Goal: Feedback & Contribution: Submit feedback/report problem

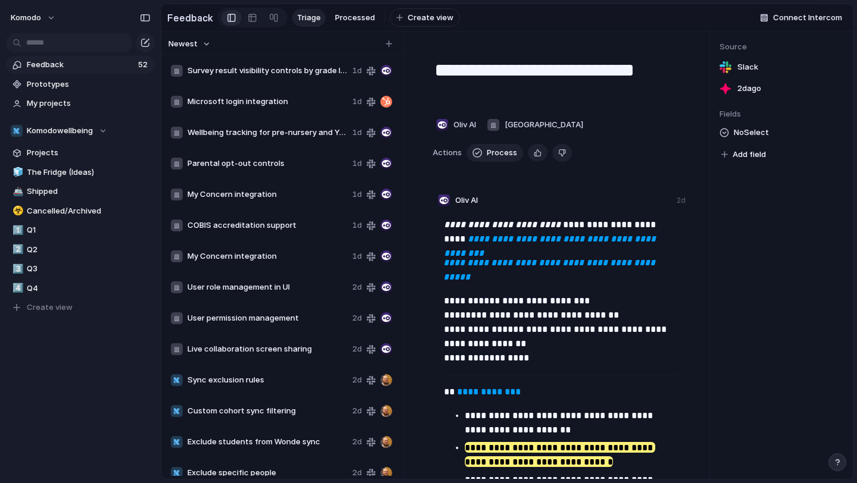
scroll to position [652, 0]
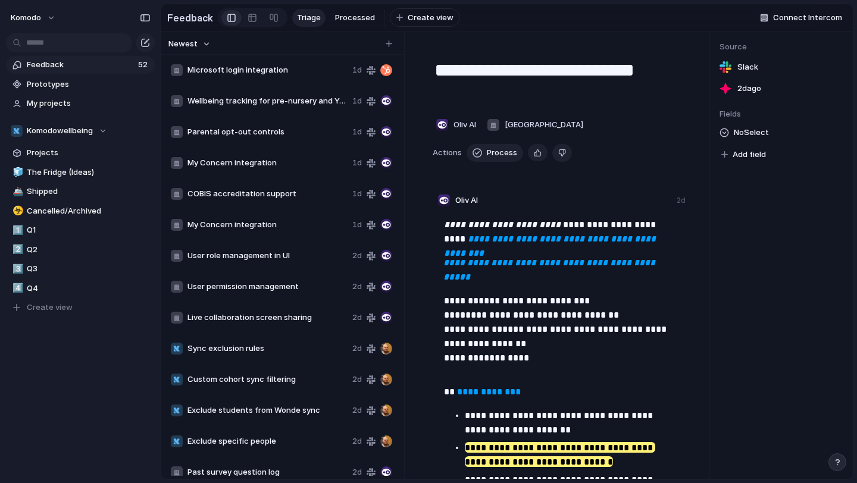
click at [73, 64] on span "Feedback" at bounding box center [81, 65] width 108 height 12
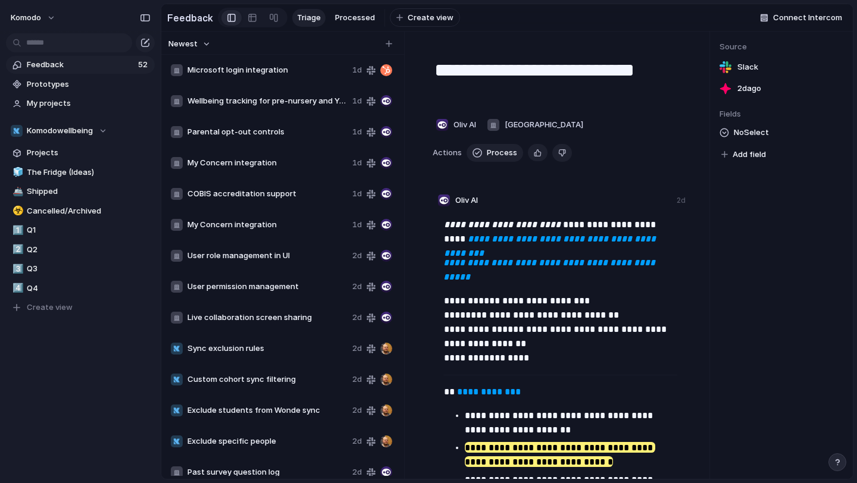
click at [281, 65] on span "Microsoft login integration" at bounding box center [267, 70] width 160 height 12
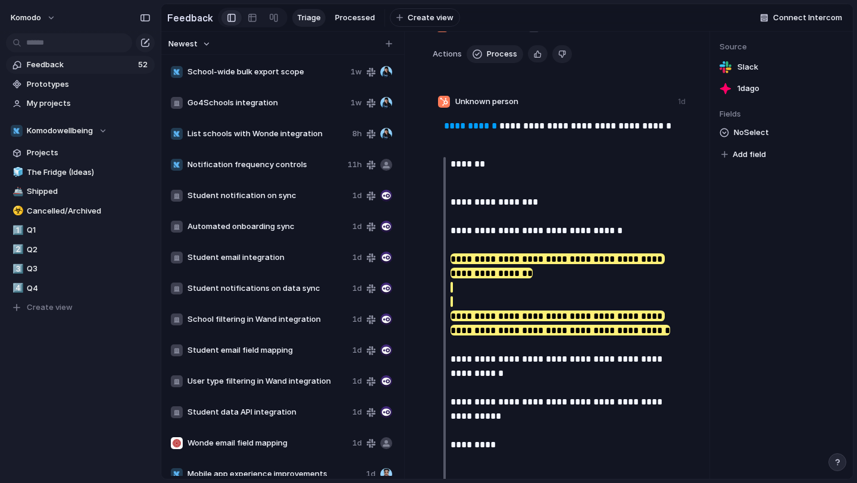
click at [309, 74] on span "School-wide bulk export scope" at bounding box center [266, 72] width 158 height 12
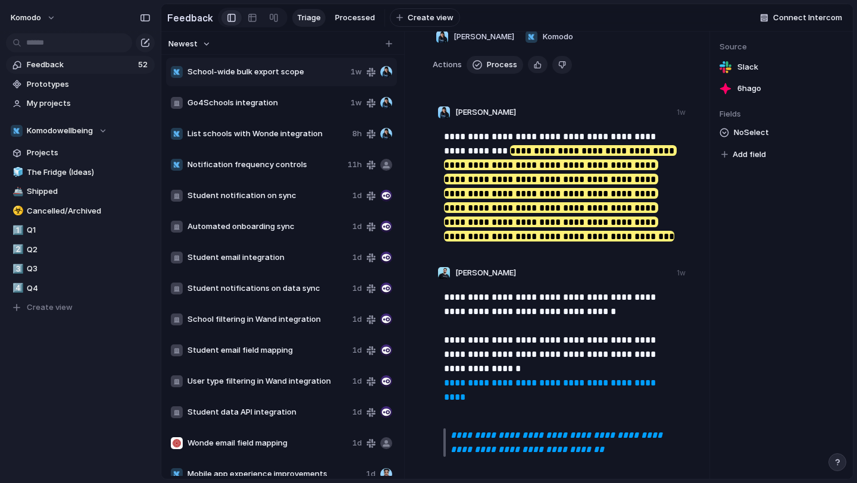
scroll to position [90, 0]
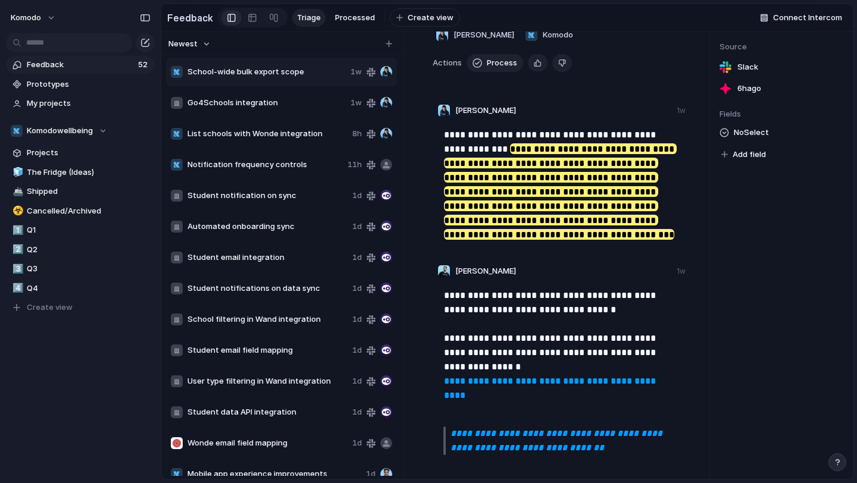
click at [528, 437] on em "**********" at bounding box center [558, 440] width 214 height 23
click at [311, 73] on span "School-wide bulk export scope" at bounding box center [266, 72] width 158 height 12
click at [338, 120] on ul "Copy link Delete" at bounding box center [349, 100] width 77 height 44
click at [325, 107] on div at bounding box center [322, 109] width 8 height 8
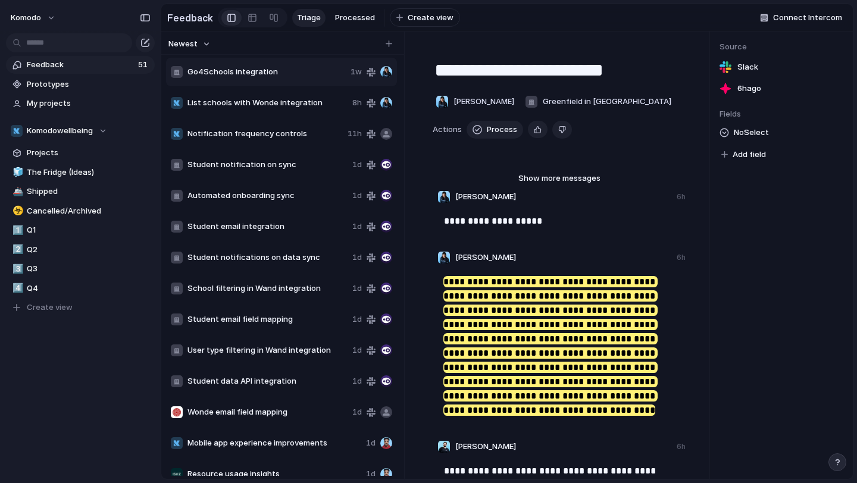
click at [264, 67] on span "Go4Schools integration" at bounding box center [266, 72] width 158 height 12
click at [273, 74] on span "Go4Schools integration" at bounding box center [266, 72] width 158 height 12
click at [280, 101] on span "List schools with Wonde integration" at bounding box center [267, 103] width 160 height 12
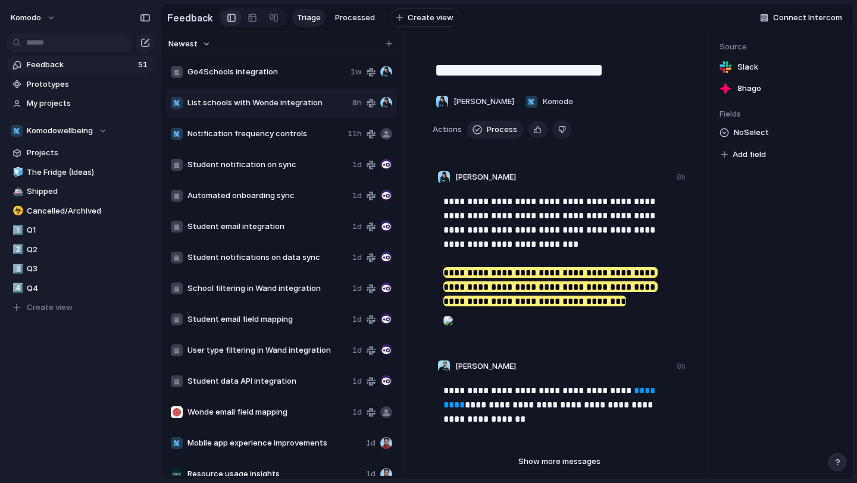
type textarea "**********"
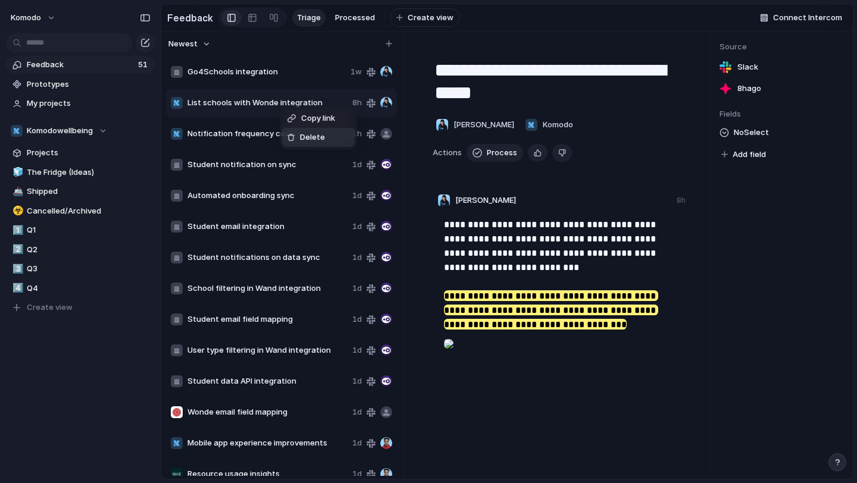
click at [301, 136] on span "Delete" at bounding box center [312, 138] width 25 height 12
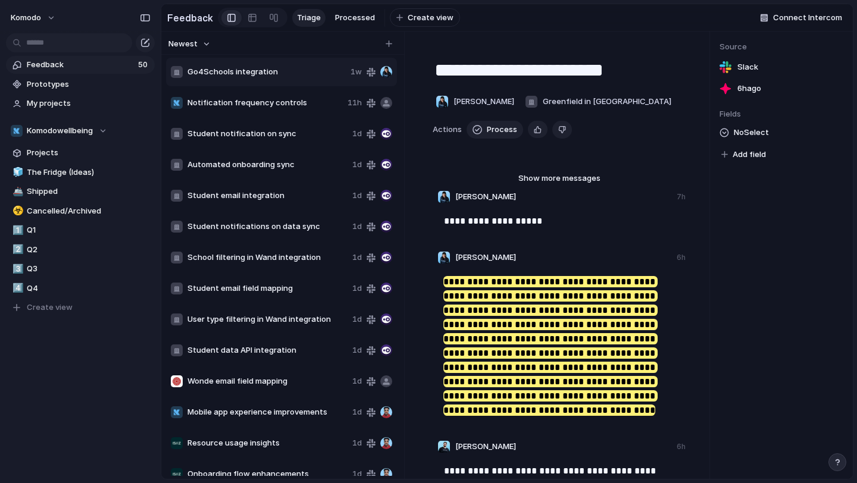
click at [300, 92] on div "Notification frequency controls 11h" at bounding box center [281, 103] width 231 height 29
type textarea "**********"
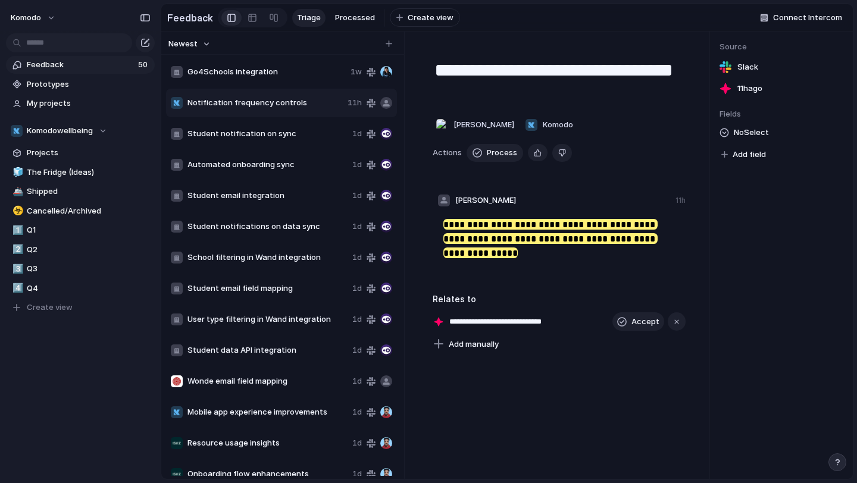
click at [293, 100] on span "Notification frequency controls" at bounding box center [264, 103] width 155 height 12
click at [315, 142] on span "Delete" at bounding box center [325, 136] width 25 height 12
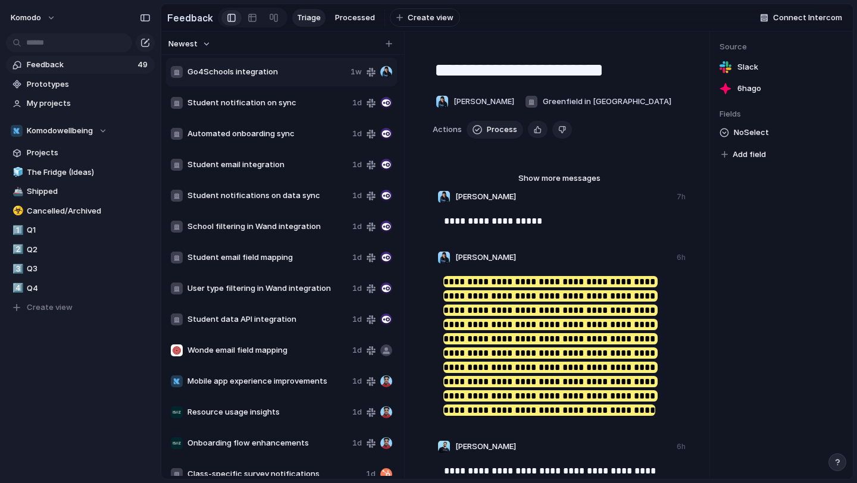
click at [287, 111] on div "Student notification on sync 1d" at bounding box center [281, 103] width 231 height 29
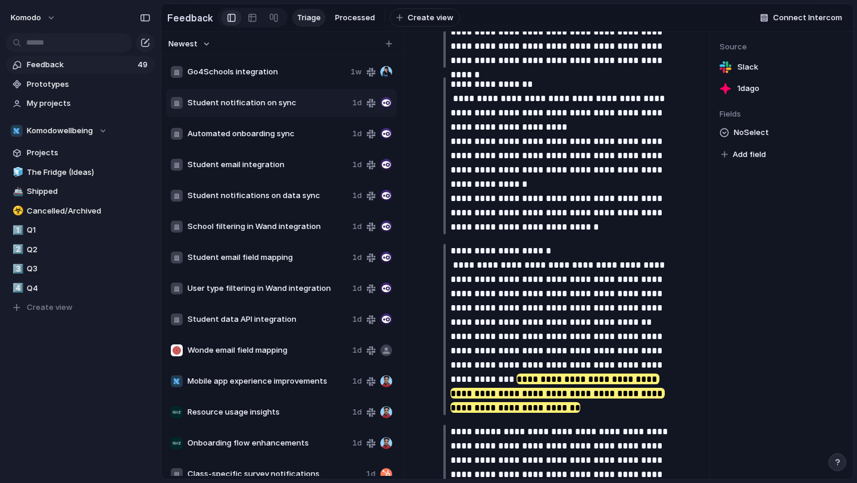
scroll to position [545, 0]
click at [261, 126] on div "Automated onboarding sync 1d" at bounding box center [281, 134] width 231 height 29
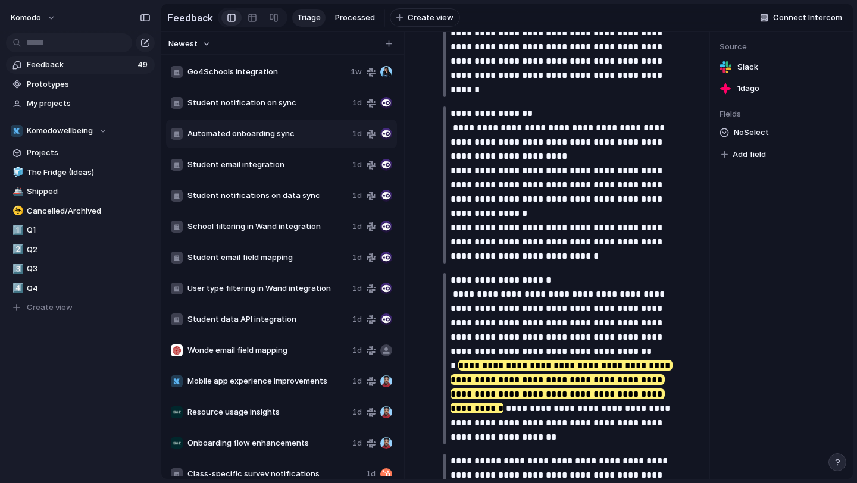
type textarea "**********"
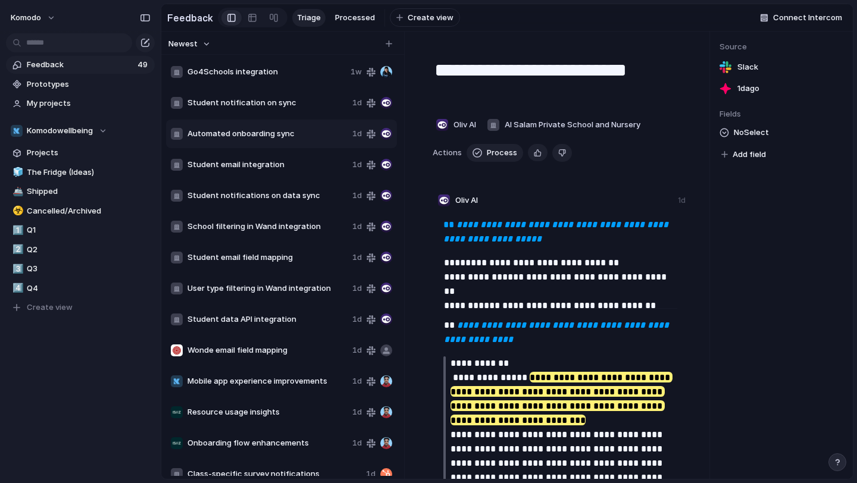
click at [261, 133] on span "Automated onboarding sync" at bounding box center [267, 134] width 160 height 12
click at [310, 182] on div "Copy link Delete" at bounding box center [428, 241] width 857 height 483
click at [298, 139] on span "Automated onboarding sync" at bounding box center [267, 134] width 160 height 12
click at [283, 132] on span "Automated onboarding sync" at bounding box center [267, 134] width 160 height 12
click at [306, 166] on span "Delete" at bounding box center [316, 168] width 25 height 12
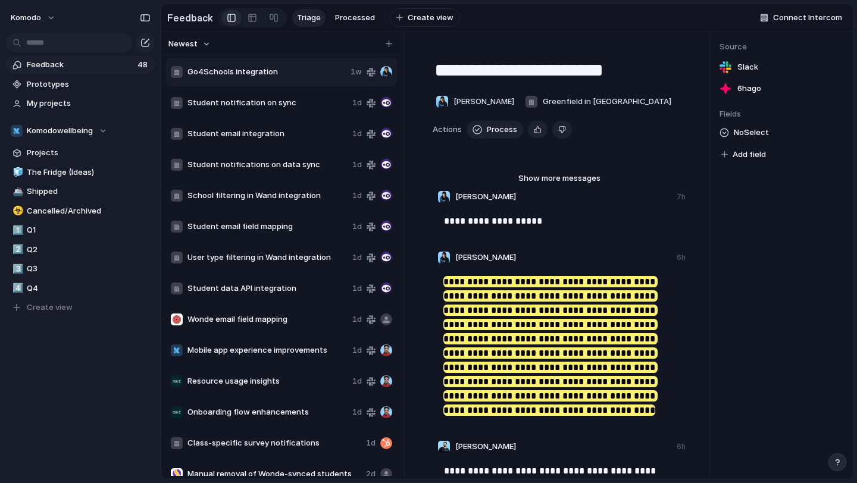
click at [258, 132] on span "Student email integration" at bounding box center [267, 134] width 160 height 12
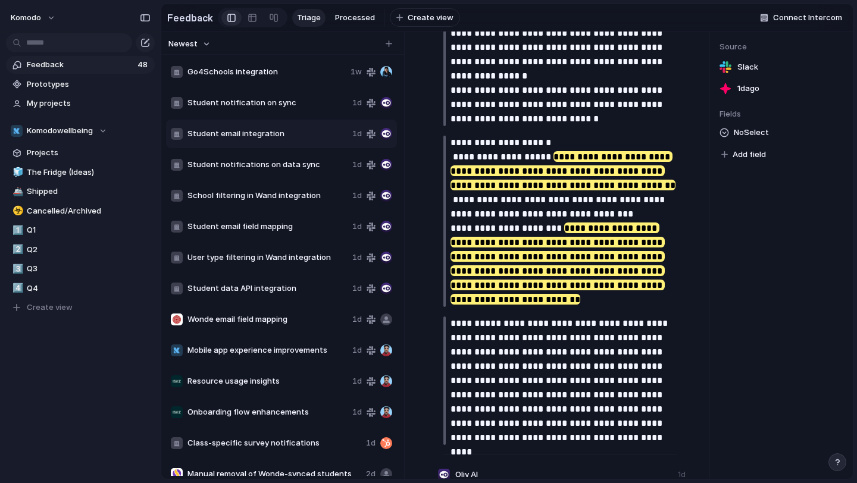
scroll to position [611, 0]
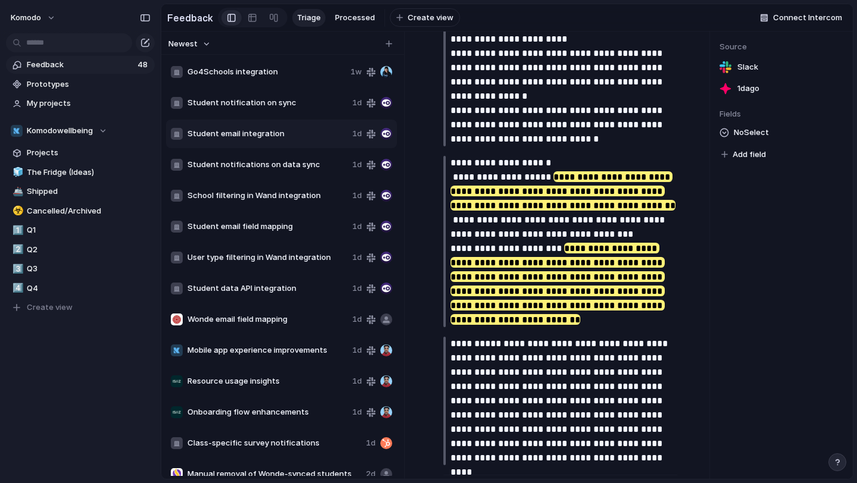
click at [244, 162] on span "Student notifications on data sync" at bounding box center [267, 165] width 160 height 12
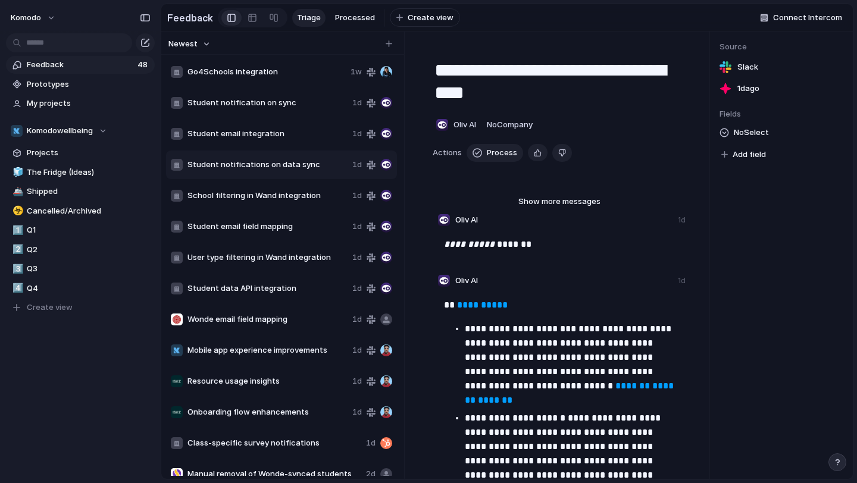
click at [248, 140] on div "Student email integration 1d" at bounding box center [281, 134] width 231 height 29
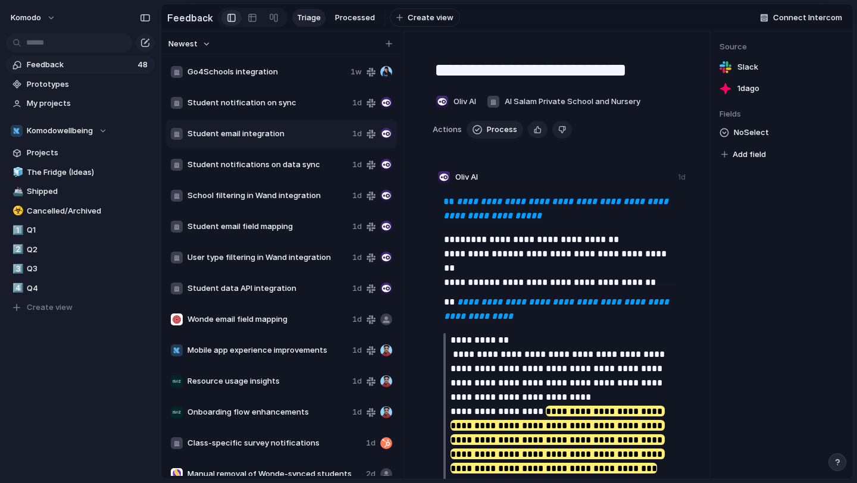
click at [250, 164] on span "Student notifications on data sync" at bounding box center [267, 165] width 160 height 12
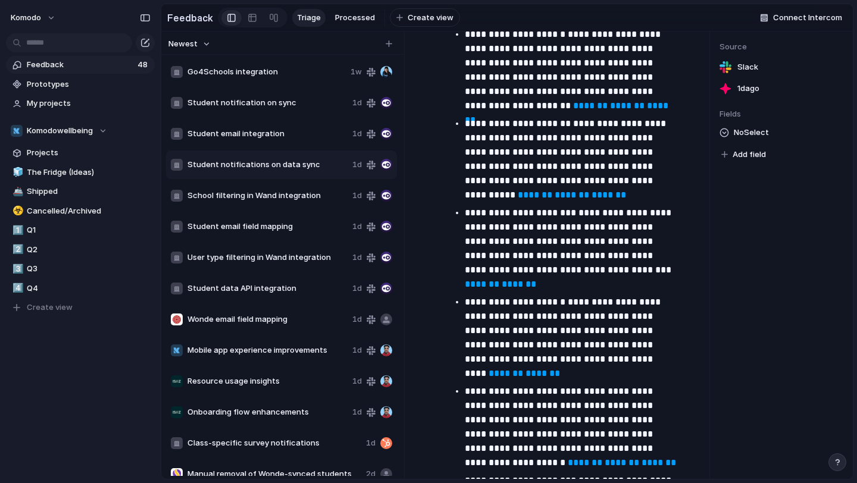
scroll to position [705, 0]
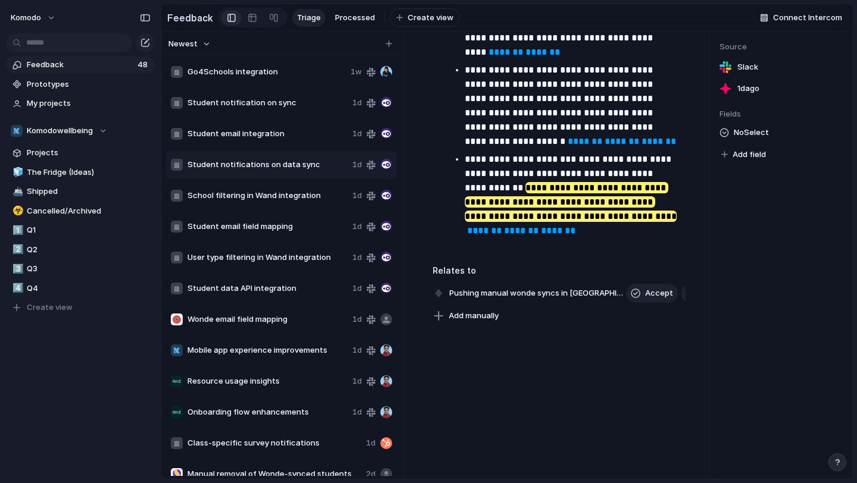
click at [268, 190] on span "School filtering in Wand integration" at bounding box center [267, 196] width 160 height 12
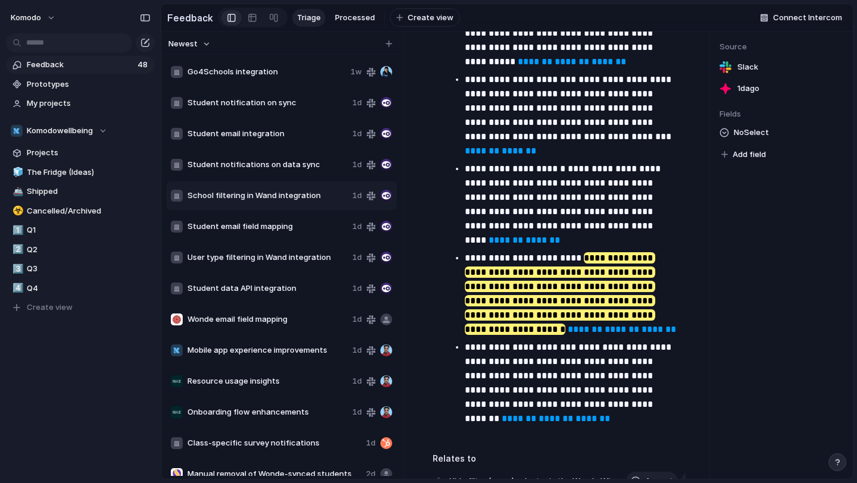
scroll to position [573, 0]
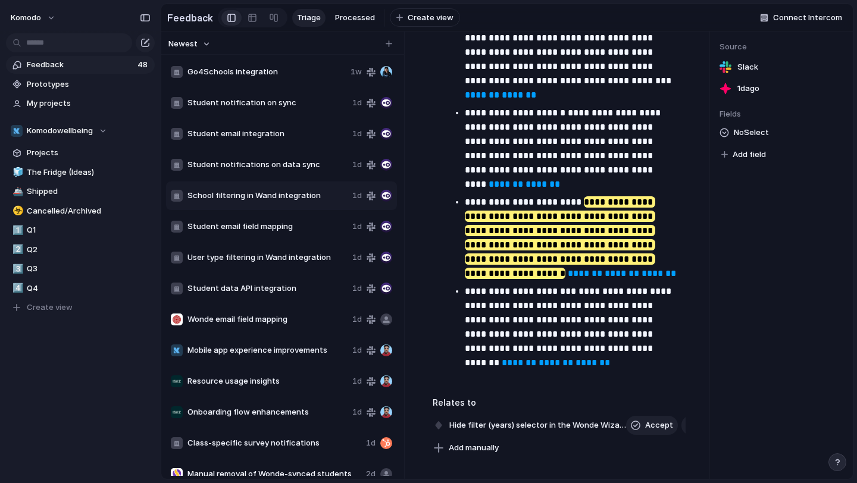
click at [287, 226] on span "Student email field mapping" at bounding box center [267, 227] width 160 height 12
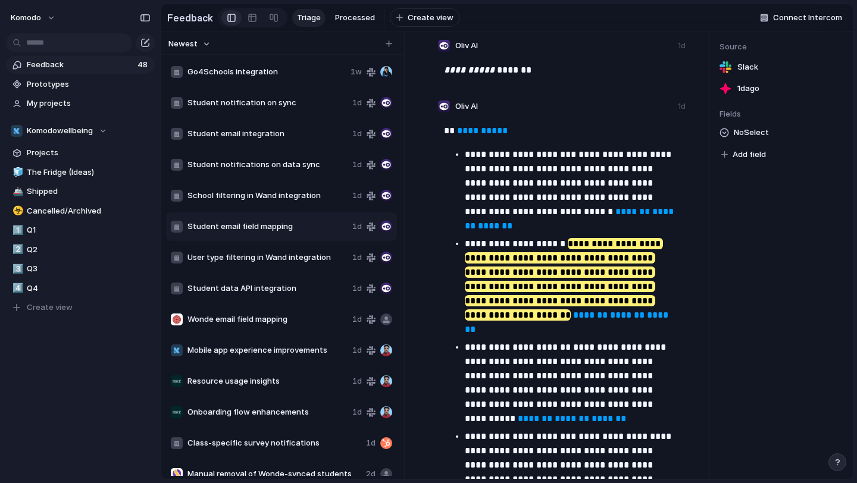
scroll to position [186, 0]
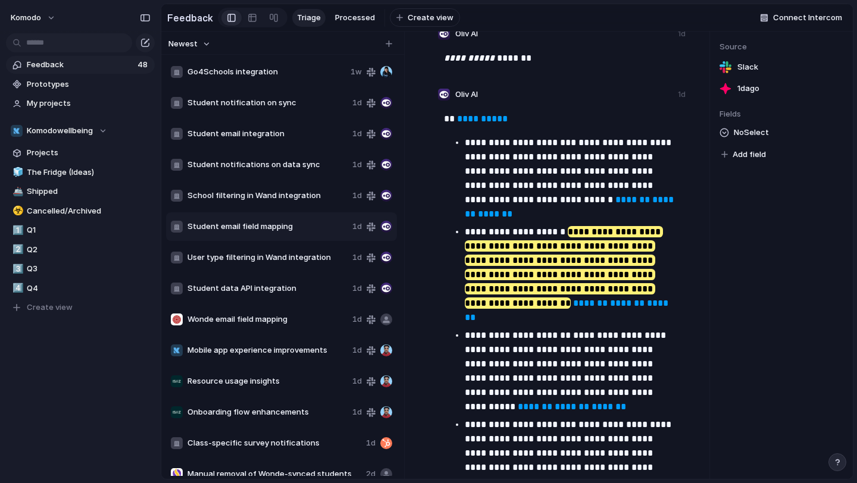
click at [252, 96] on div "Student notification on sync 1d" at bounding box center [281, 103] width 231 height 29
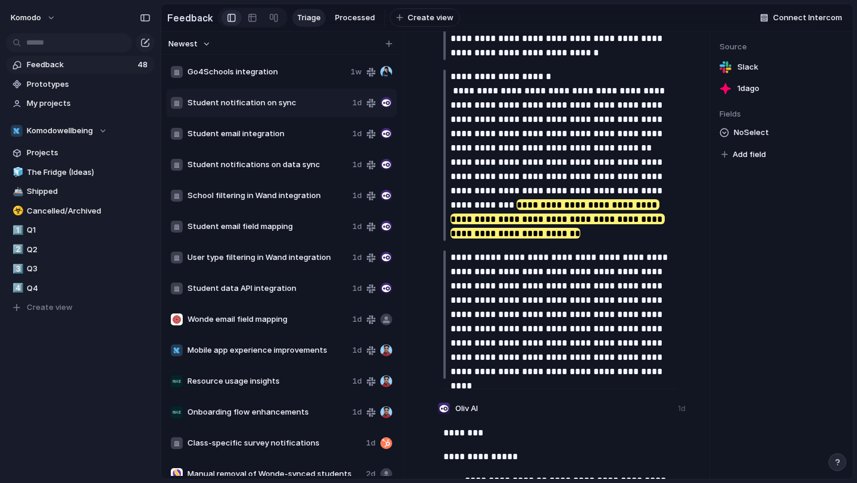
scroll to position [725, 0]
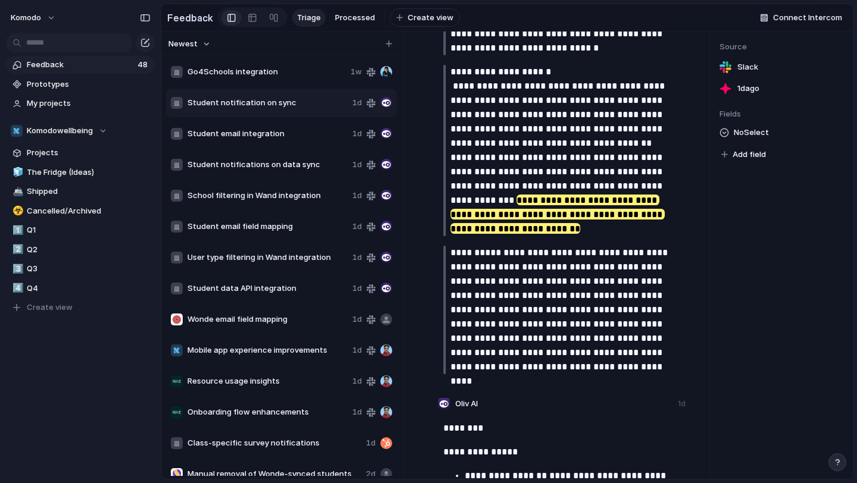
click at [284, 127] on div "Student email integration 1d" at bounding box center [281, 134] width 231 height 29
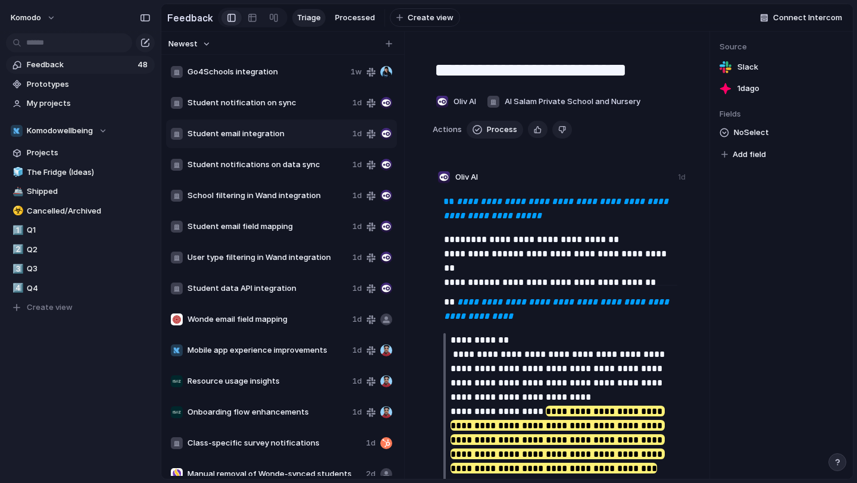
scroll to position [66, 0]
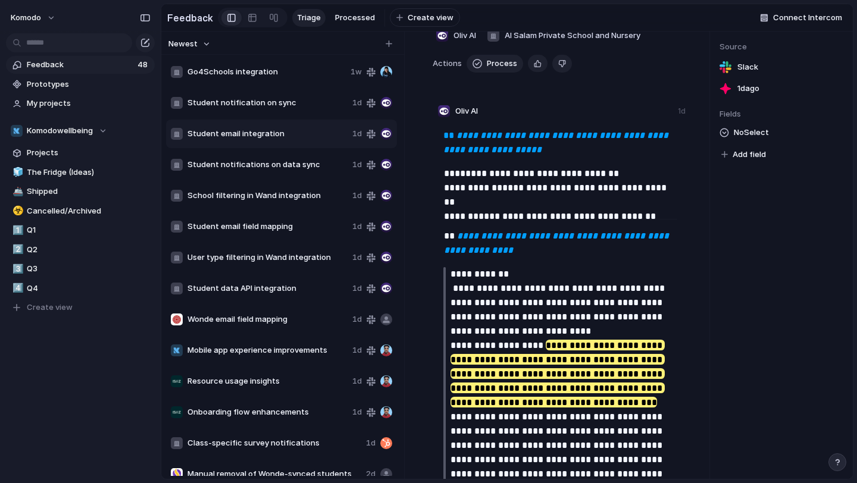
click at [287, 159] on span "Student notifications on data sync" at bounding box center [267, 165] width 160 height 12
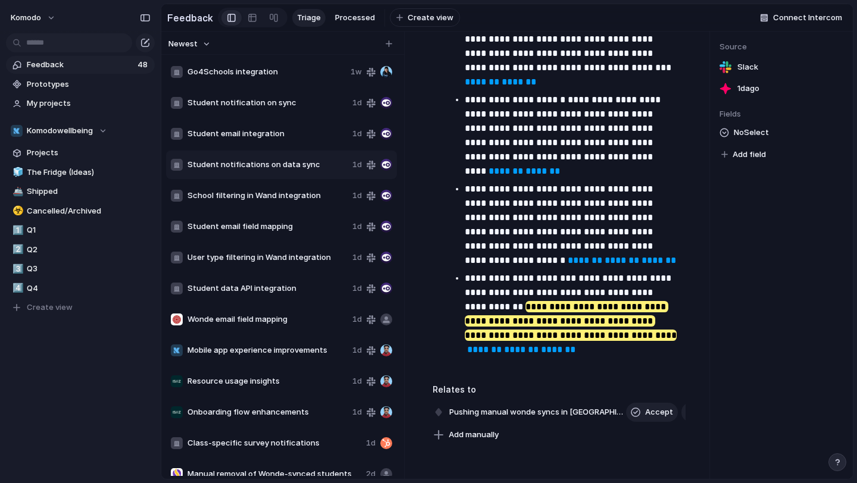
scroll to position [599, 0]
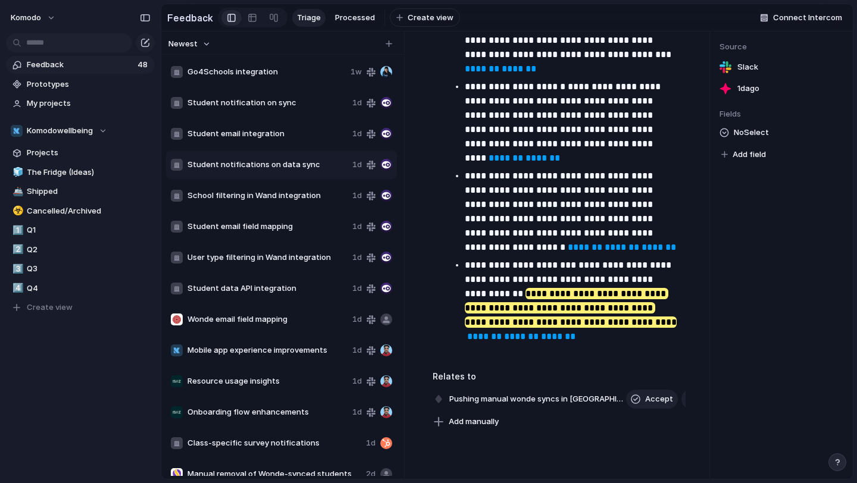
click at [261, 188] on div "School filtering in Wand integration 1d" at bounding box center [281, 196] width 231 height 29
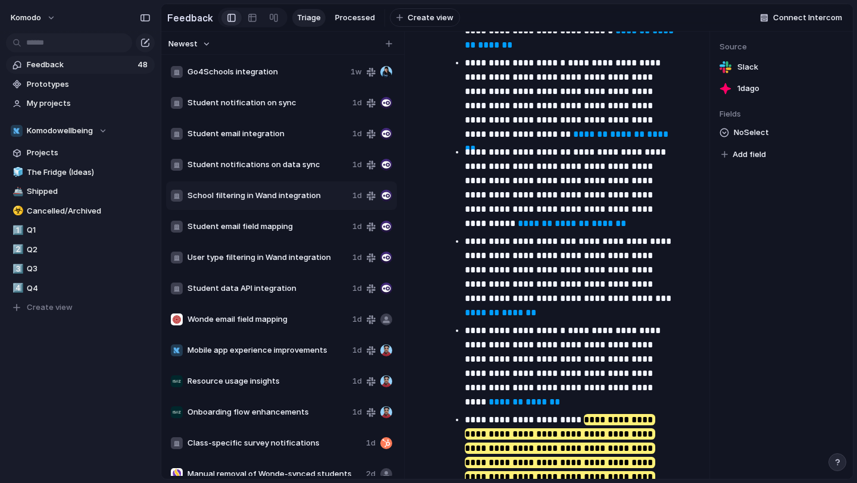
scroll to position [479, 0]
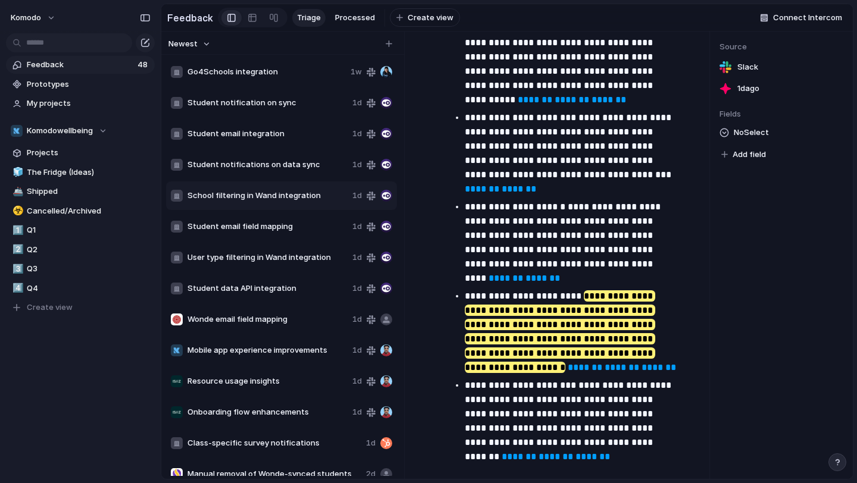
click at [250, 226] on span "Student email field mapping" at bounding box center [267, 227] width 160 height 12
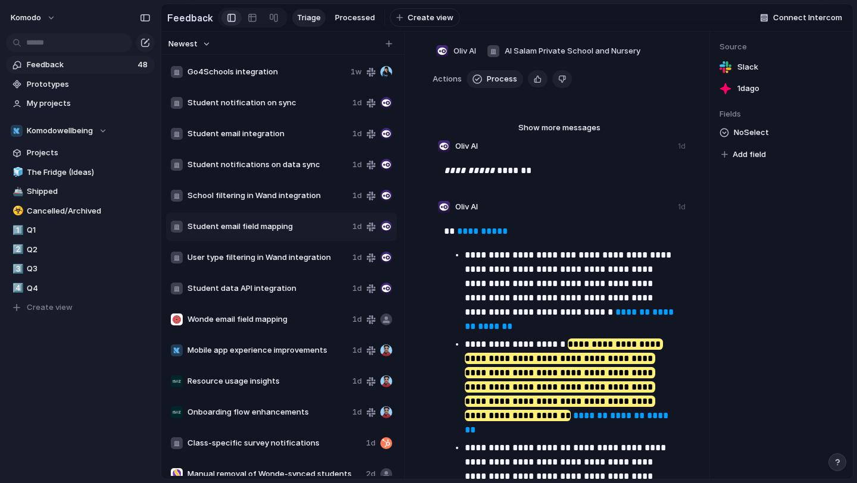
scroll to position [78, 0]
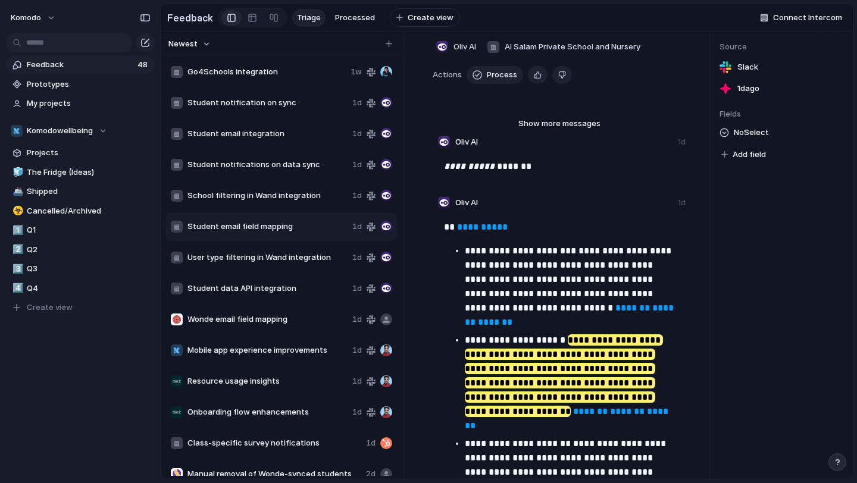
click at [261, 250] on div "User type filtering in Wand integration 1d" at bounding box center [281, 257] width 231 height 29
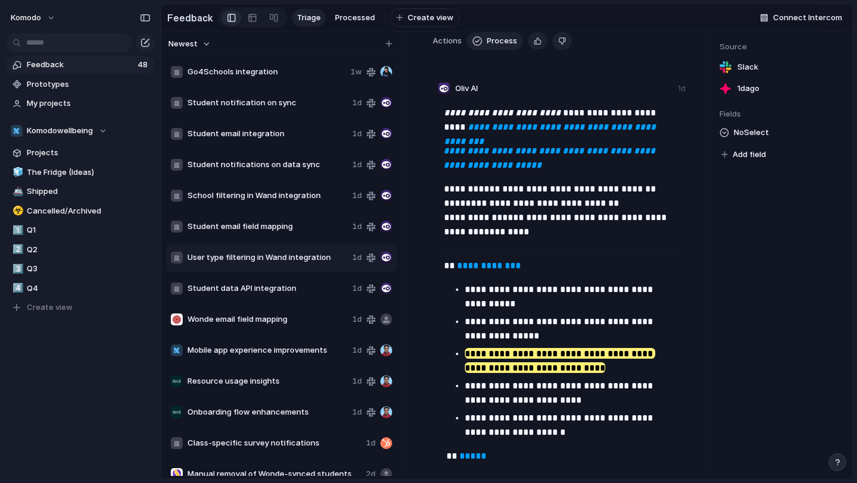
scroll to position [109, 0]
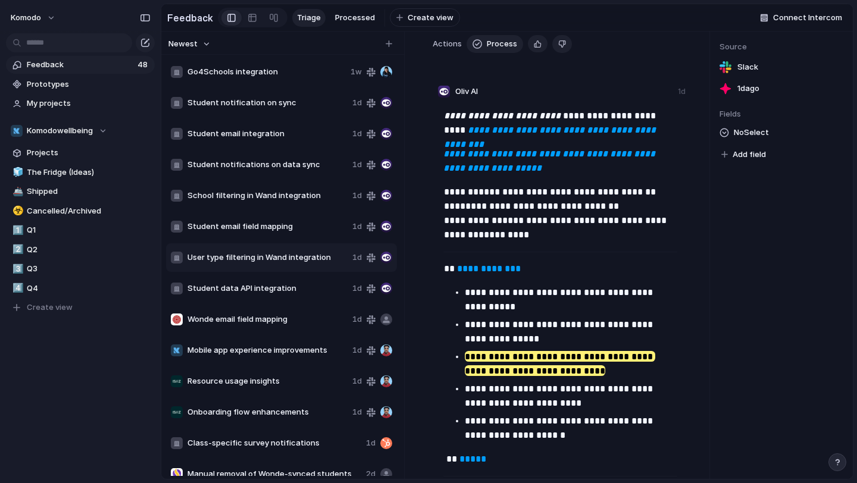
click at [280, 264] on div "User type filtering in Wand integration 1d" at bounding box center [281, 257] width 231 height 29
click at [272, 297] on div "Student data API integration 1d" at bounding box center [281, 288] width 231 height 29
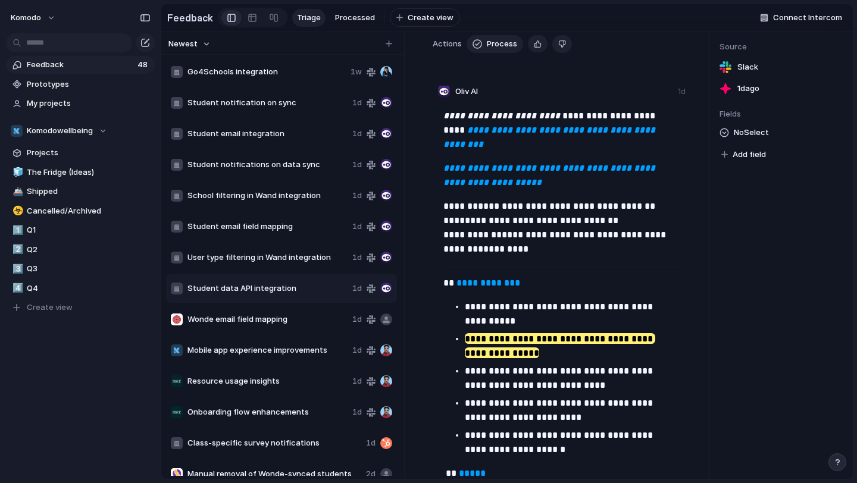
type textarea "**********"
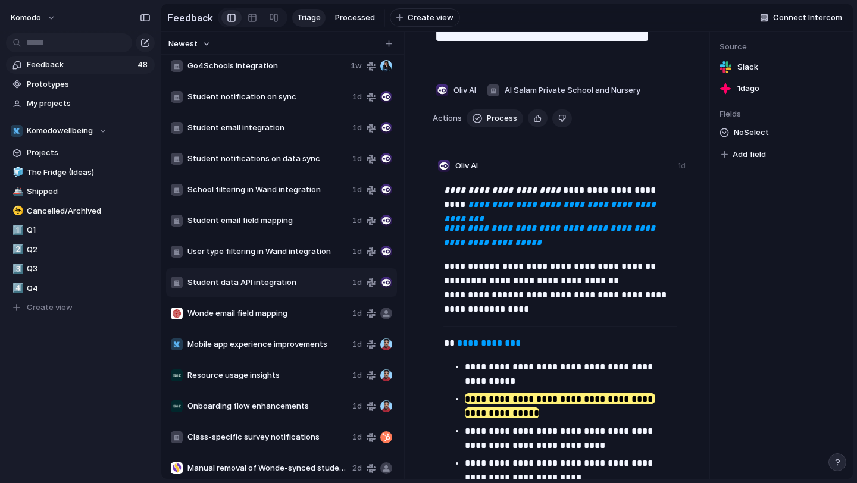
scroll to position [46, 0]
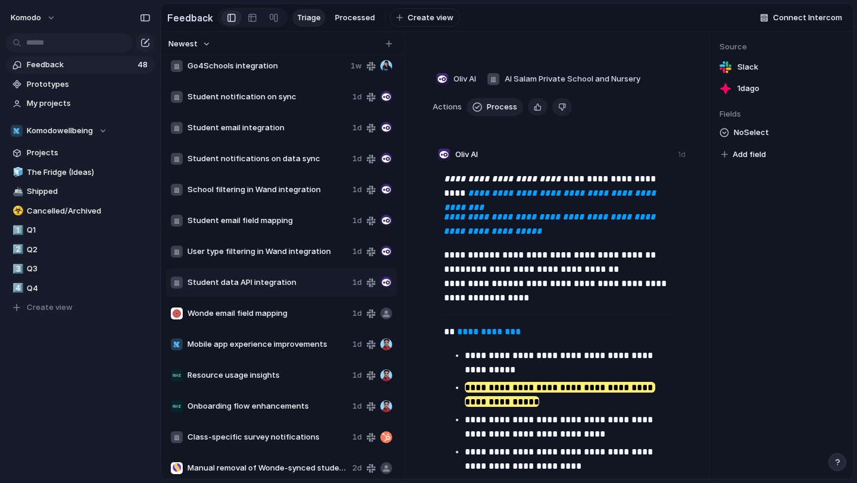
click at [308, 275] on div "Student data API integration 1d" at bounding box center [281, 282] width 231 height 29
click at [295, 284] on span "Student data API integration" at bounding box center [267, 283] width 160 height 12
click at [325, 315] on span "Delete" at bounding box center [327, 321] width 25 height 12
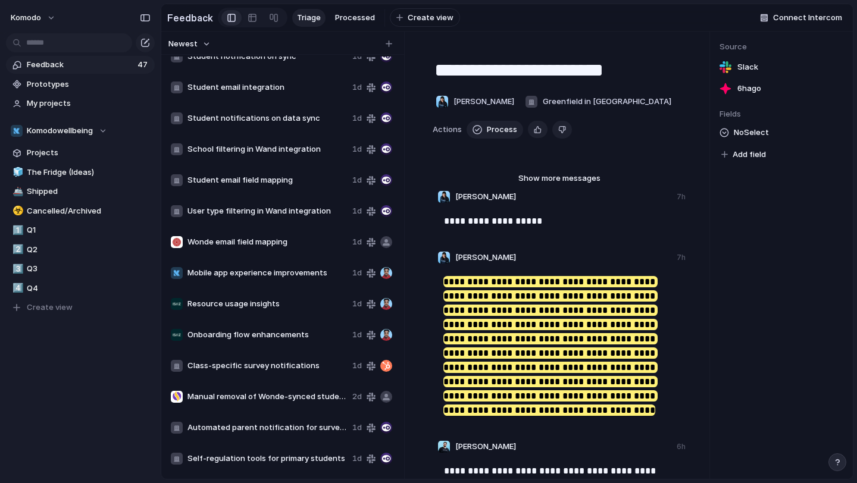
scroll to position [55, 0]
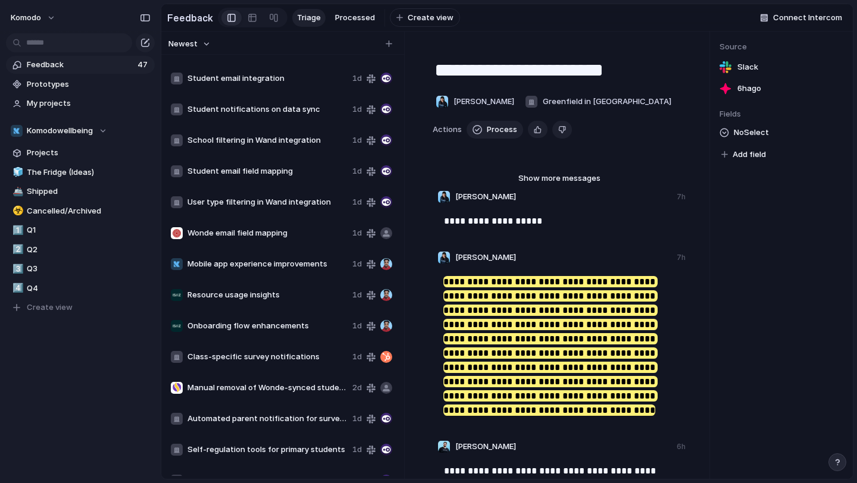
click at [284, 229] on span "Wonde email field mapping" at bounding box center [267, 233] width 160 height 12
type textarea "**********"
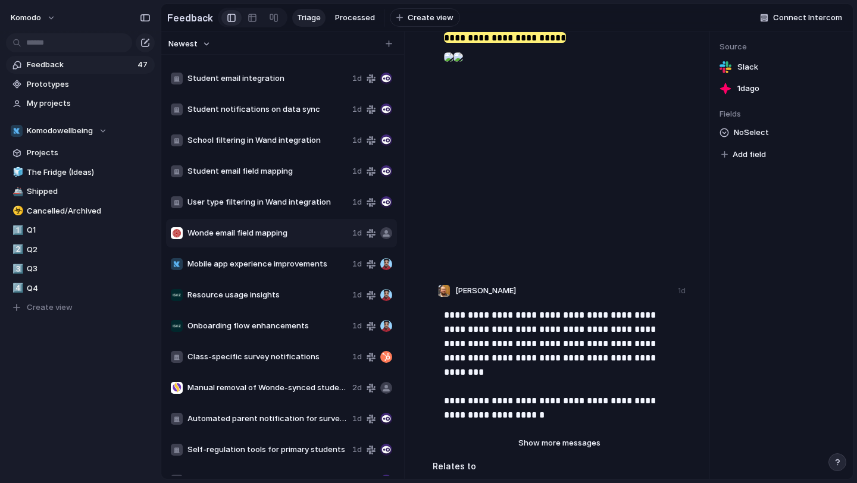
scroll to position [422, 0]
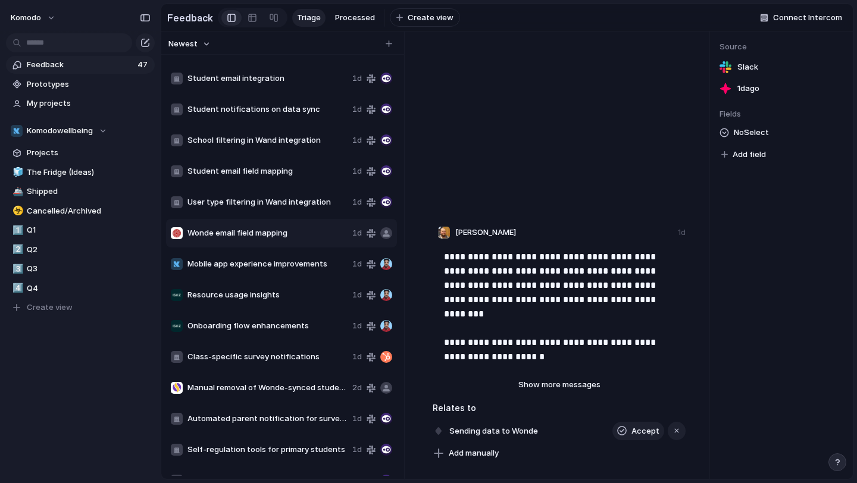
click at [247, 230] on span "Wonde email field mapping" at bounding box center [267, 233] width 160 height 12
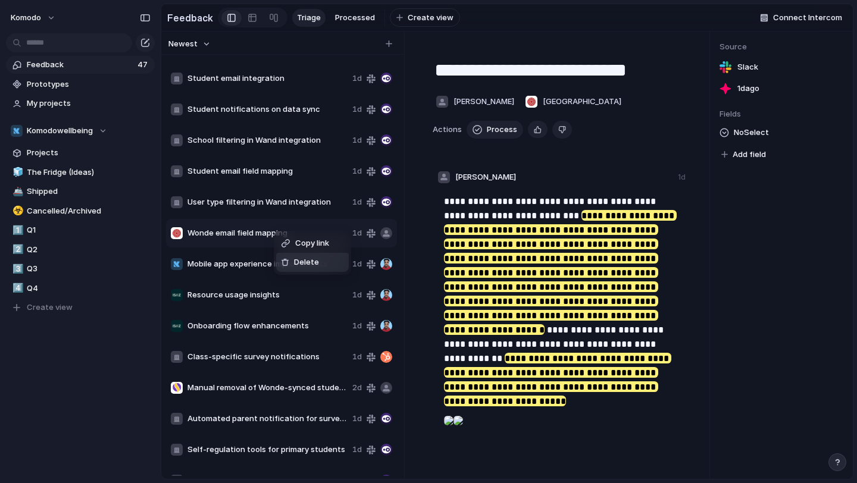
click at [302, 261] on span "Delete" at bounding box center [306, 262] width 25 height 12
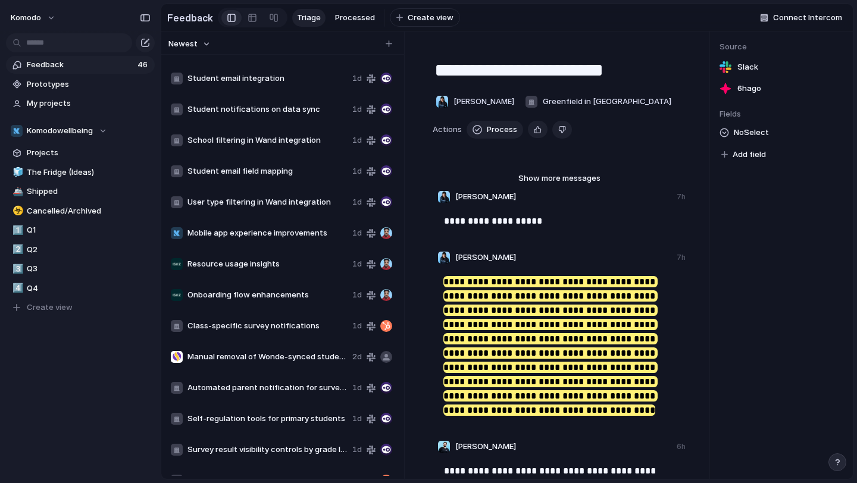
click at [281, 232] on span "Mobile app experience improvements" at bounding box center [267, 233] width 160 height 12
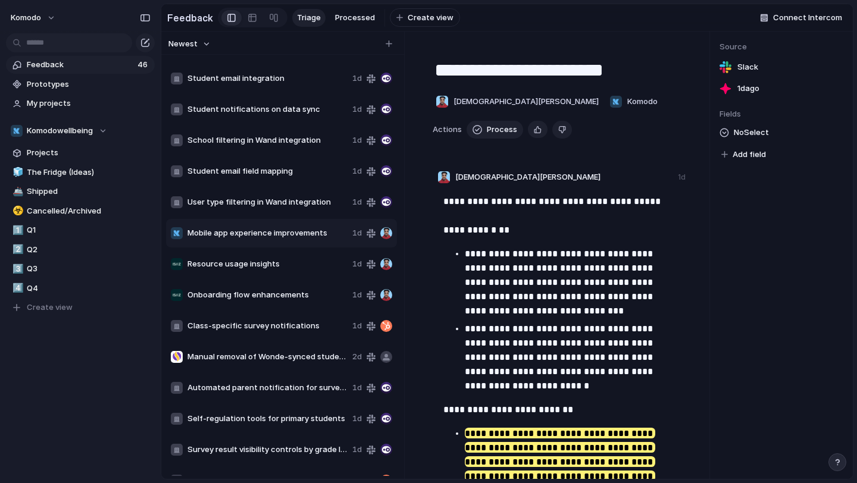
type textarea "**********"
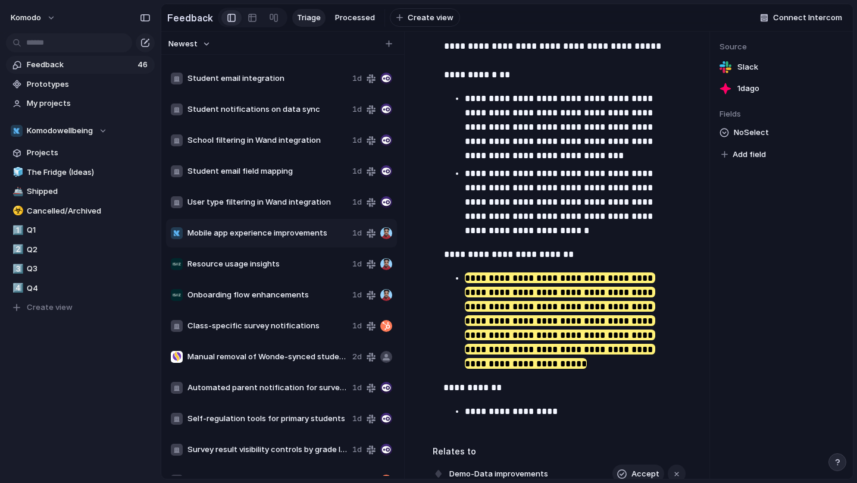
scroll to position [180, 0]
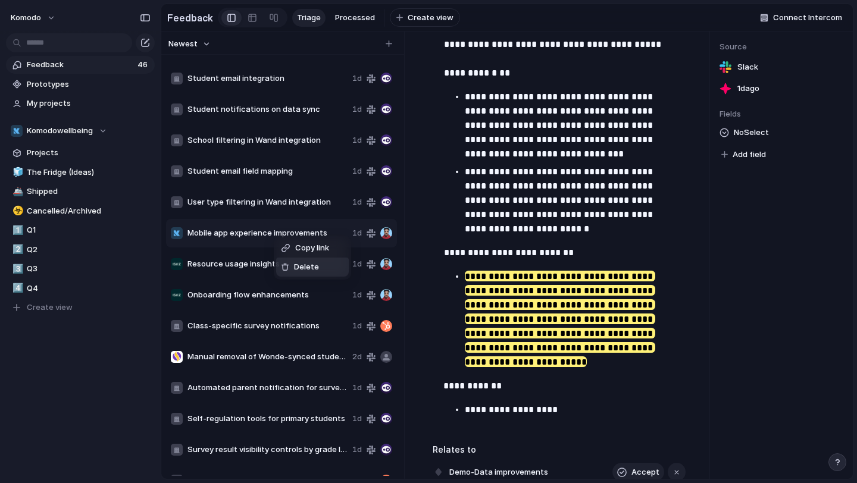
click at [299, 267] on span "Delete" at bounding box center [306, 267] width 25 height 12
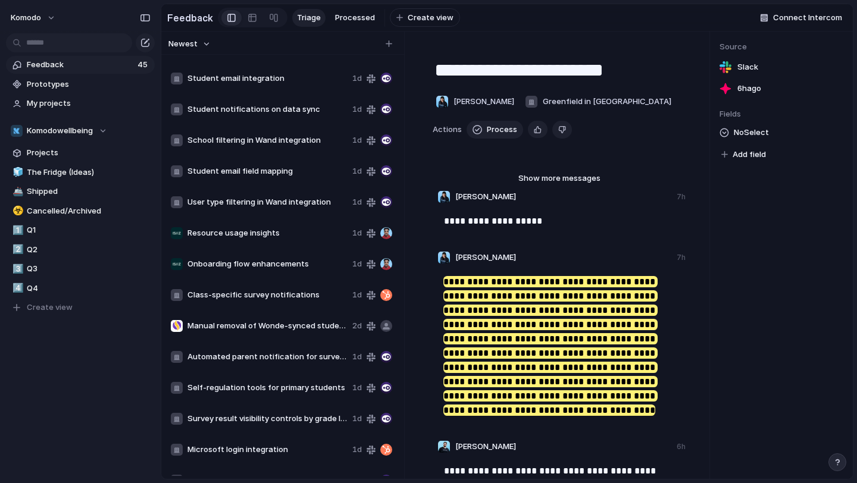
click at [264, 233] on span "Resource usage insights" at bounding box center [267, 233] width 160 height 12
type textarea "**********"
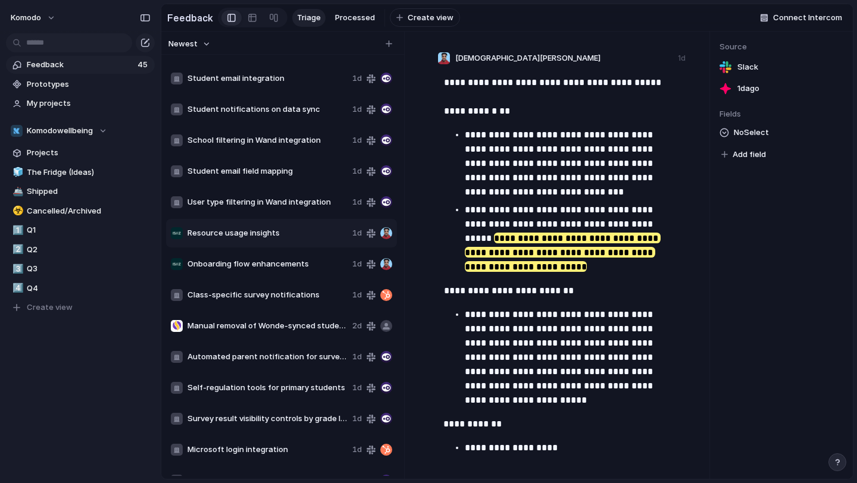
scroll to position [132, 0]
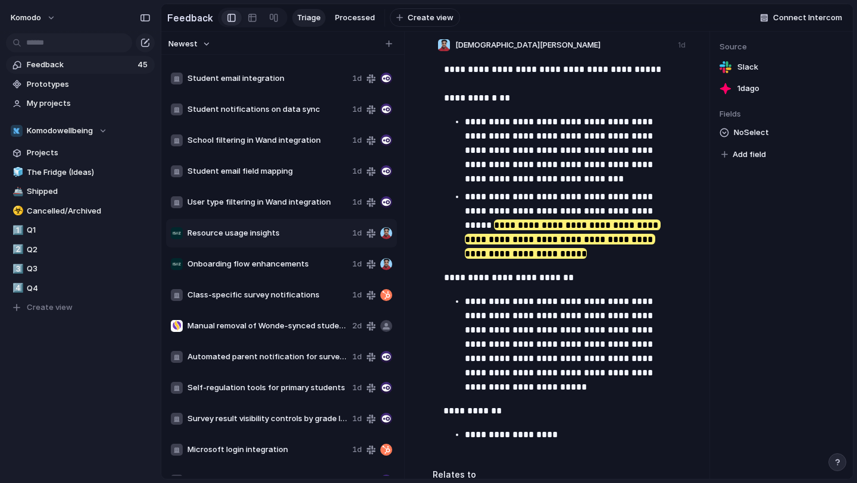
click at [293, 235] on span "Resource usage insights" at bounding box center [267, 233] width 160 height 12
click at [319, 271] on span "Delete" at bounding box center [326, 271] width 25 height 12
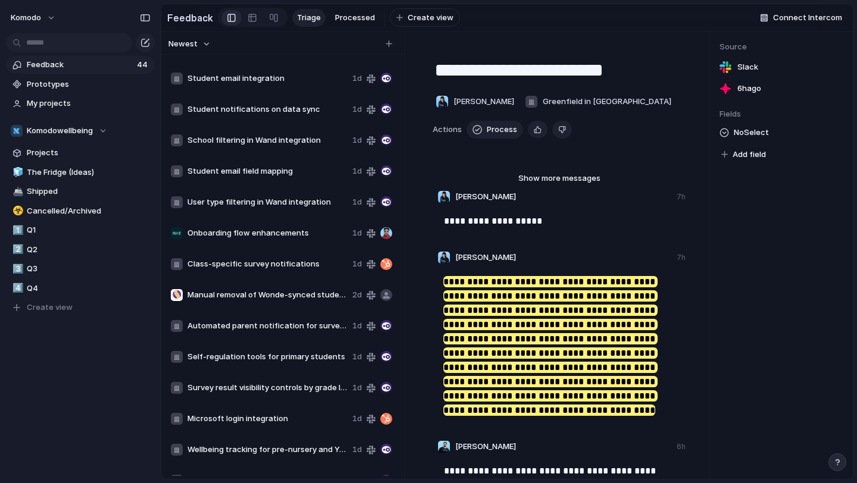
click at [306, 240] on div "Onboarding flow enhancements 1d" at bounding box center [281, 233] width 231 height 29
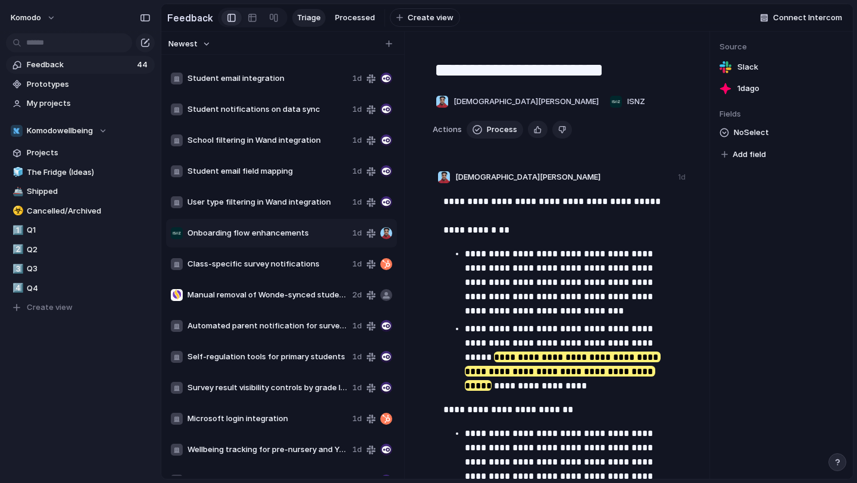
type textarea "**********"
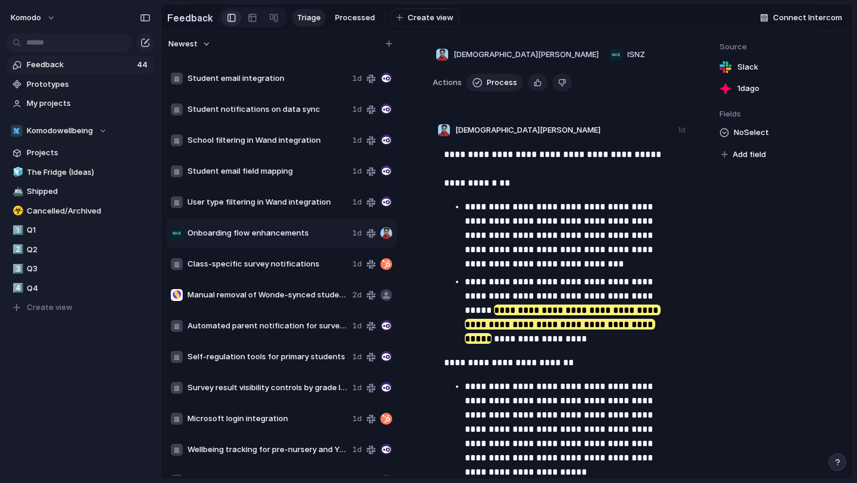
scroll to position [72, 0]
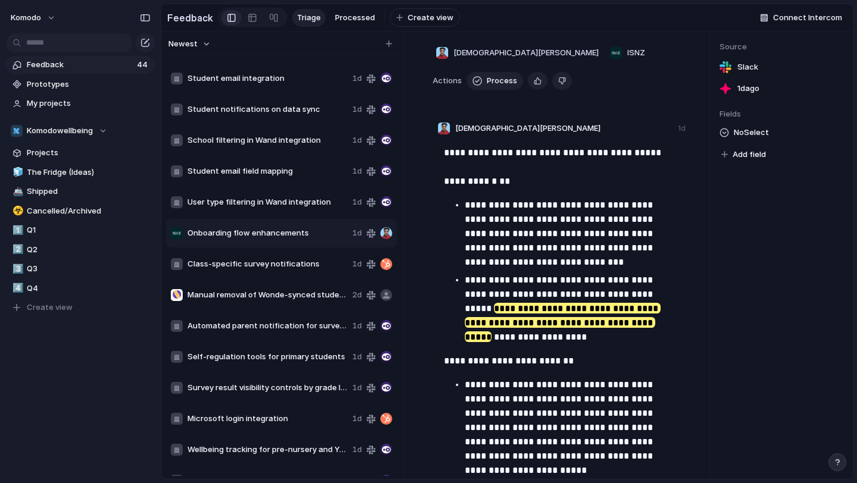
click at [277, 237] on span "Onboarding flow enhancements" at bounding box center [267, 233] width 160 height 12
click at [299, 273] on span "Delete" at bounding box center [309, 273] width 25 height 12
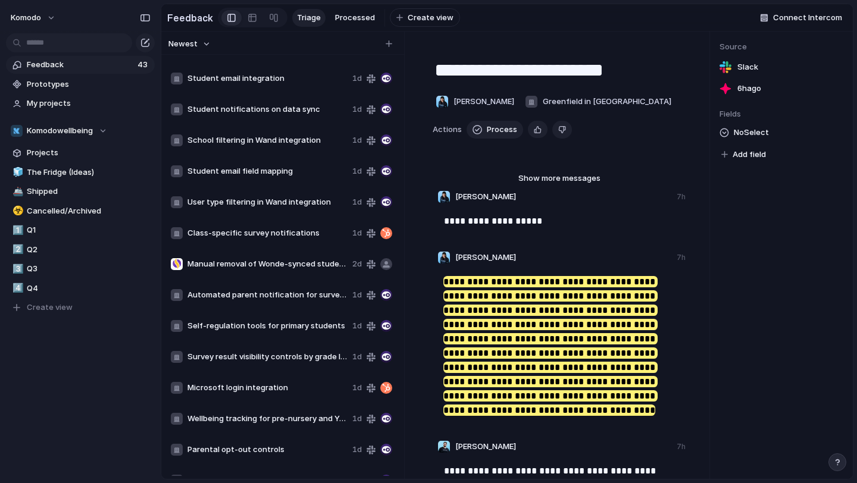
click at [289, 237] on span "Class-specific survey notifications" at bounding box center [267, 233] width 160 height 12
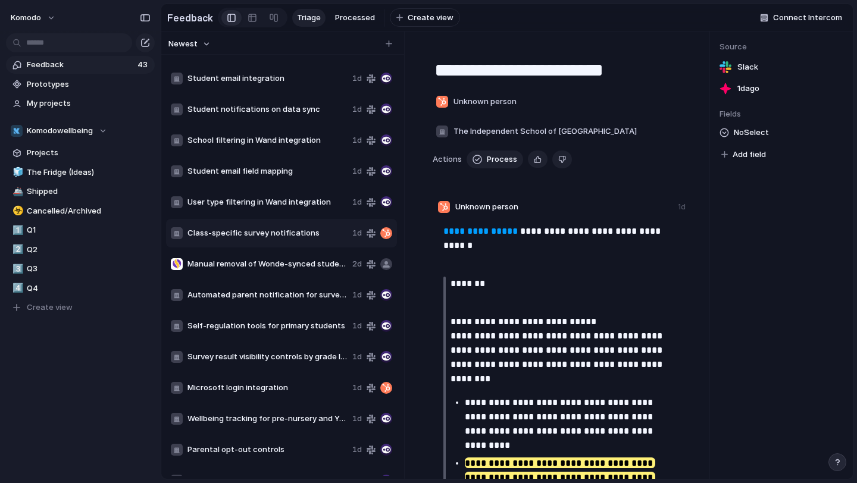
type textarea "**********"
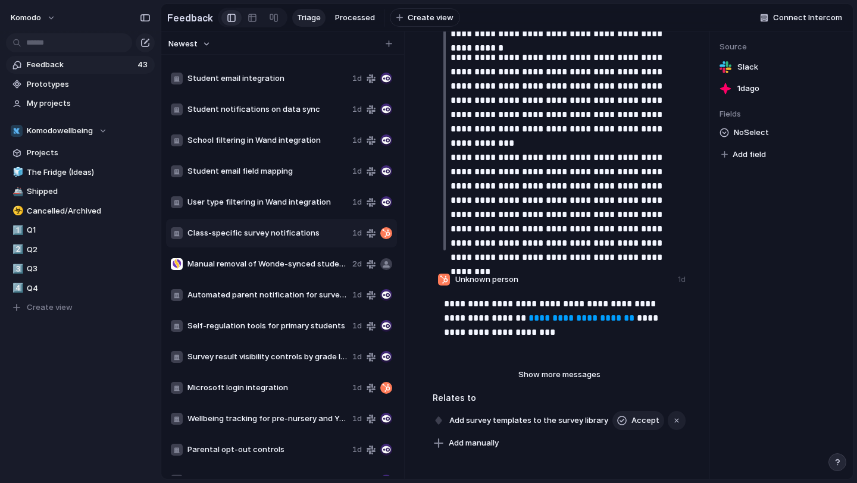
scroll to position [827, 0]
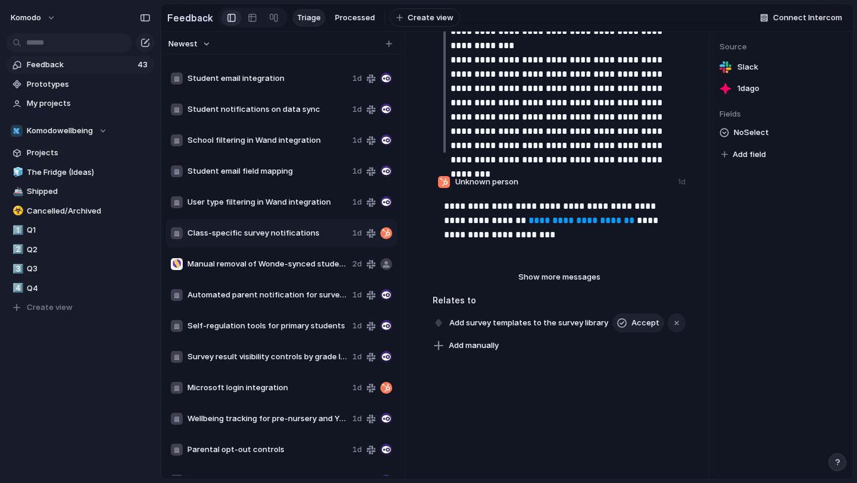
click at [285, 240] on div "Class-specific survey notifications 1d" at bounding box center [281, 233] width 231 height 29
click at [286, 229] on div "Copy link Delete" at bounding box center [428, 241] width 857 height 483
click at [320, 265] on span "Delete" at bounding box center [318, 265] width 25 height 12
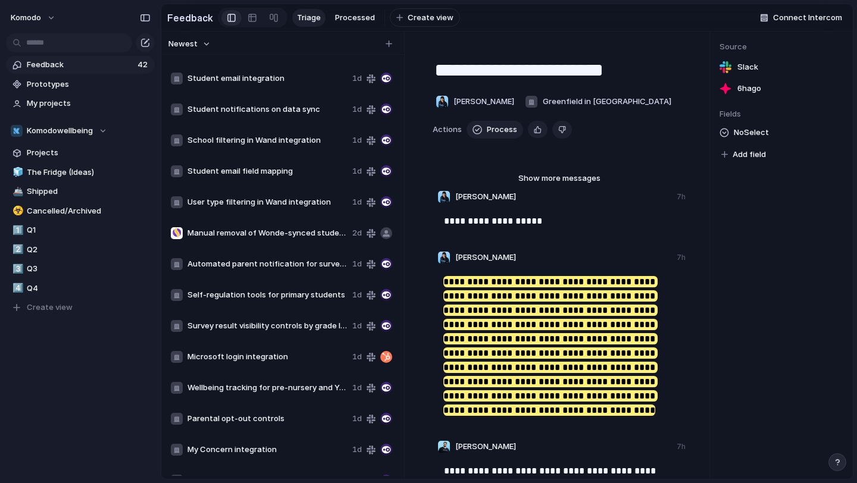
click at [283, 242] on div "Manual removal of Wonde-synced students 2d" at bounding box center [281, 233] width 231 height 29
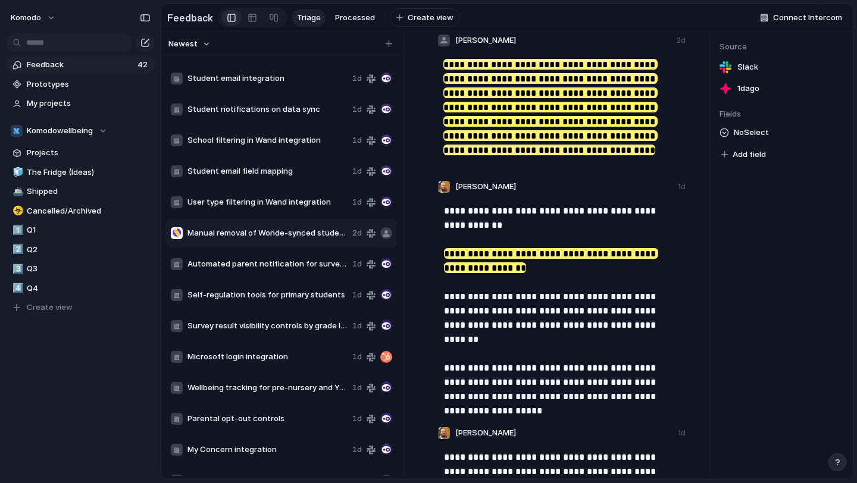
scroll to position [163, 0]
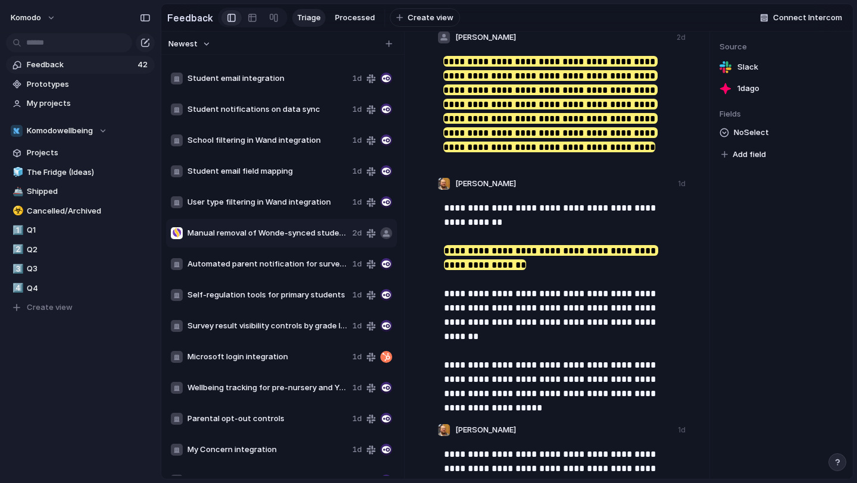
click at [259, 278] on div "Automated parent notification for survey launches 1d" at bounding box center [281, 264] width 231 height 29
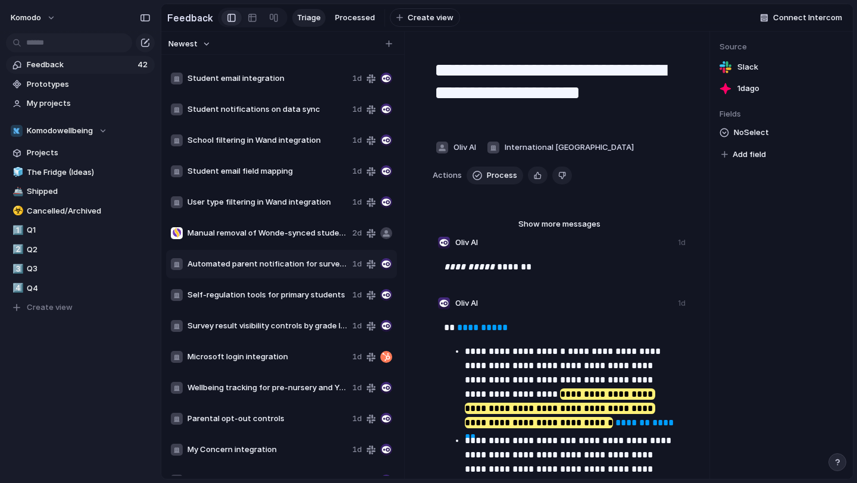
click at [264, 267] on span "Automated parent notification for survey launches" at bounding box center [267, 264] width 160 height 12
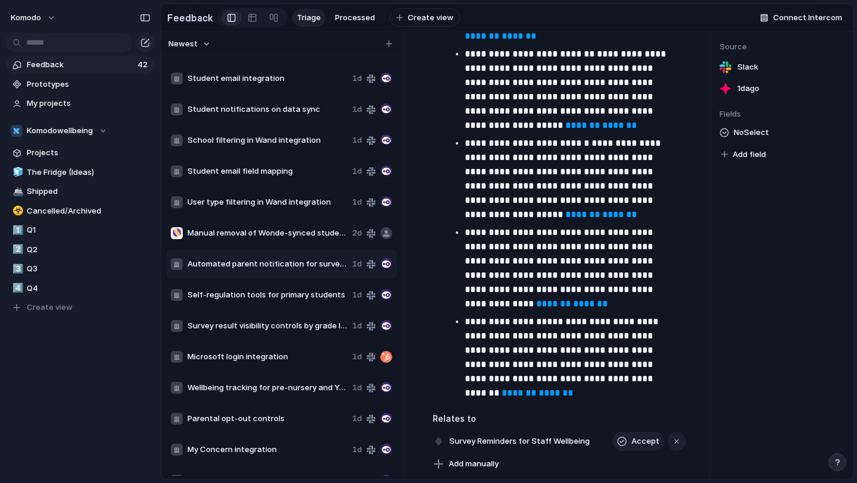
scroll to position [639, 0]
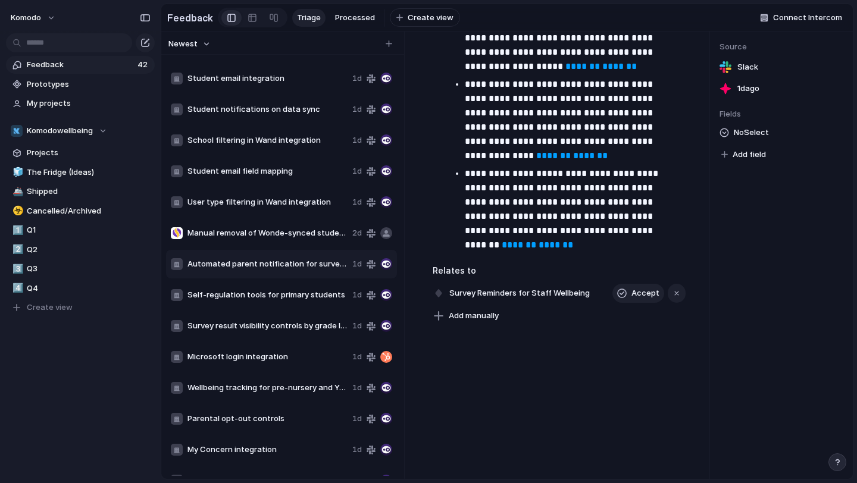
click at [246, 232] on span "Manual removal of Wonde-synced students" at bounding box center [267, 233] width 160 height 12
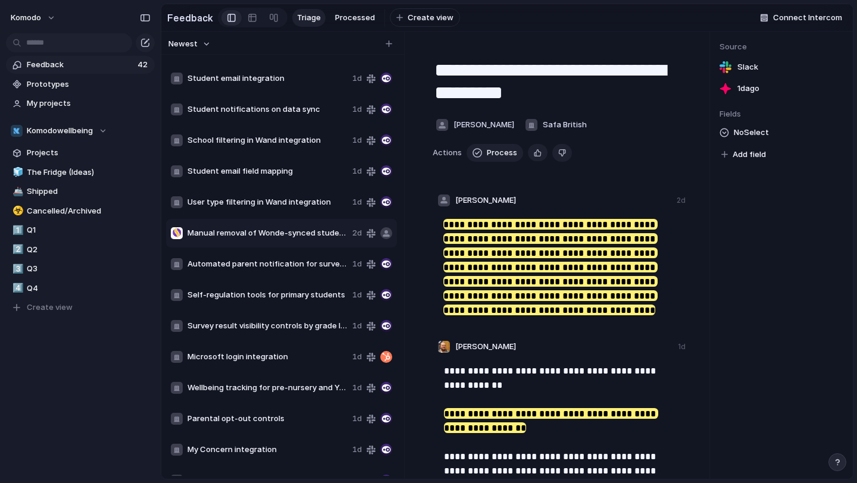
click at [245, 262] on span "Automated parent notification for survey launches" at bounding box center [267, 264] width 160 height 12
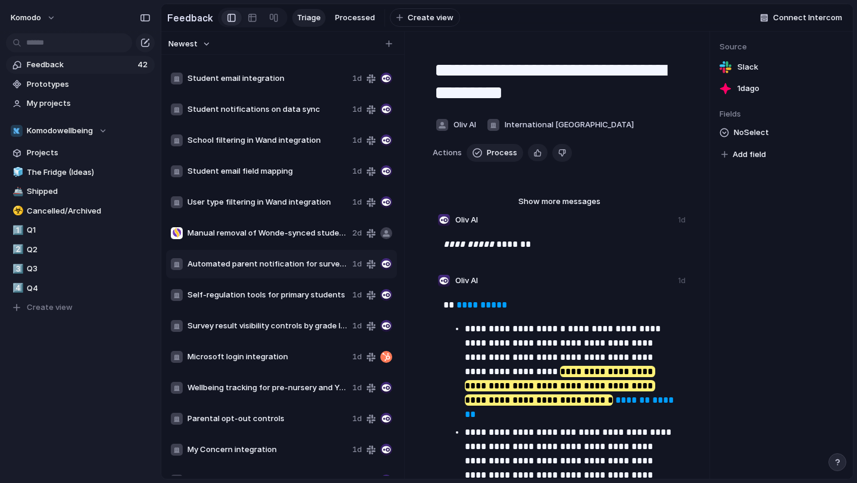
type textarea "**********"
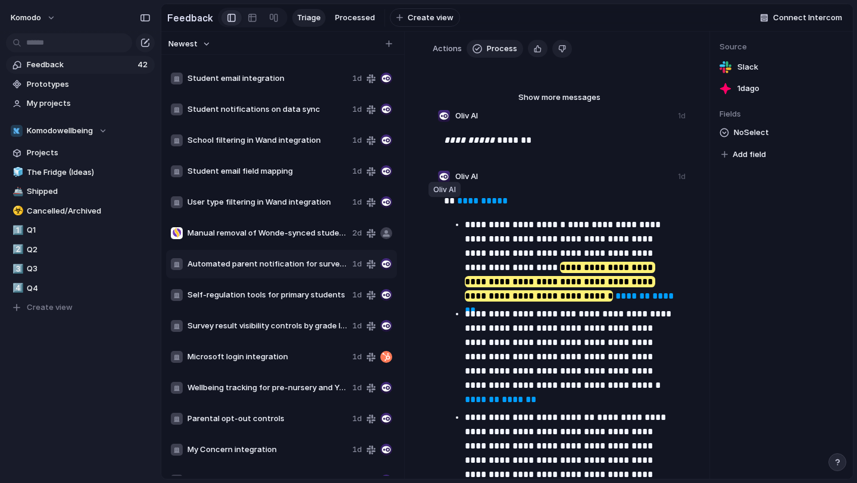
scroll to position [147, 0]
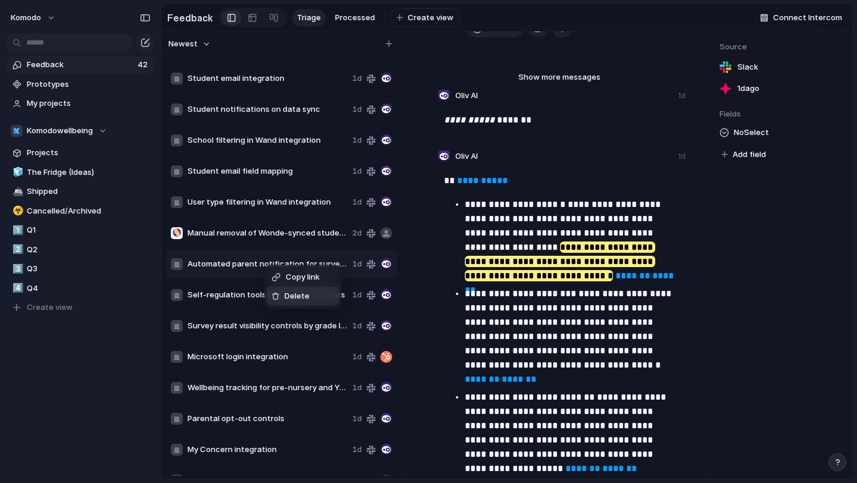
click at [283, 295] on div "Delete" at bounding box center [290, 296] width 38 height 12
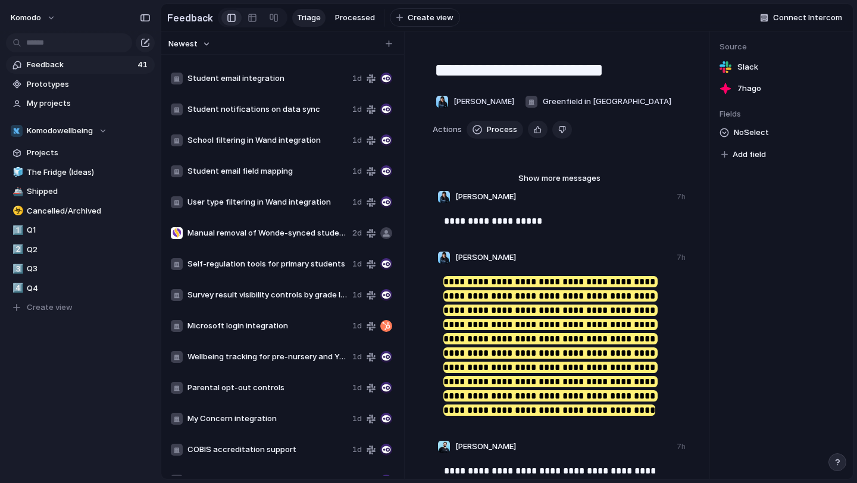
click at [266, 273] on div "Self-regulation tools for primary students 1d" at bounding box center [281, 264] width 231 height 29
type textarea "**********"
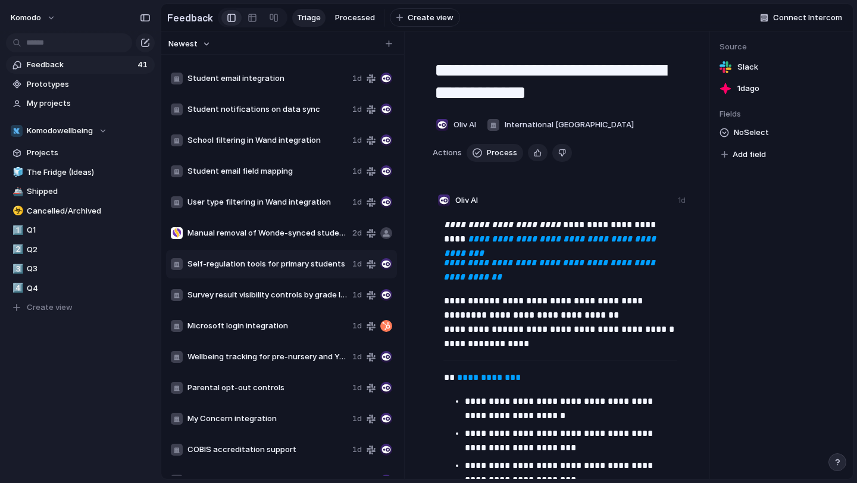
click at [275, 258] on span "Self-regulation tools for primary students" at bounding box center [267, 264] width 160 height 12
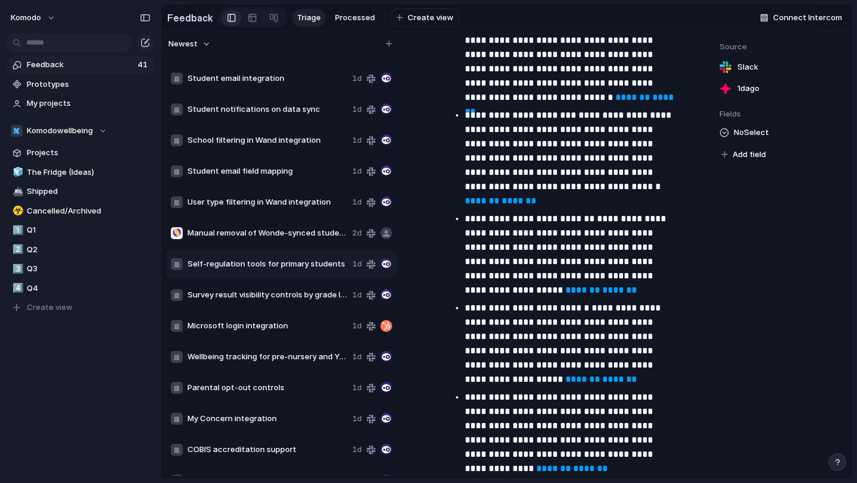
scroll to position [1001, 0]
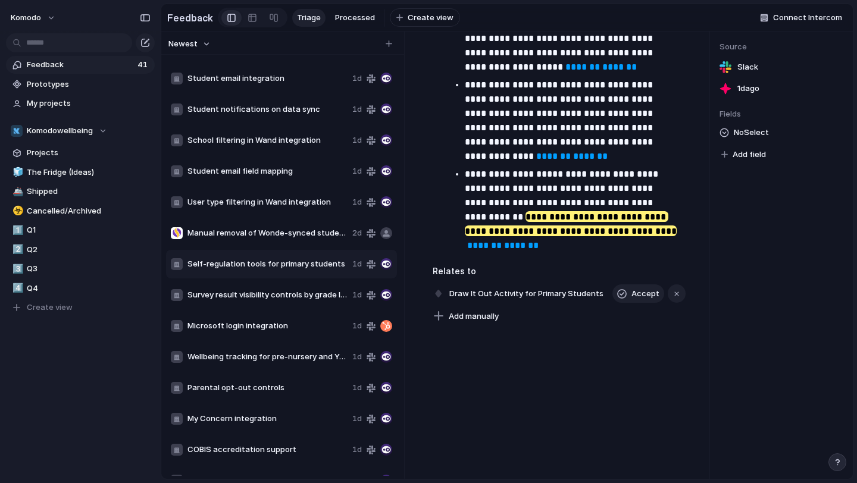
click at [286, 261] on span "Self-regulation tools for primary students" at bounding box center [267, 264] width 160 height 12
click at [309, 295] on span "Delete" at bounding box center [318, 297] width 25 height 12
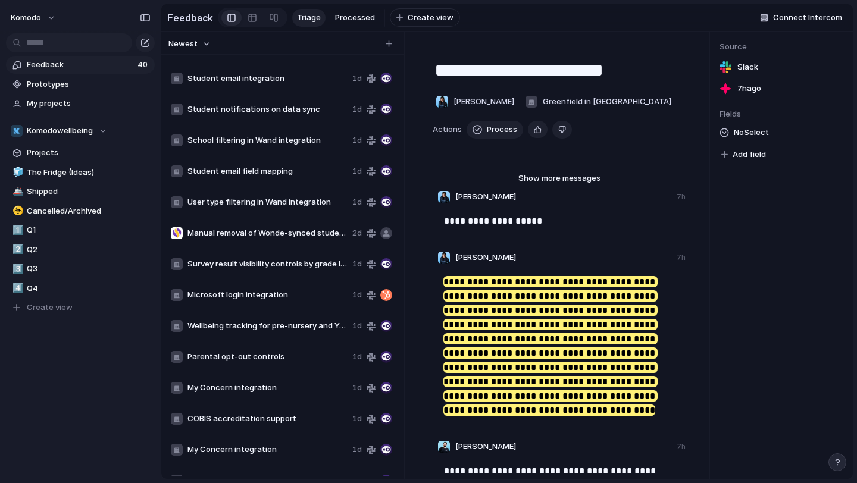
click at [274, 262] on span "Survey result visibility controls by grade level" at bounding box center [267, 264] width 160 height 12
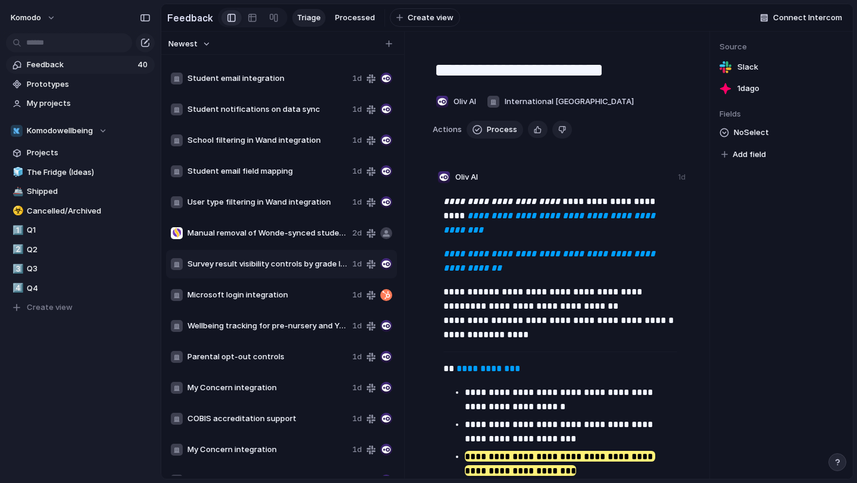
type textarea "**********"
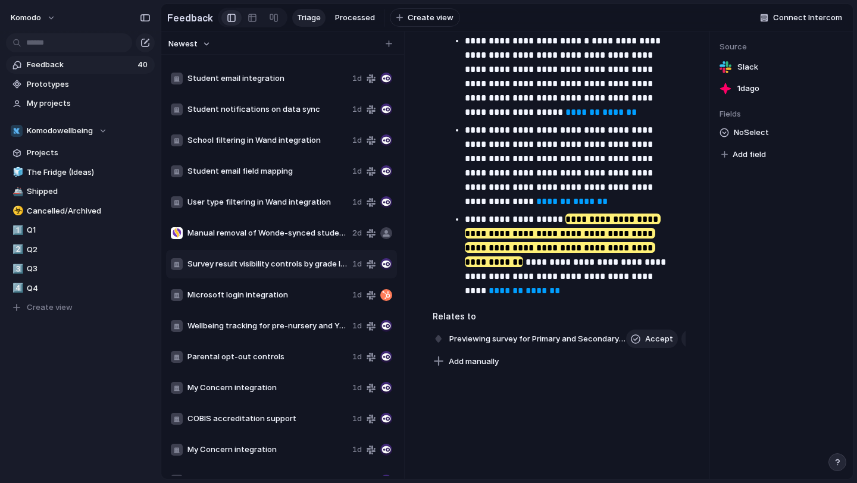
scroll to position [1001, 0]
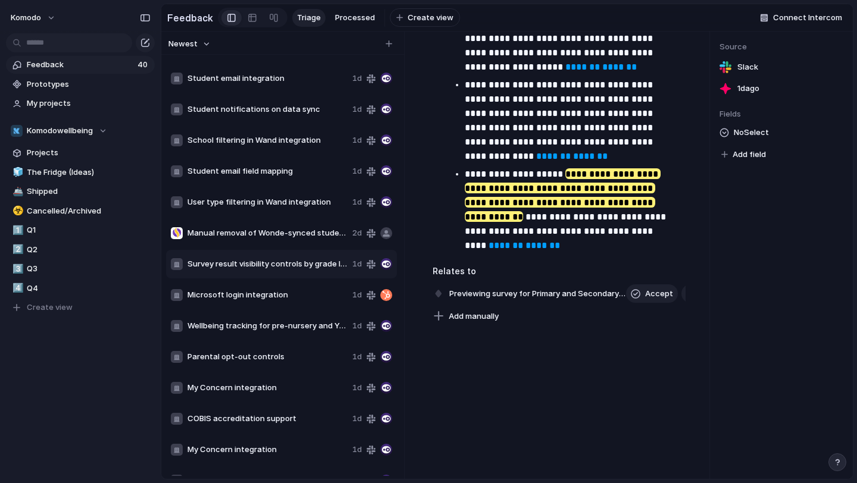
click at [255, 261] on span "Survey result visibility controls by grade level" at bounding box center [267, 264] width 160 height 12
click at [274, 296] on div "Delete" at bounding box center [281, 297] width 38 height 12
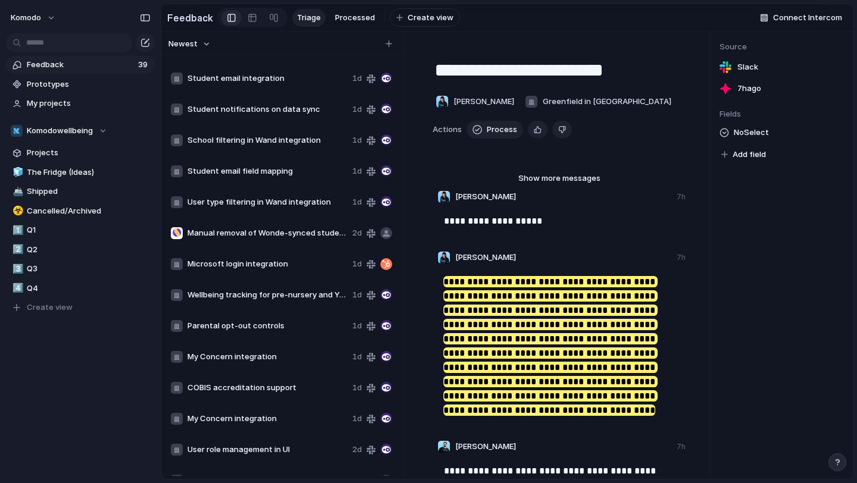
click at [266, 276] on div "Microsoft login integration 1d" at bounding box center [281, 264] width 231 height 29
type textarea "**********"
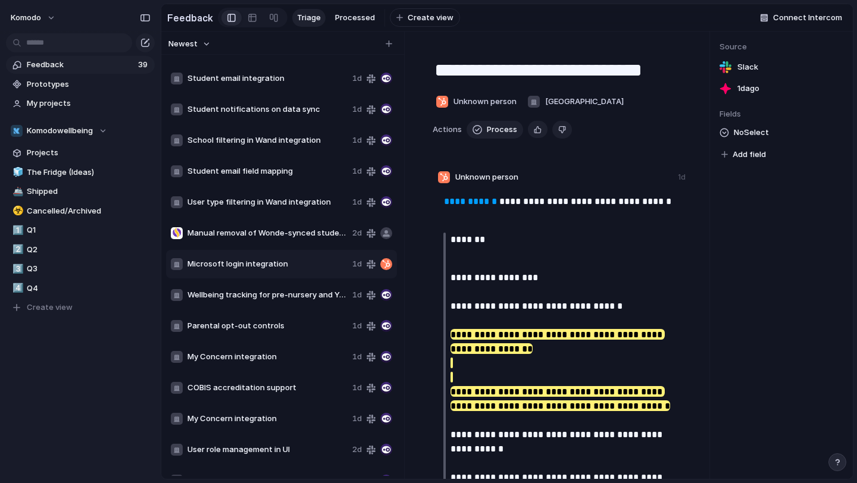
click at [268, 264] on span "Microsoft login integration" at bounding box center [267, 264] width 160 height 12
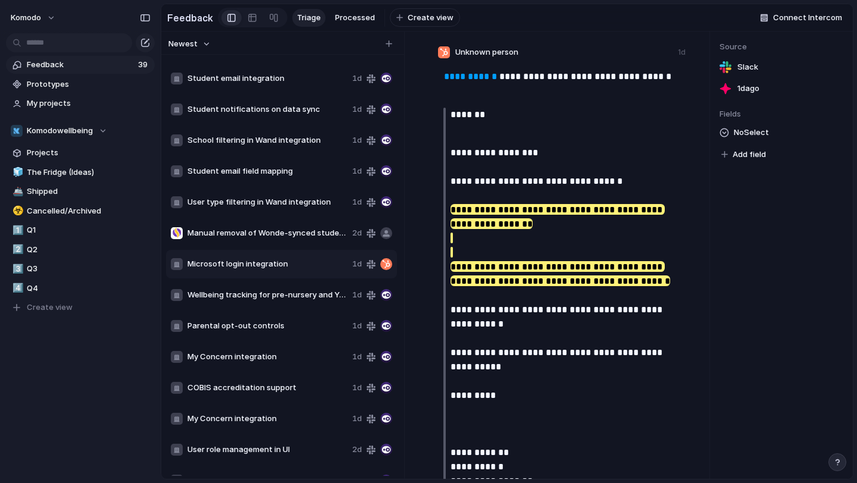
scroll to position [178, 0]
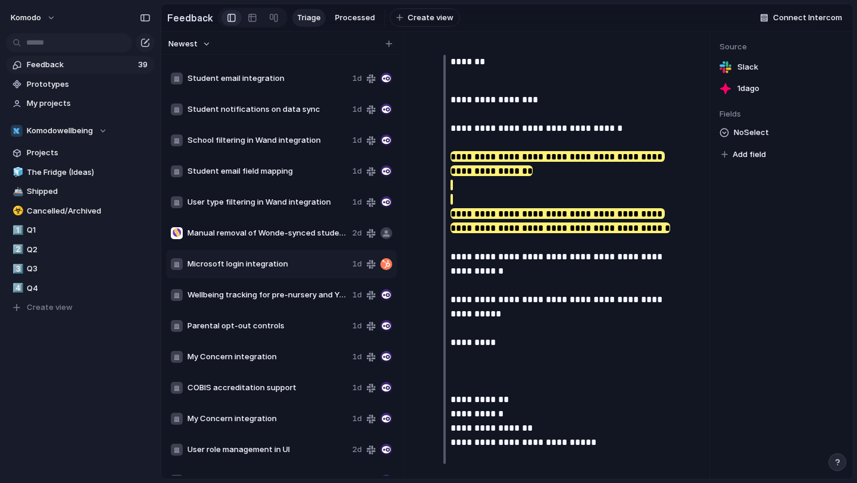
click at [249, 262] on span "Microsoft login integration" at bounding box center [267, 264] width 160 height 12
click at [257, 296] on div at bounding box center [260, 298] width 8 height 8
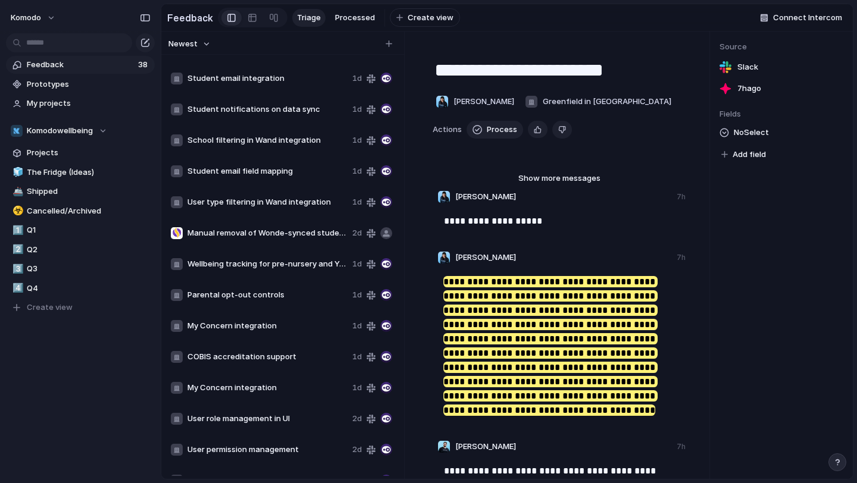
click at [247, 267] on span "Wellbeing tracking for pre-nursery and Year 1" at bounding box center [267, 264] width 160 height 12
type textarea "**********"
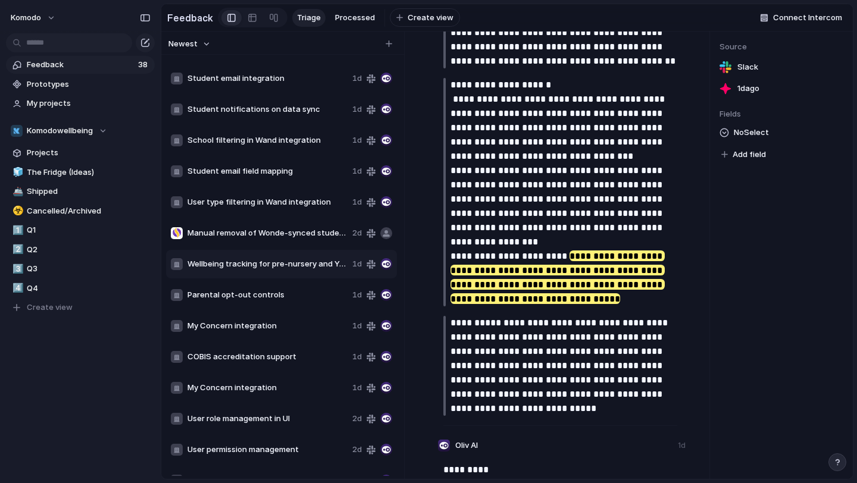
scroll to position [752, 0]
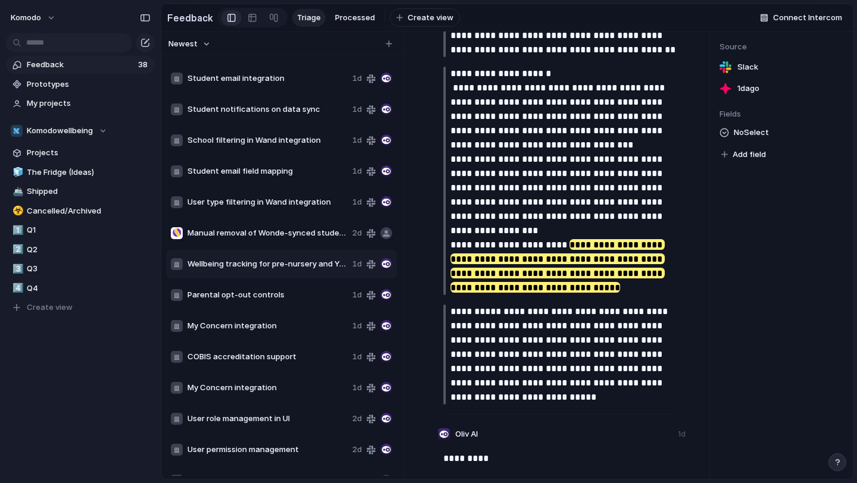
click at [331, 267] on span "Wellbeing tracking for pre-nursery and Year 1" at bounding box center [267, 264] width 160 height 12
click at [331, 293] on span "Delete" at bounding box center [342, 296] width 25 height 12
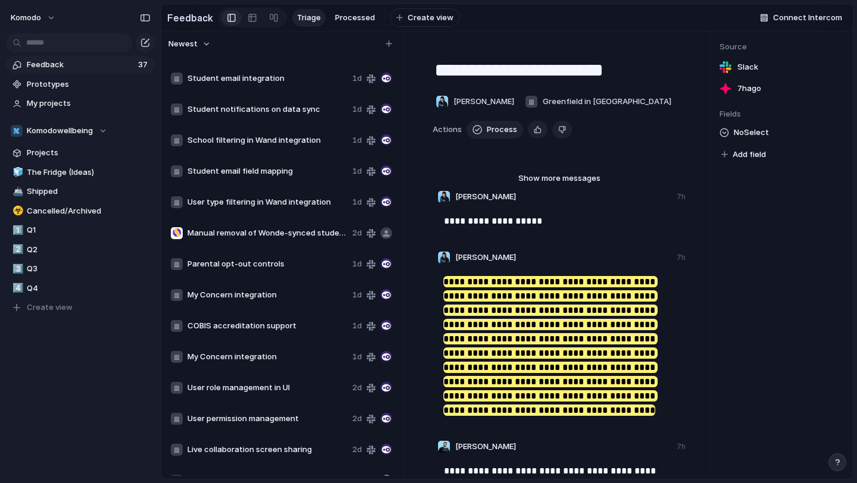
click at [284, 264] on span "Parental opt-out controls" at bounding box center [267, 264] width 160 height 12
type textarea "**********"
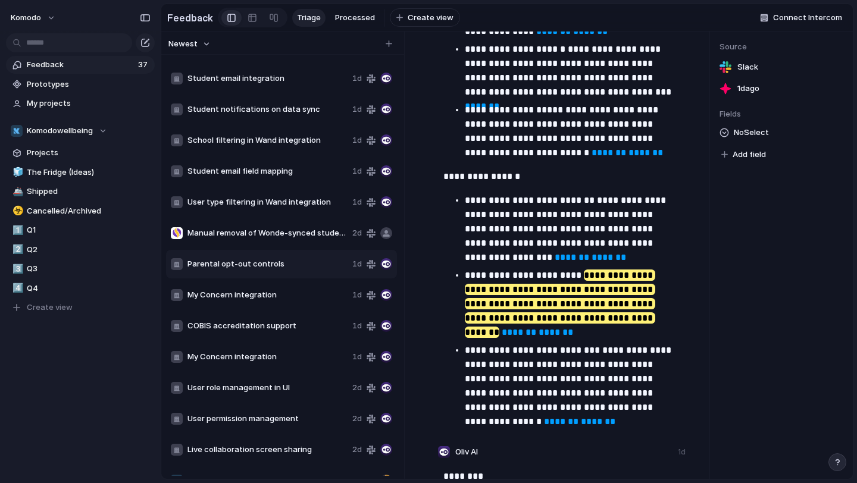
scroll to position [1094, 0]
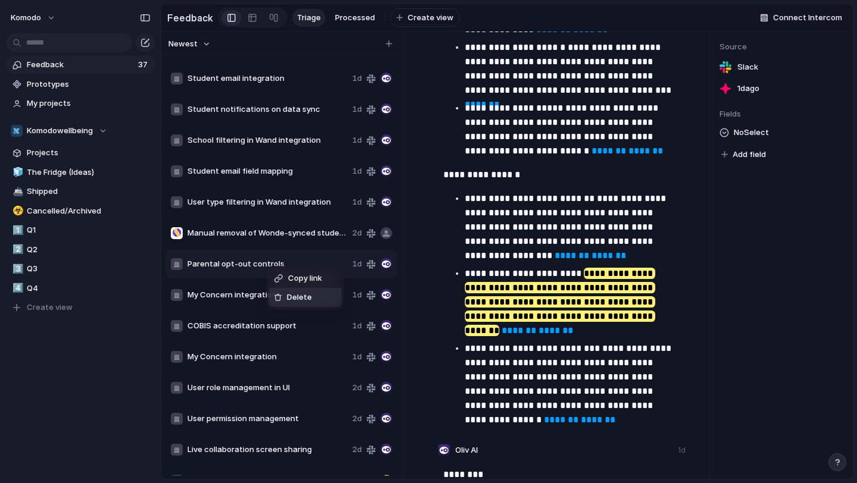
click at [298, 298] on span "Delete" at bounding box center [299, 298] width 25 height 12
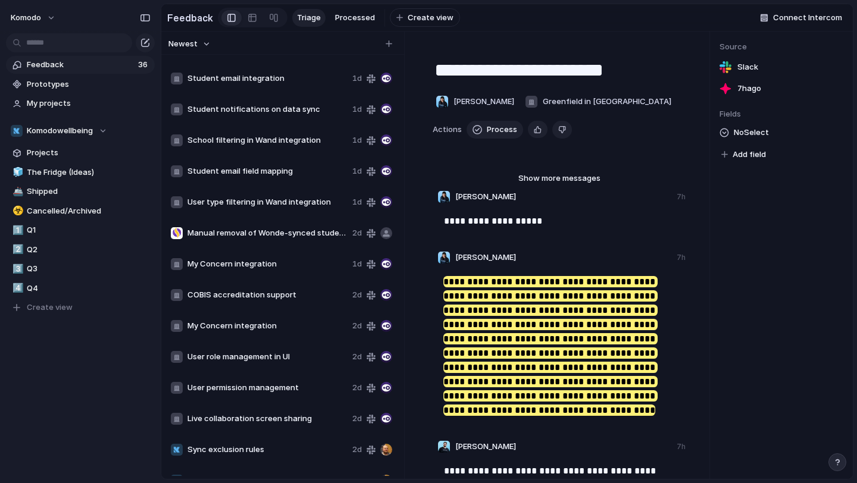
click at [285, 270] on div "My Concern integration 1d" at bounding box center [281, 264] width 231 height 29
type textarea "**********"
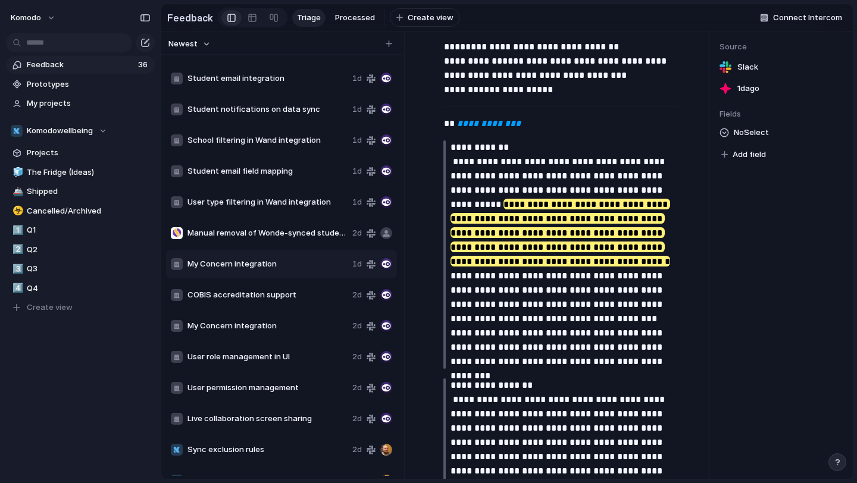
scroll to position [193, 0]
click at [280, 299] on span "Delete" at bounding box center [283, 297] width 25 height 12
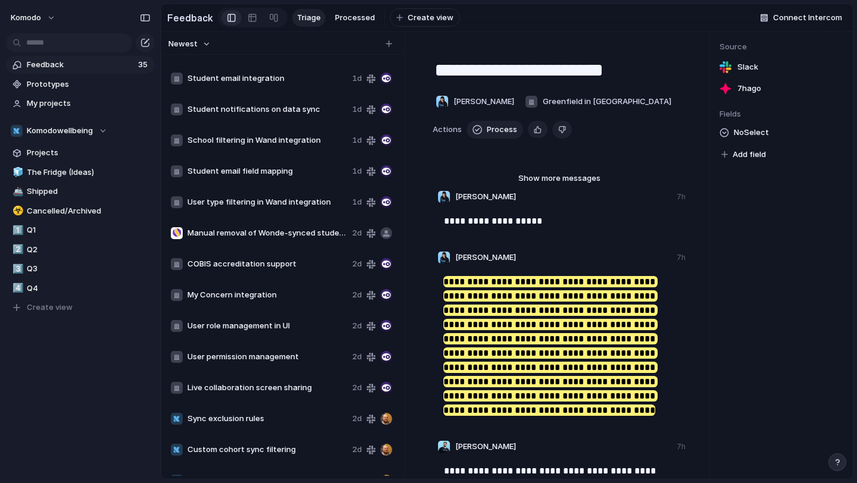
click at [271, 268] on span "COBIS accreditation support" at bounding box center [267, 264] width 160 height 12
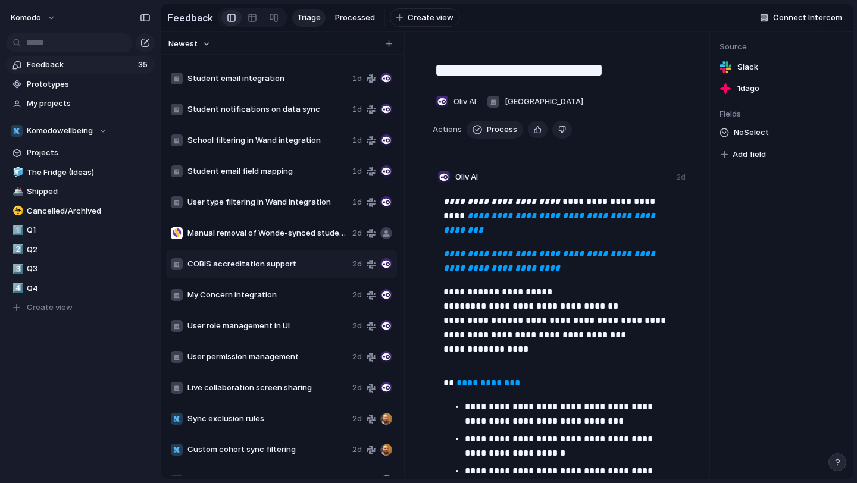
type textarea "**********"
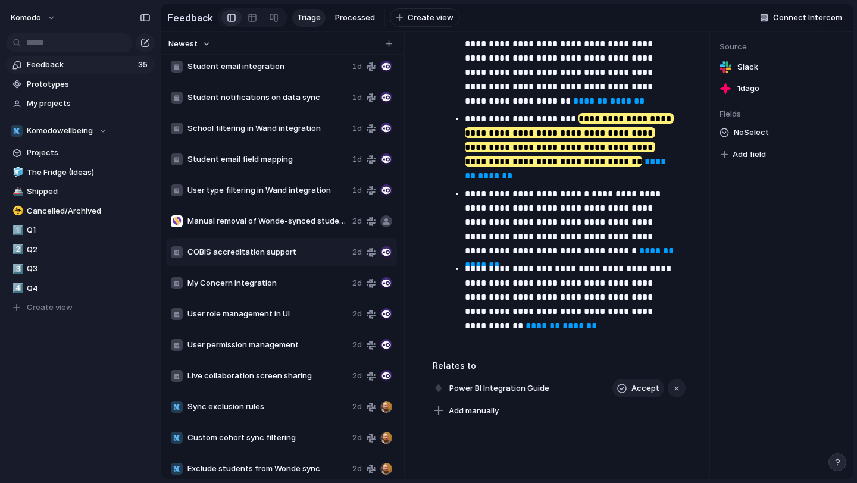
scroll to position [71, 0]
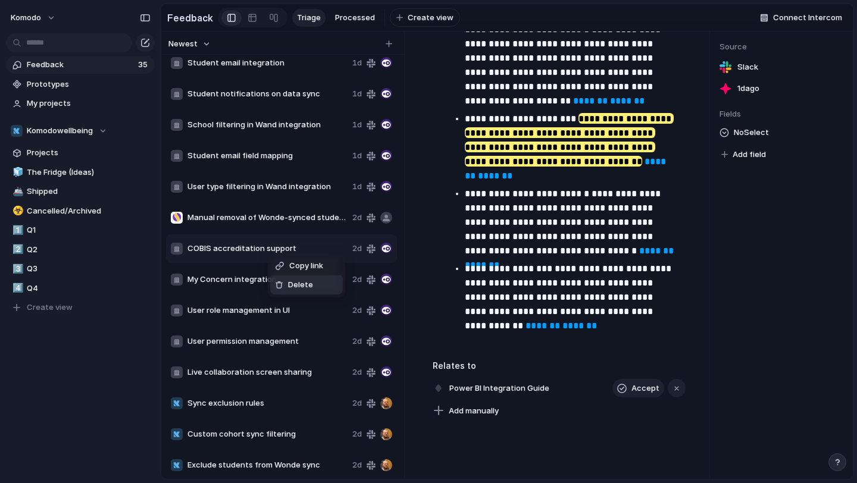
click at [292, 282] on span "Delete" at bounding box center [300, 285] width 25 height 12
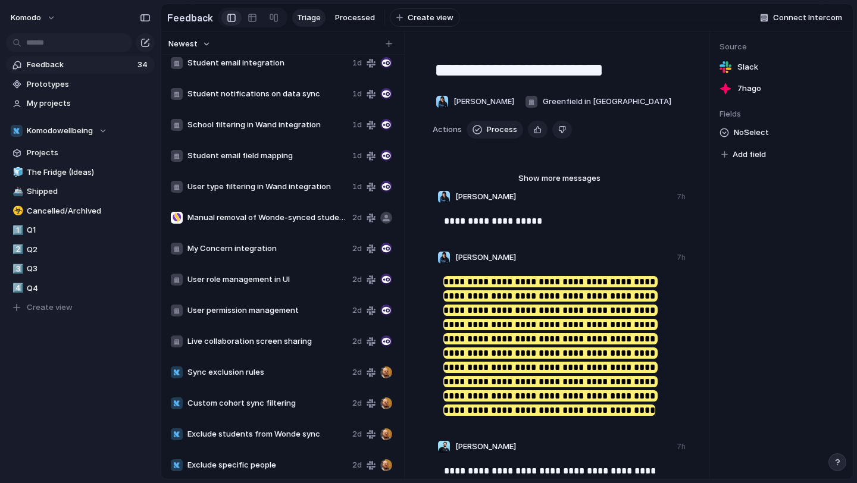
click at [261, 249] on span "My Concern integration" at bounding box center [267, 249] width 160 height 12
type textarea "**********"
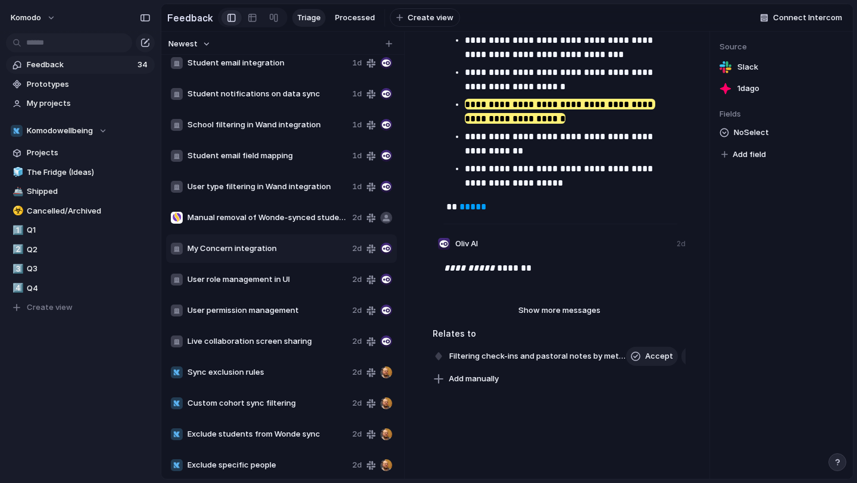
scroll to position [415, 0]
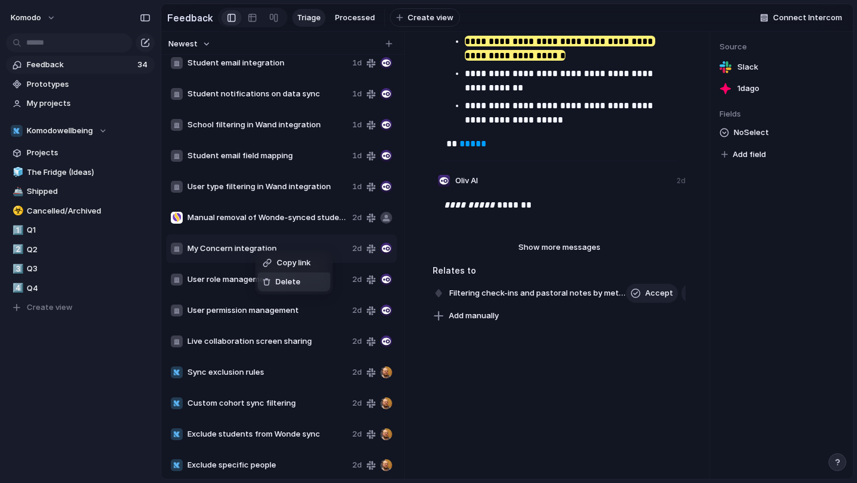
click at [267, 277] on div "Delete" at bounding box center [281, 282] width 38 height 12
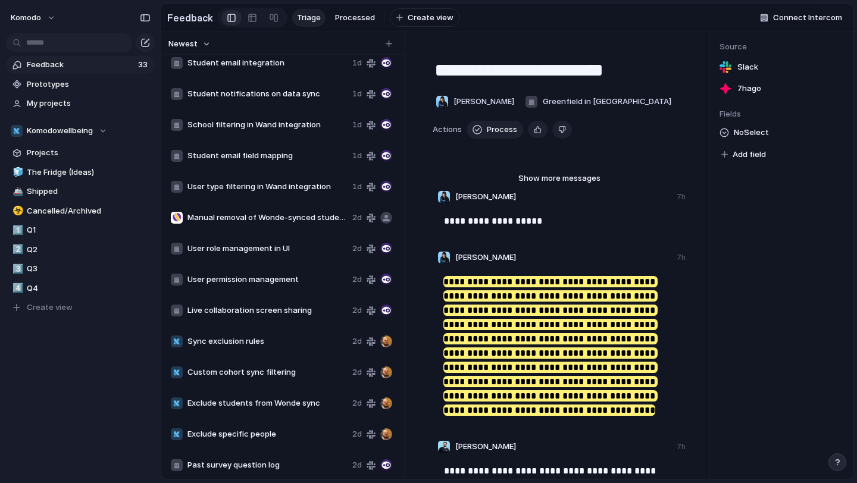
click at [254, 249] on span "User role management in UI" at bounding box center [267, 249] width 160 height 12
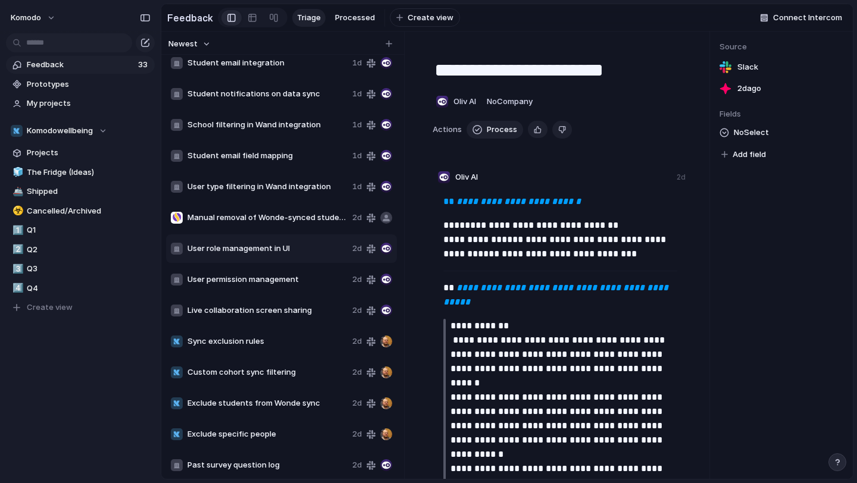
type textarea "**********"
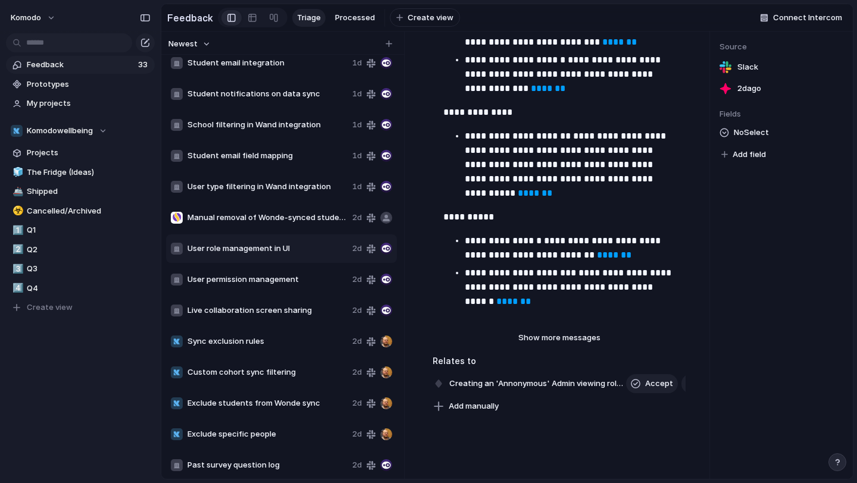
scroll to position [1083, 0]
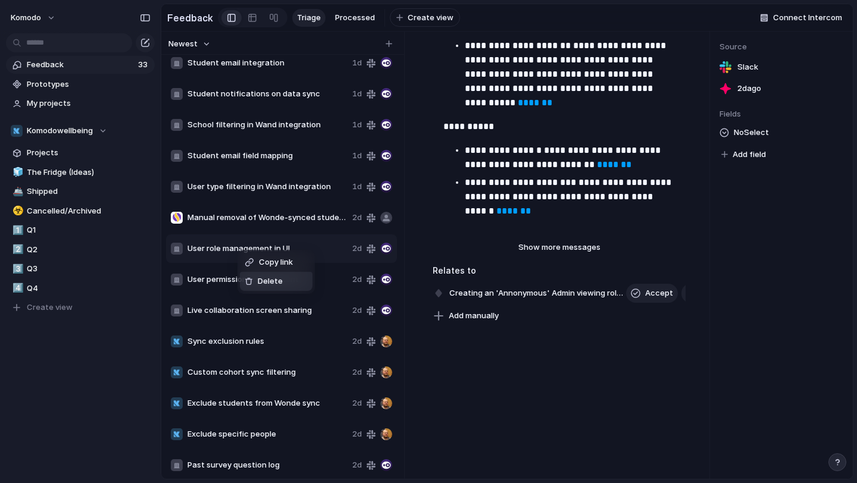
click at [262, 287] on span "Delete" at bounding box center [270, 282] width 25 height 12
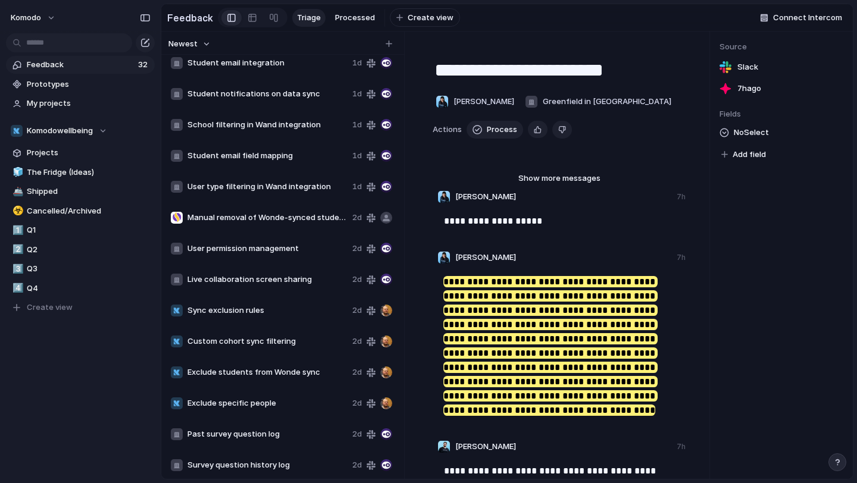
click at [257, 259] on div "User permission management 2d" at bounding box center [281, 248] width 231 height 29
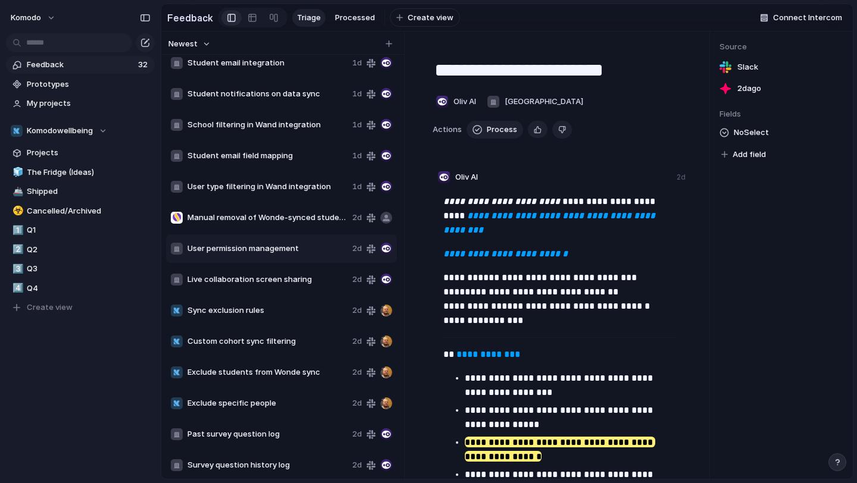
type textarea "**********"
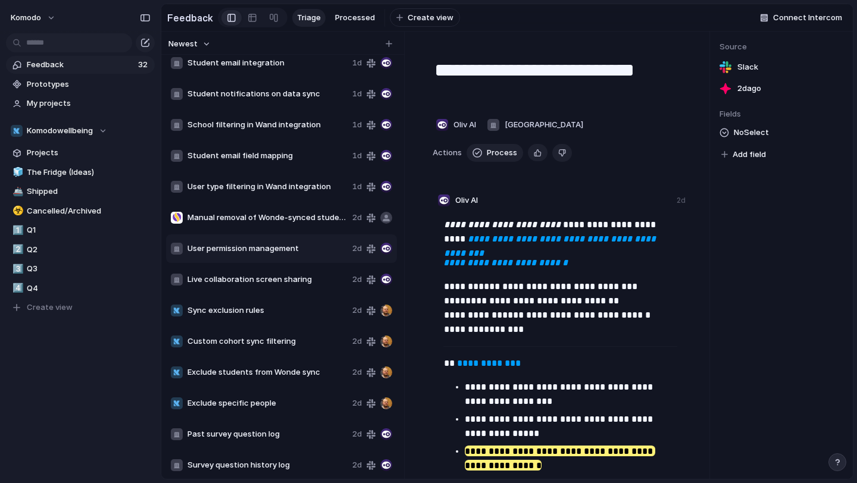
click at [261, 249] on span "User permission management" at bounding box center [267, 249] width 160 height 12
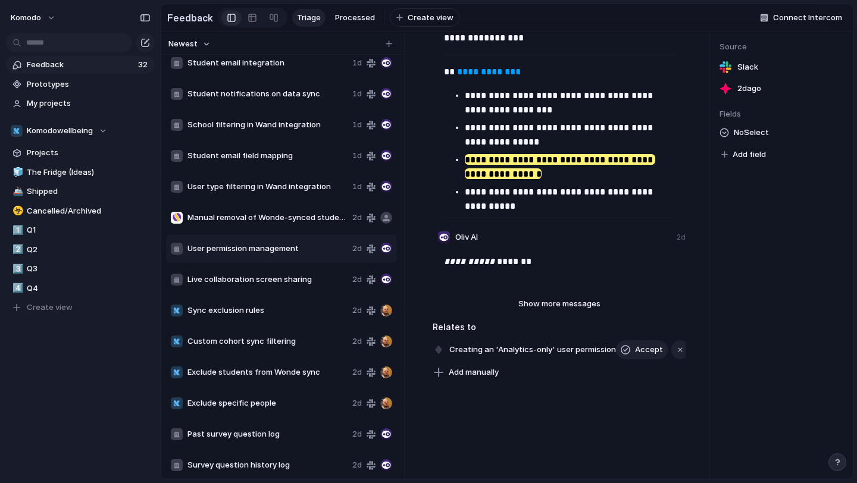
scroll to position [348, 0]
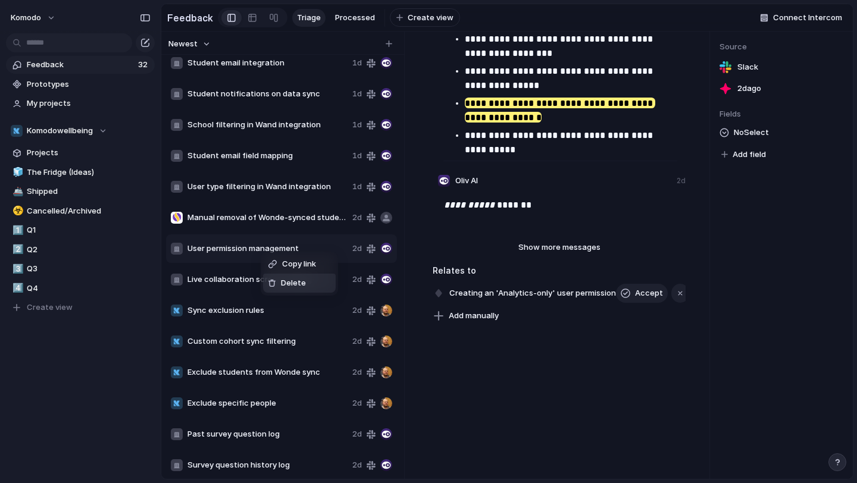
click at [277, 280] on div "Delete" at bounding box center [287, 283] width 38 height 12
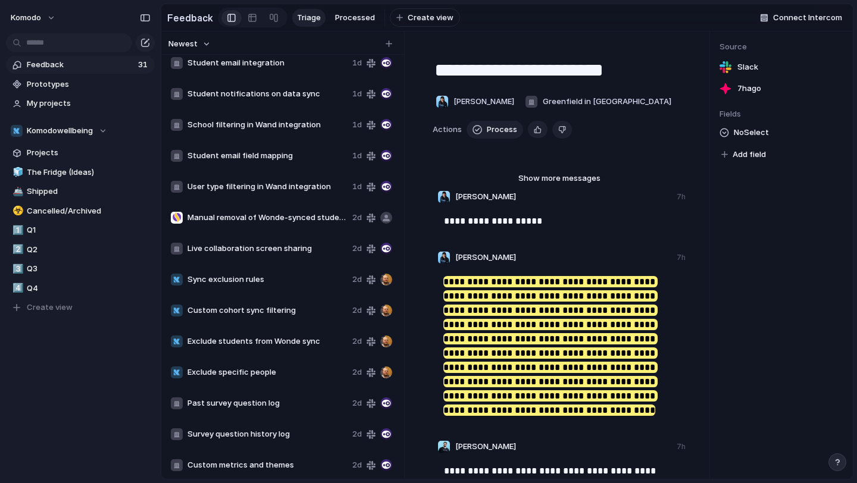
click at [258, 250] on span "Live collaboration screen sharing" at bounding box center [267, 249] width 160 height 12
type textarea "**********"
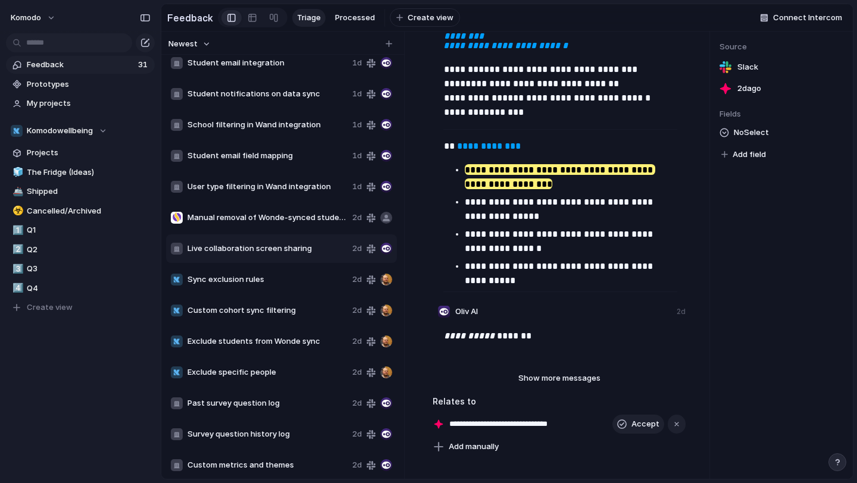
scroll to position [348, 0]
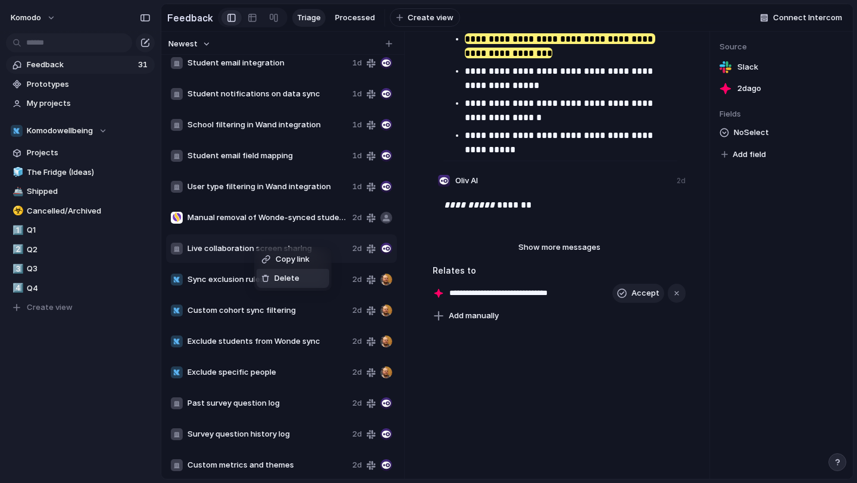
click at [267, 275] on div at bounding box center [265, 278] width 8 height 8
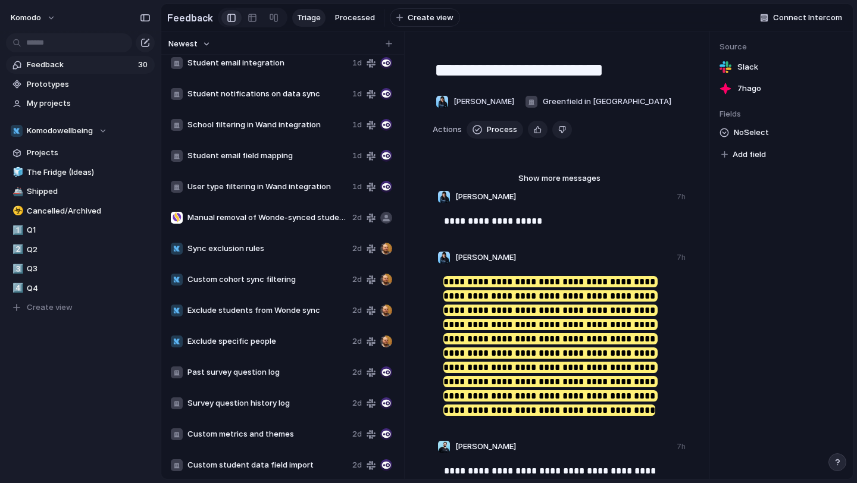
click at [259, 242] on div "Sync exclusion rules 2d" at bounding box center [281, 248] width 231 height 29
type textarea "**********"
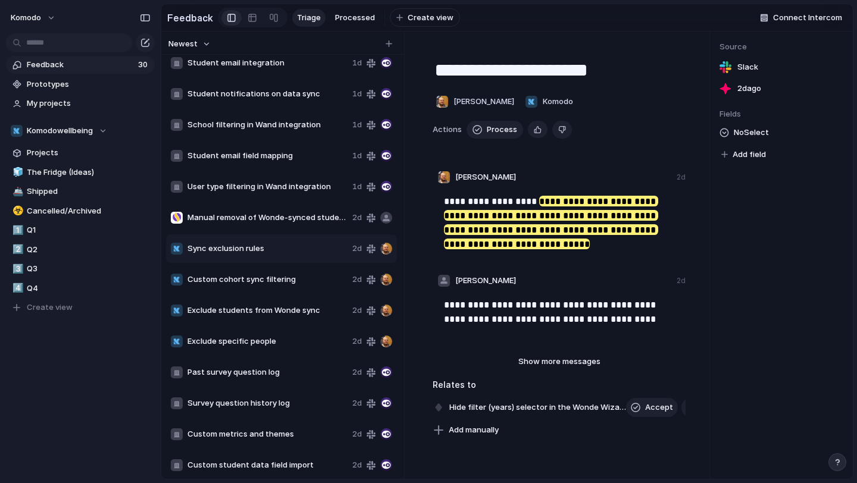
scroll to position [23, 0]
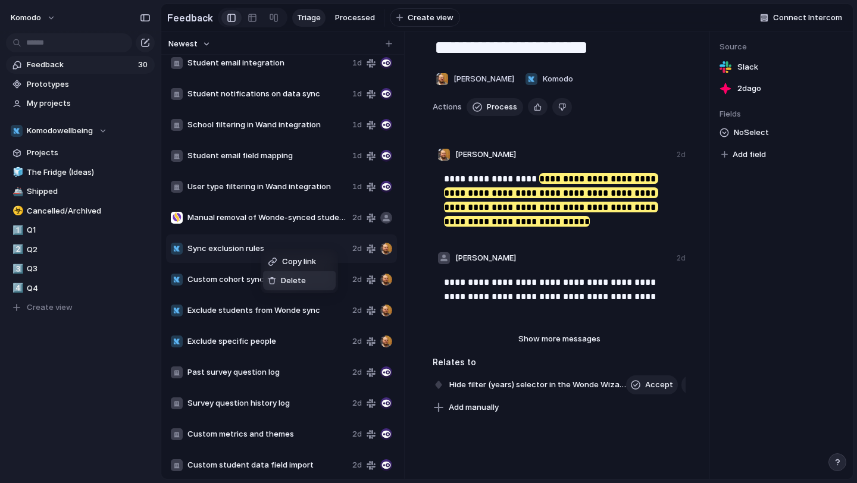
click at [286, 281] on span "Delete" at bounding box center [293, 281] width 25 height 12
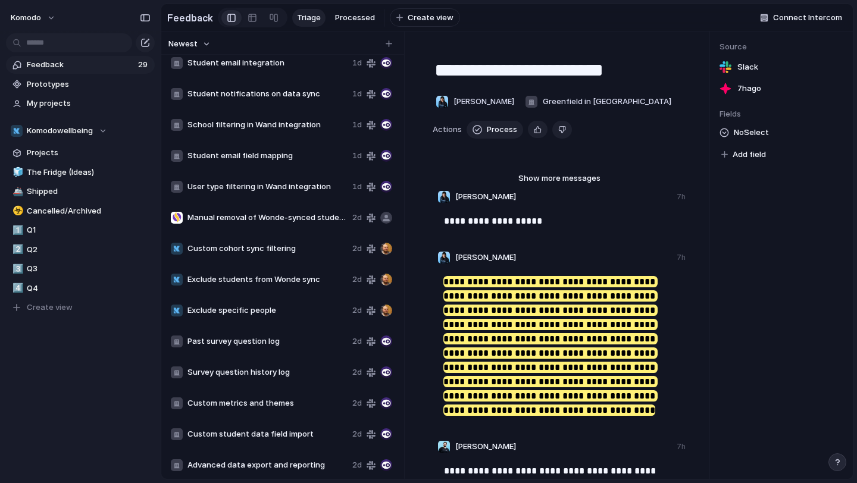
click at [278, 254] on span "Custom cohort sync filtering" at bounding box center [267, 249] width 160 height 12
type textarea "**********"
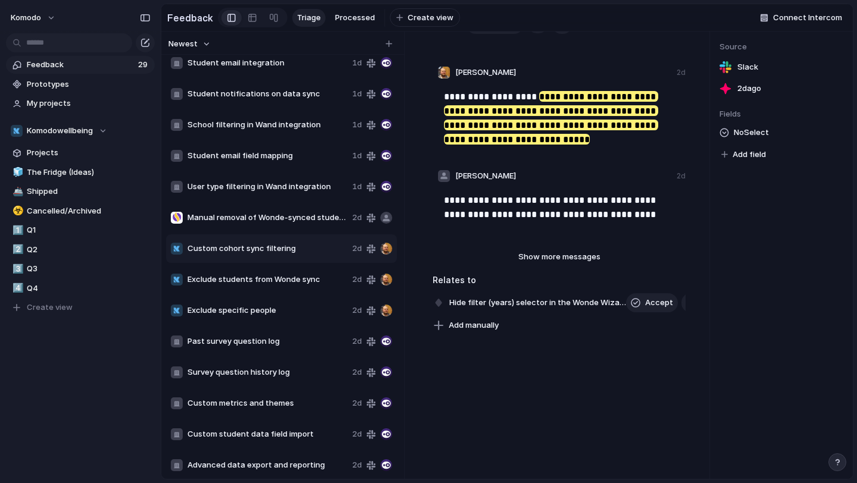
scroll to position [137, 0]
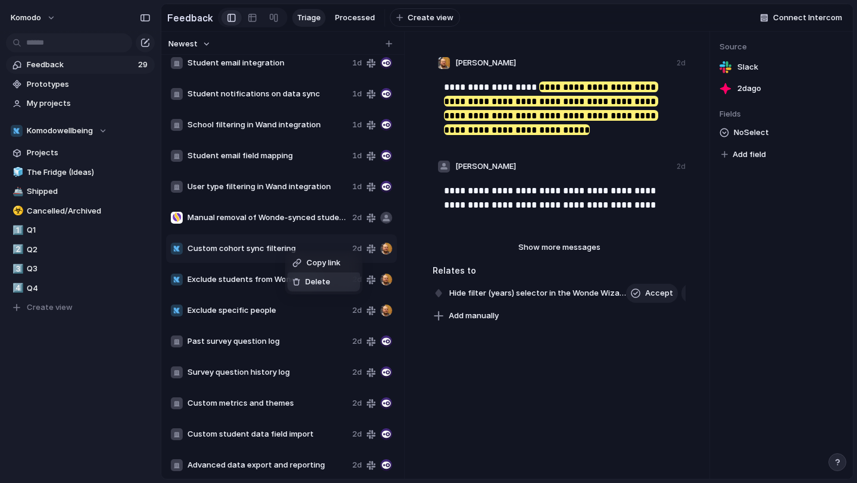
click at [306, 278] on span "Delete" at bounding box center [317, 282] width 25 height 12
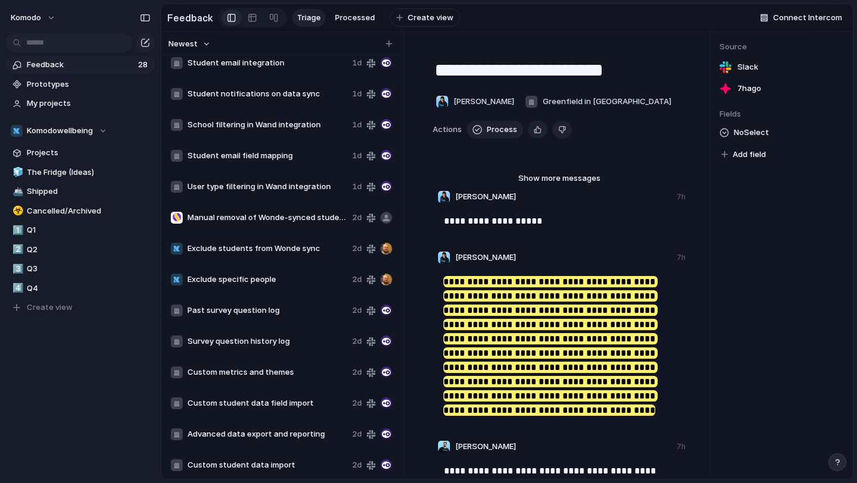
click at [277, 252] on span "Exclude students from Wonde sync" at bounding box center [267, 249] width 160 height 12
type textarea "**********"
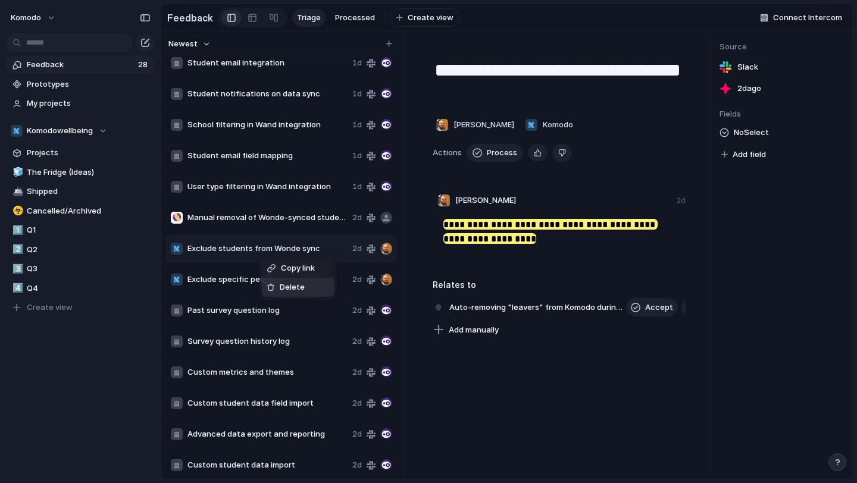
click at [296, 289] on span "Delete" at bounding box center [292, 287] width 25 height 12
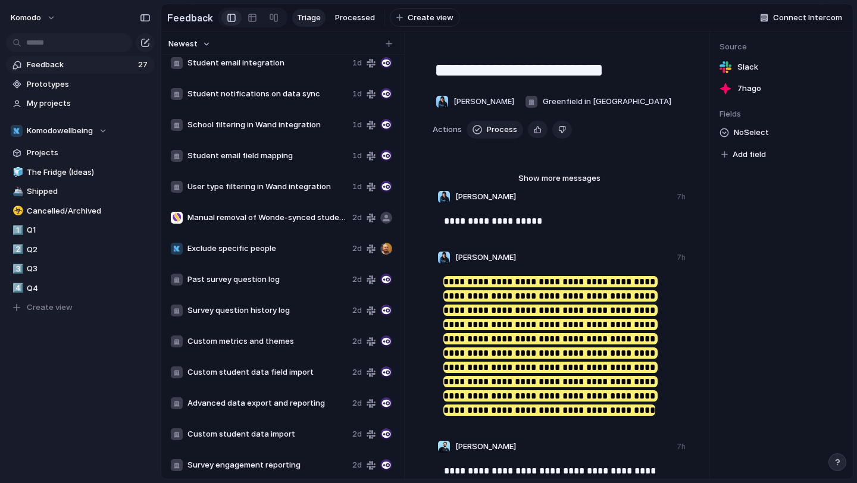
click at [273, 248] on span "Exclude specific people" at bounding box center [267, 249] width 160 height 12
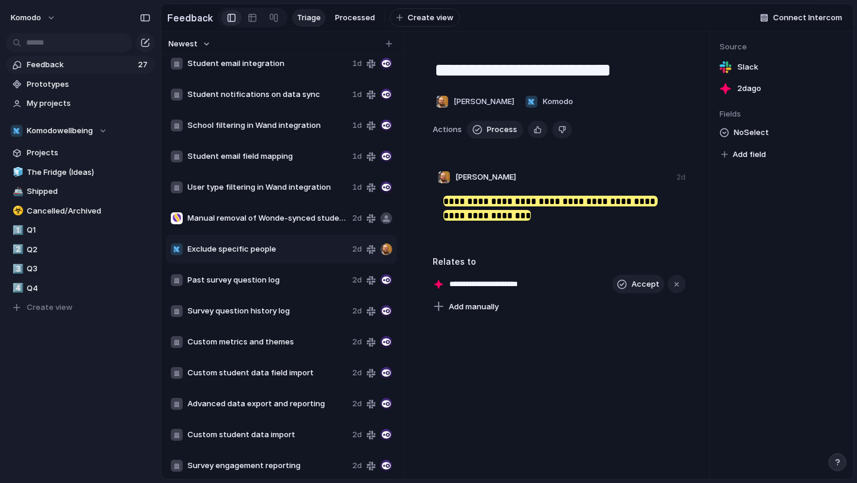
scroll to position [71, 0]
click at [500, 200] on mark "**********" at bounding box center [550, 208] width 214 height 25
click at [273, 249] on span "Exclude specific people" at bounding box center [267, 248] width 160 height 12
click at [265, 279] on span "Past survey question log" at bounding box center [267, 279] width 160 height 12
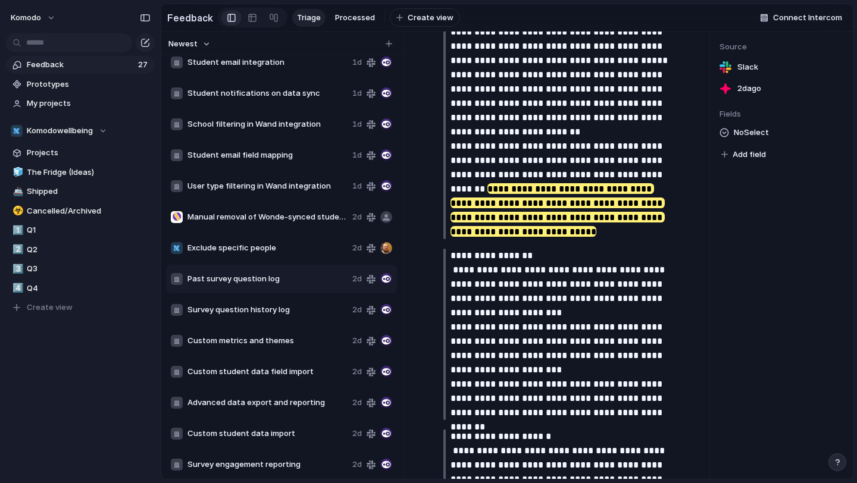
scroll to position [337, 0]
click at [270, 228] on div "Manual removal of Wonde-synced students 2d" at bounding box center [281, 217] width 231 height 29
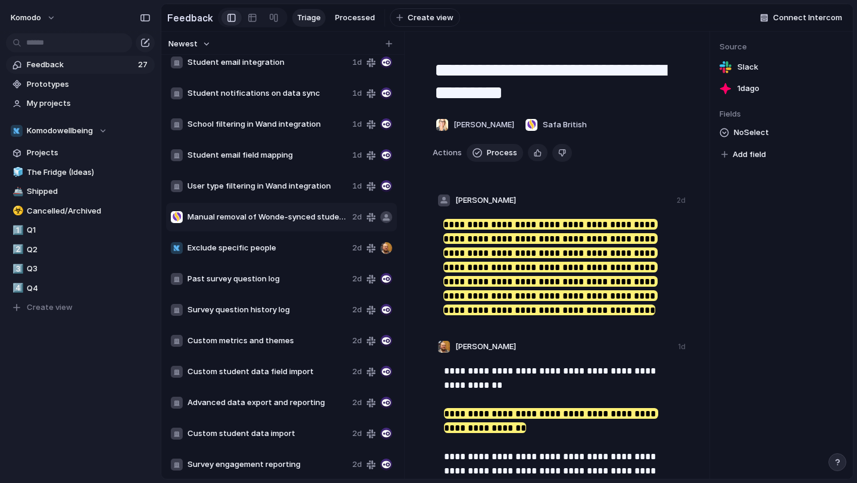
click at [273, 222] on span "Manual removal of Wonde-synced students" at bounding box center [267, 217] width 160 height 12
click at [270, 244] on span "Exclude specific people" at bounding box center [267, 248] width 160 height 12
type textarea "**********"
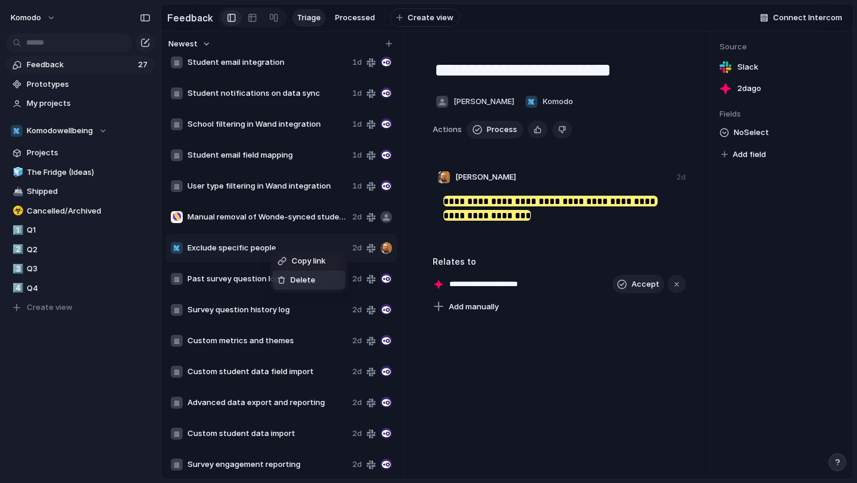
click at [295, 277] on span "Delete" at bounding box center [302, 280] width 25 height 12
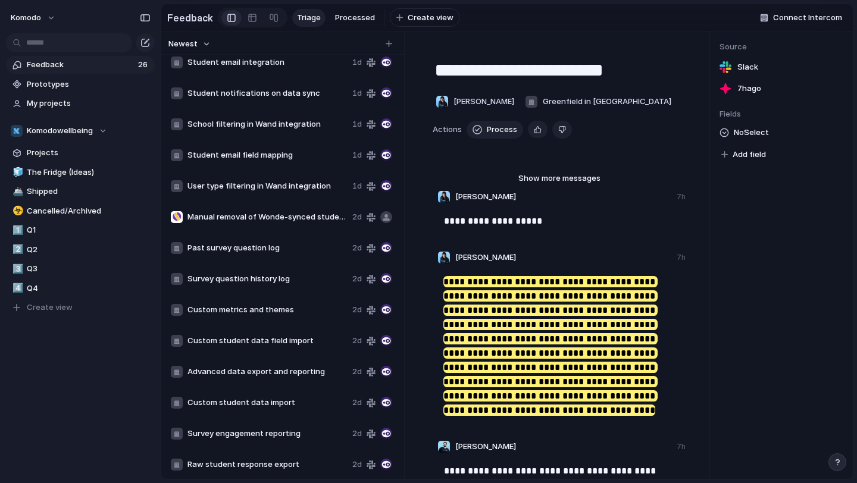
click at [264, 237] on div "Past survey question log 2d" at bounding box center [281, 248] width 231 height 29
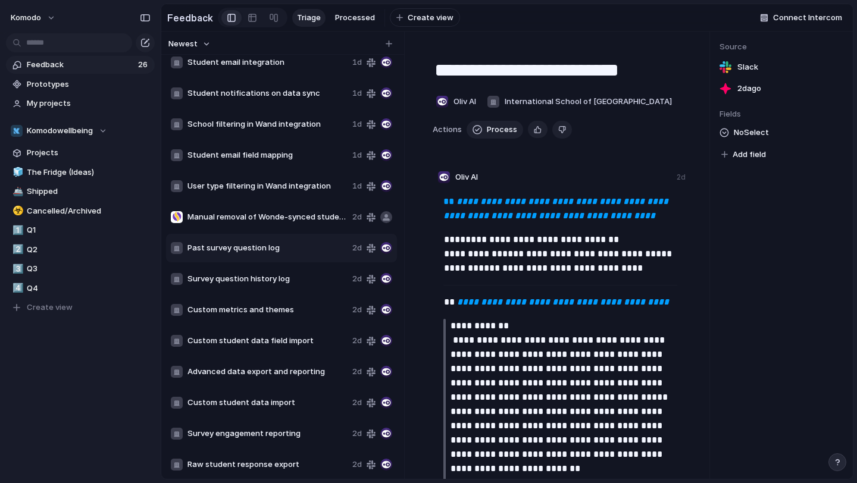
click at [259, 245] on span "Past survey question log" at bounding box center [267, 248] width 160 height 12
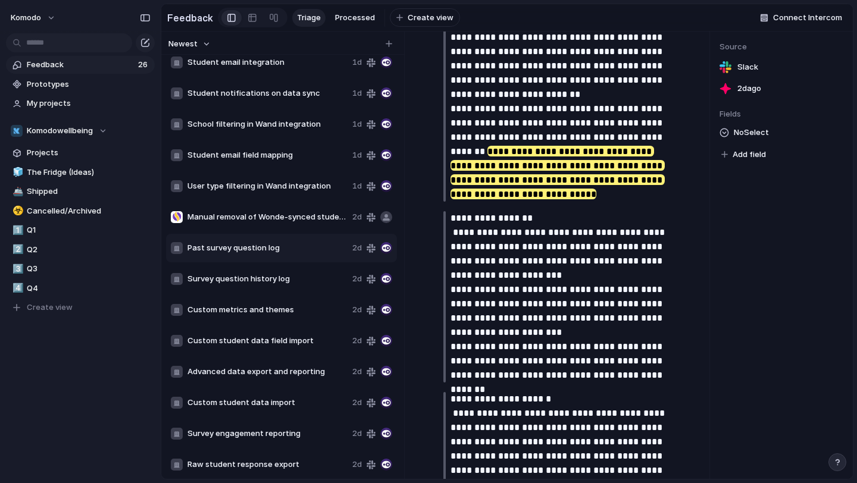
scroll to position [371, 0]
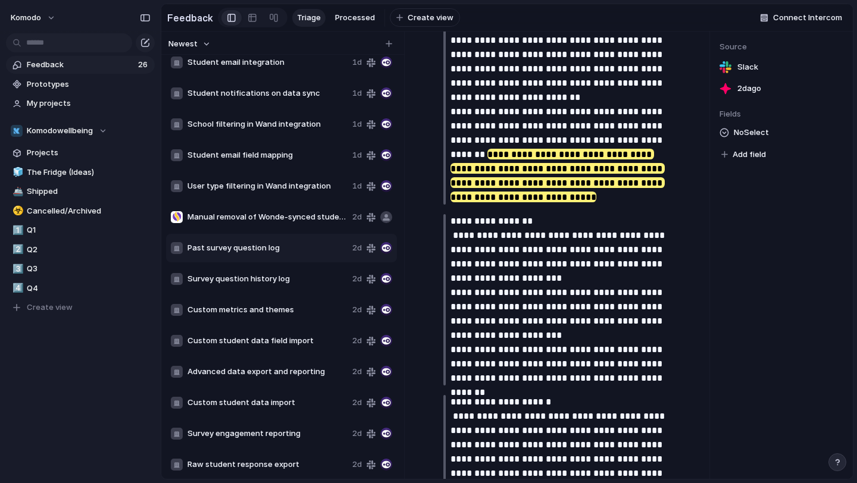
click at [270, 249] on span "Past survey question log" at bounding box center [267, 248] width 160 height 12
click at [267, 271] on div "Survey question history log 2d" at bounding box center [281, 279] width 231 height 29
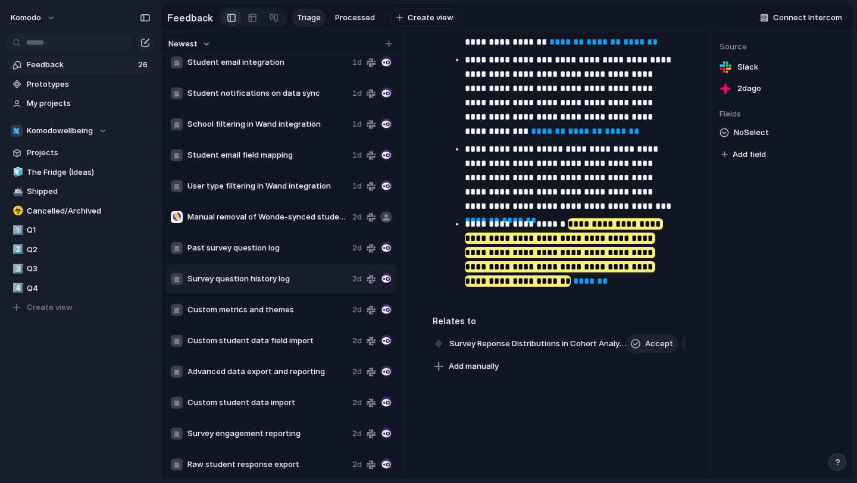
scroll to position [430, 0]
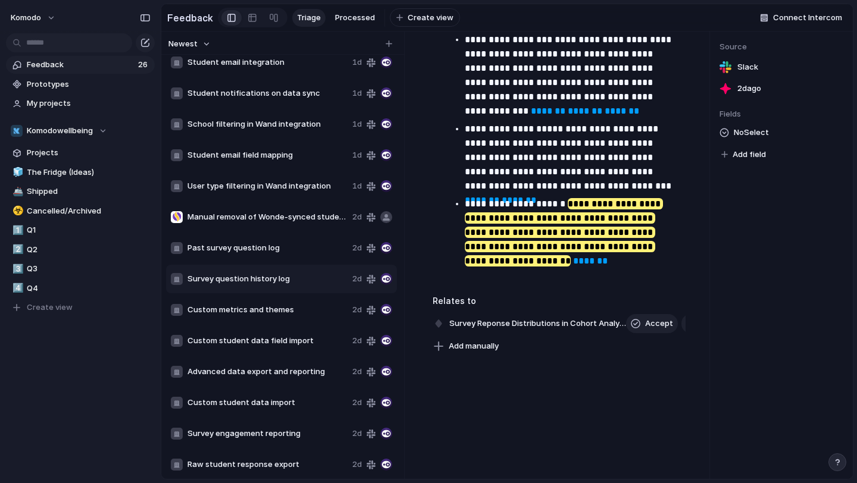
click at [245, 250] on span "Past survey question log" at bounding box center [267, 248] width 160 height 12
type textarea "**********"
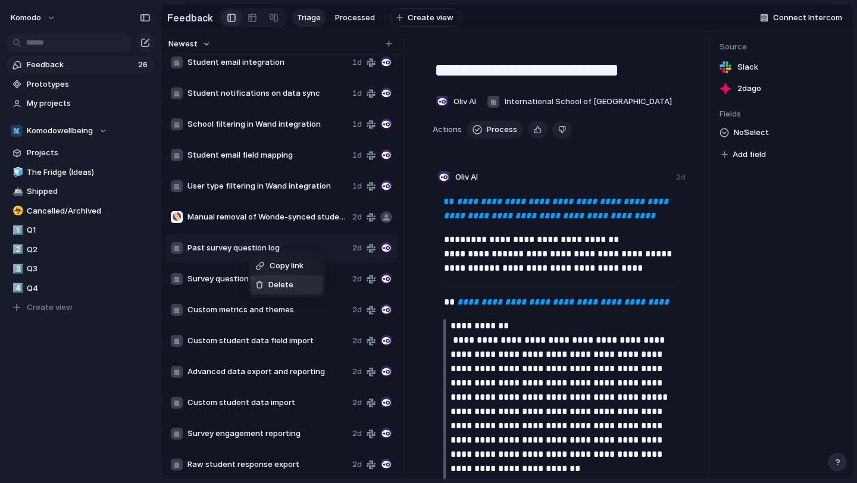
click at [270, 283] on span "Delete" at bounding box center [280, 285] width 25 height 12
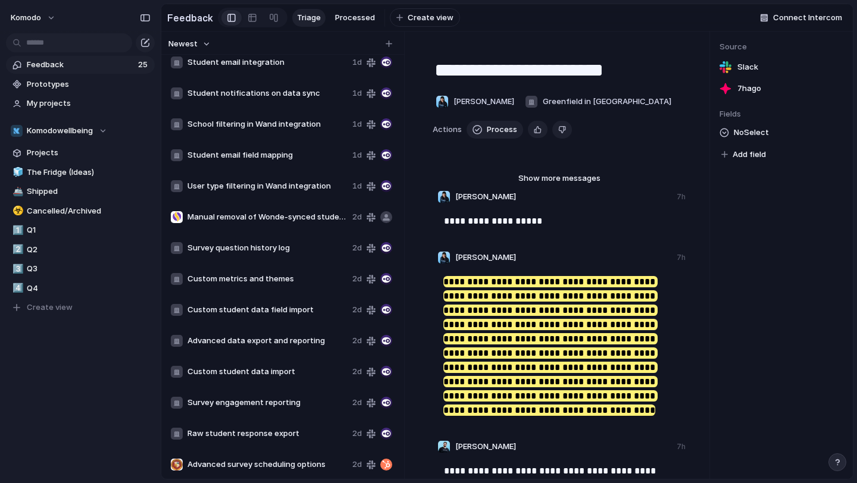
click at [259, 268] on div "Custom metrics and themes 2d" at bounding box center [281, 279] width 231 height 29
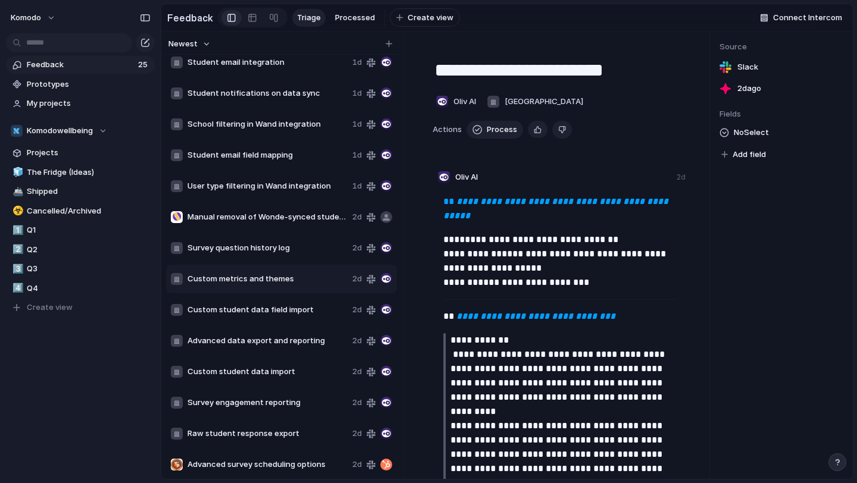
type textarea "**********"
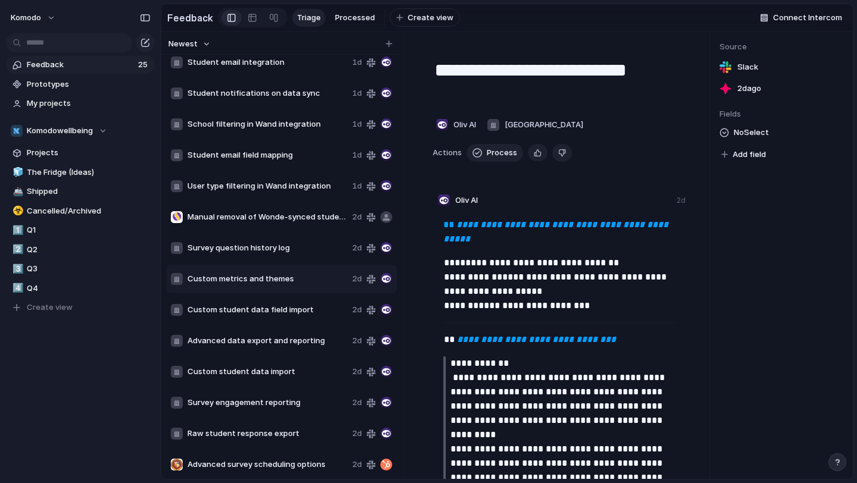
click at [256, 279] on span "Custom metrics and themes" at bounding box center [267, 279] width 160 height 12
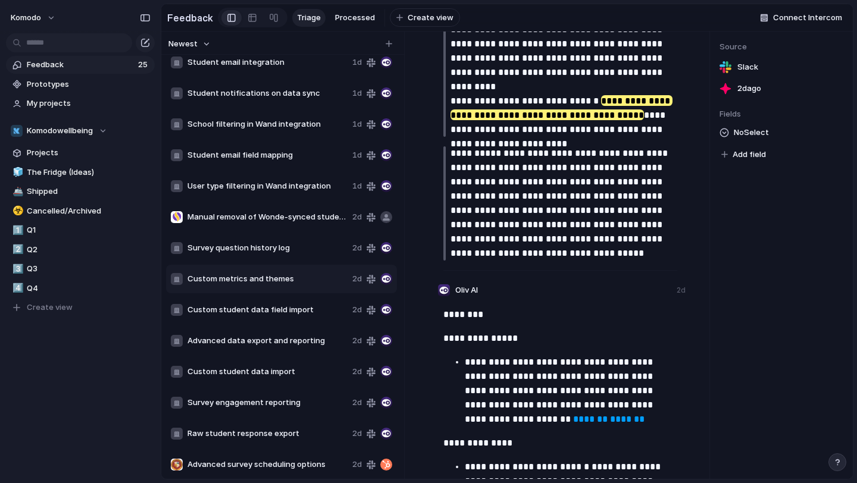
scroll to position [936, 0]
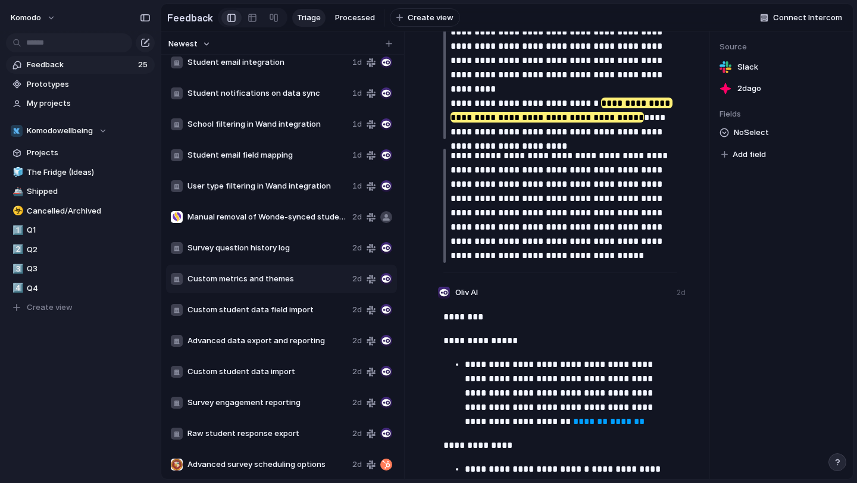
click at [268, 274] on span "Custom metrics and themes" at bounding box center [267, 279] width 160 height 12
click at [290, 312] on span "Delete" at bounding box center [301, 311] width 25 height 12
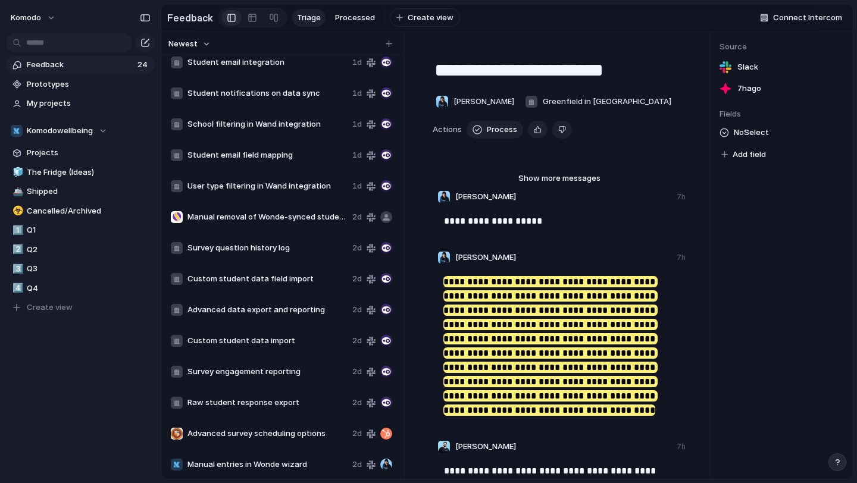
click at [261, 283] on span "Custom student data field import" at bounding box center [267, 279] width 160 height 12
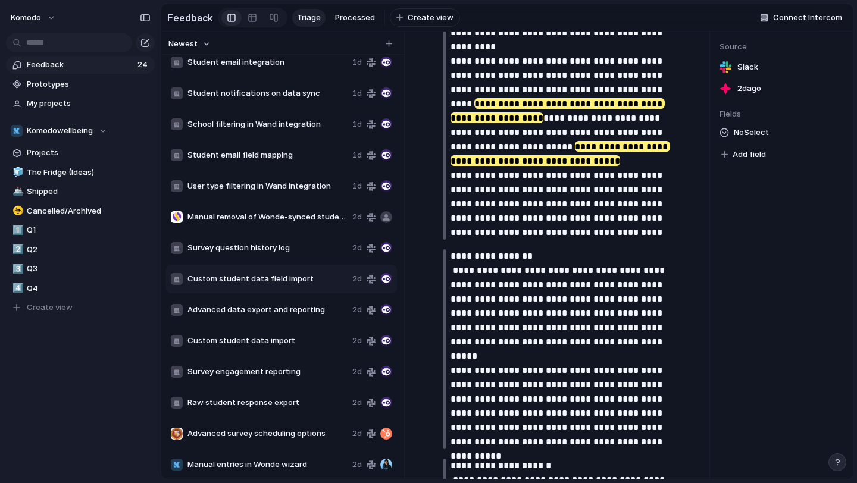
scroll to position [387, 0]
click at [270, 312] on span "Advanced data export and reporting" at bounding box center [267, 310] width 160 height 12
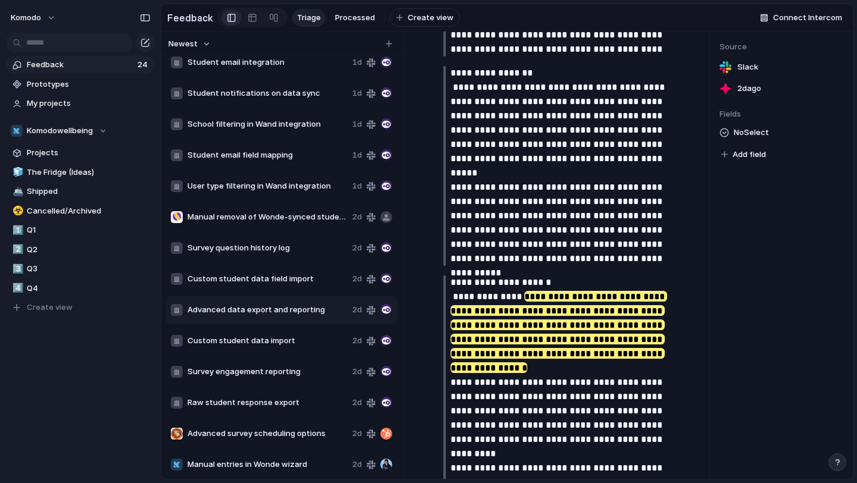
scroll to position [591, 0]
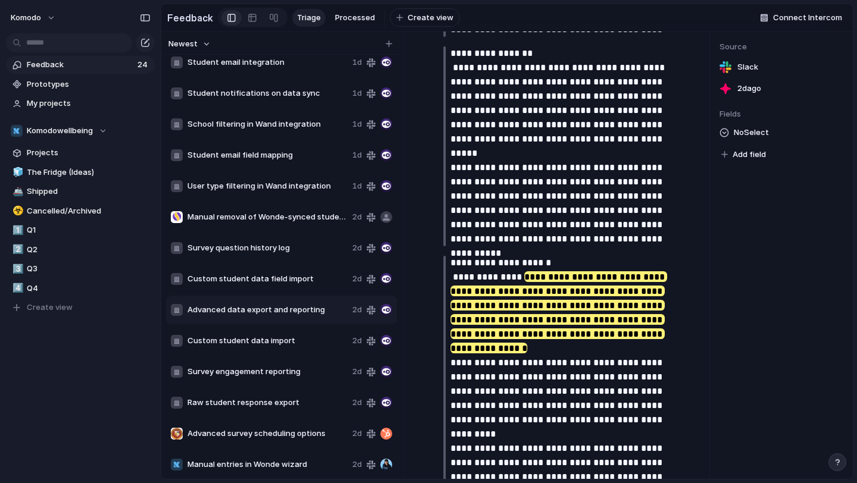
click at [260, 242] on div "Survey question history log 2d" at bounding box center [281, 248] width 231 height 29
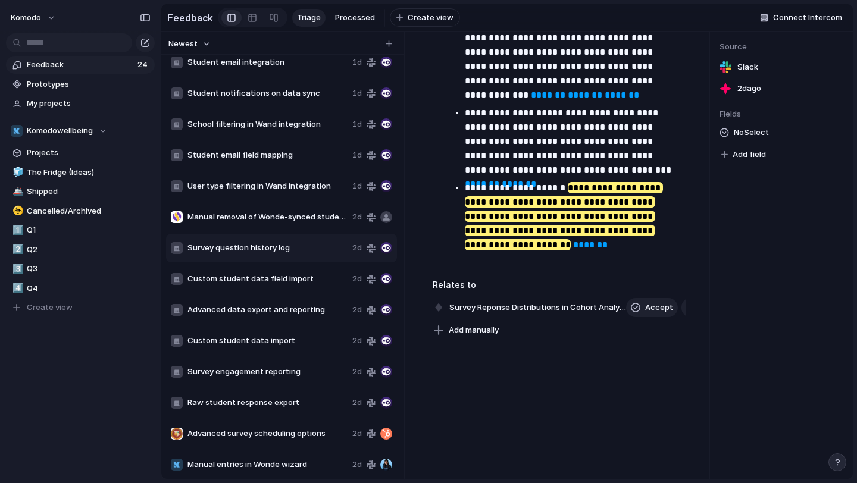
scroll to position [461, 0]
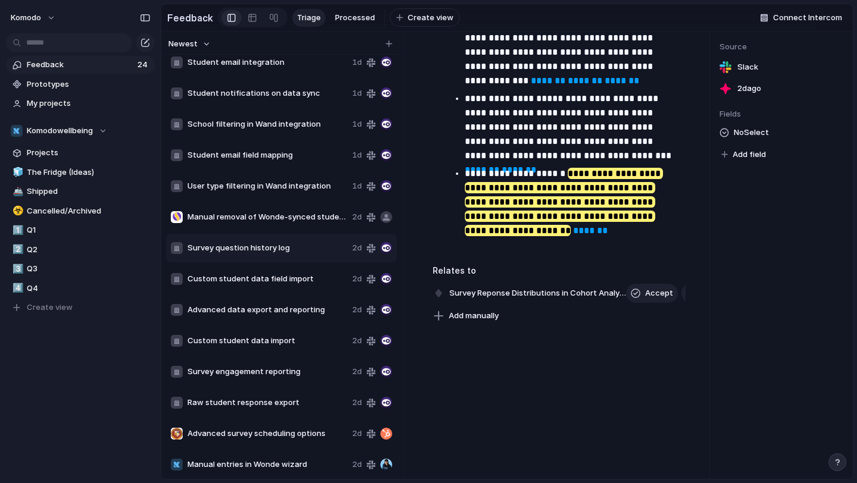
click at [265, 286] on div "Custom student data field import 2d" at bounding box center [281, 279] width 231 height 29
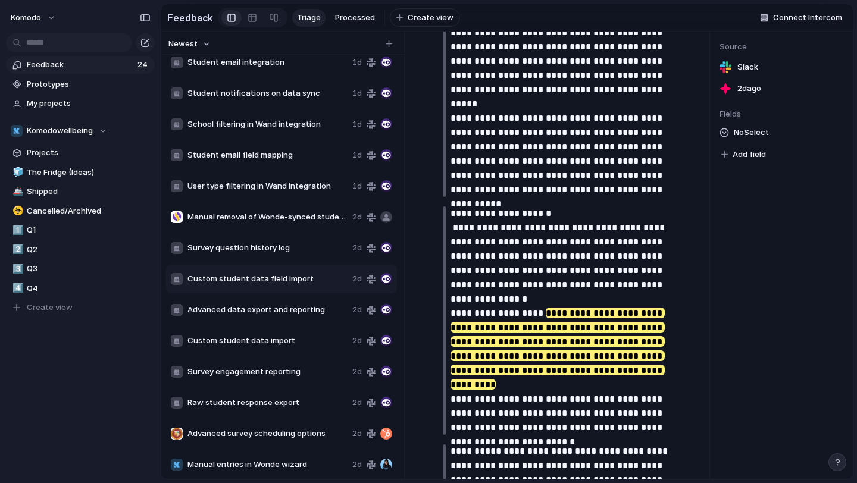
scroll to position [658, 0]
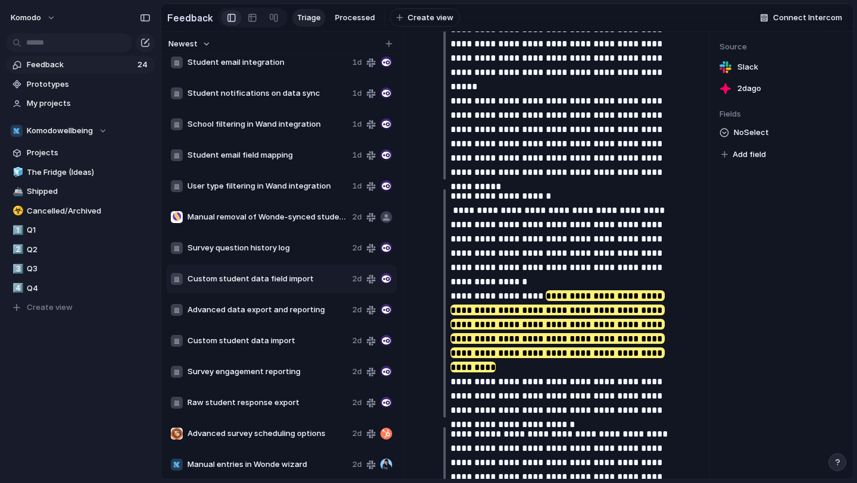
click at [306, 277] on span "Custom student data field import" at bounding box center [267, 279] width 160 height 12
click at [293, 244] on span "Survey question history log" at bounding box center [267, 248] width 160 height 12
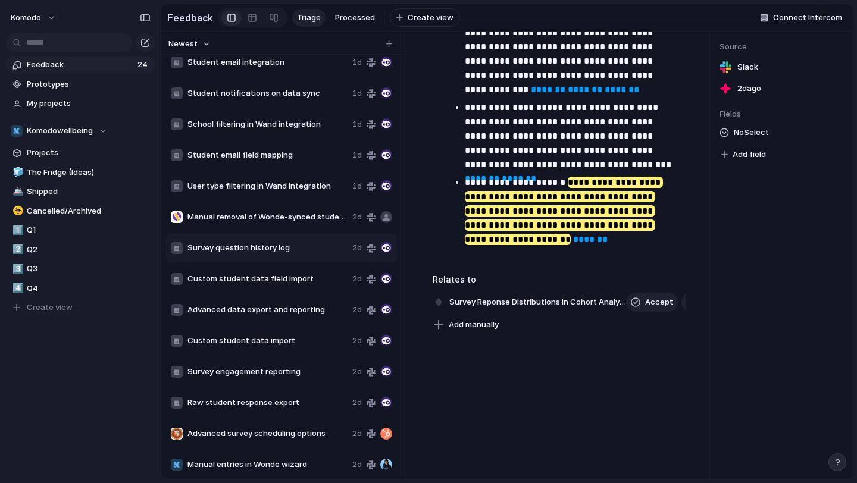
scroll to position [459, 0]
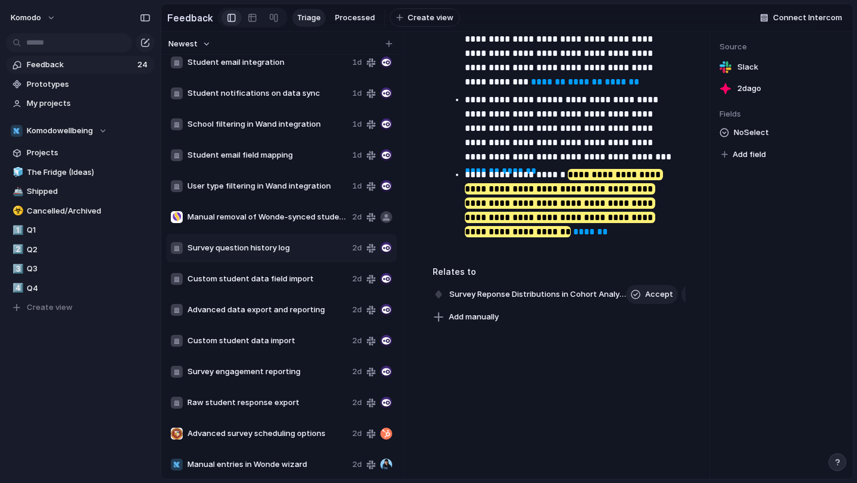
click at [243, 273] on div "Custom student data field import 2d" at bounding box center [281, 279] width 231 height 29
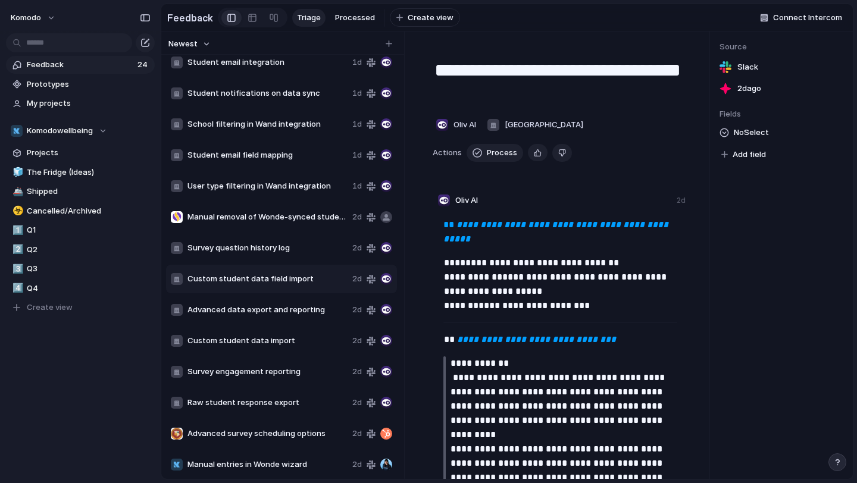
click at [271, 314] on span "Advanced data export and reporting" at bounding box center [267, 310] width 160 height 12
click at [282, 306] on span "Advanced data export and reporting" at bounding box center [267, 310] width 160 height 12
click at [303, 313] on span "Advanced data export and reporting" at bounding box center [267, 310] width 160 height 12
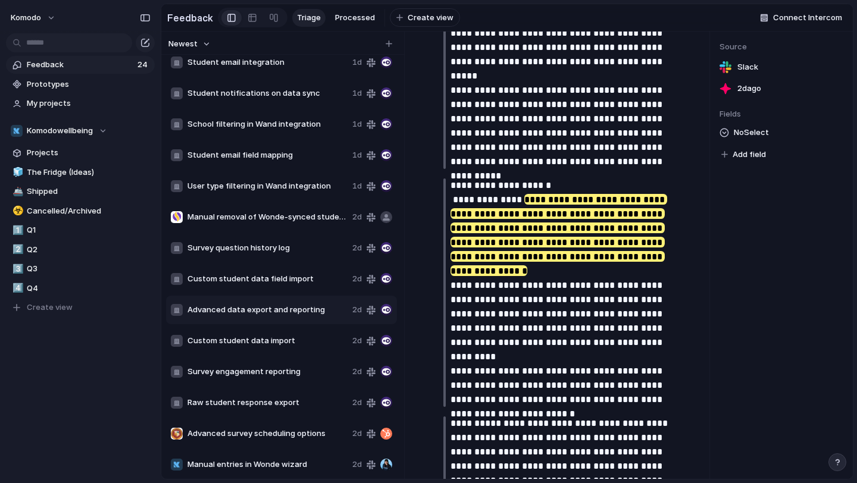
scroll to position [623, 0]
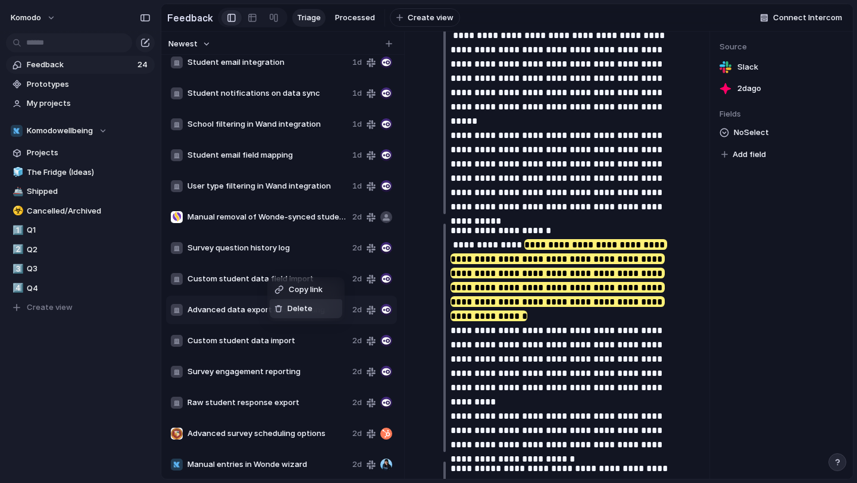
click at [289, 301] on li "Delete" at bounding box center [306, 308] width 73 height 19
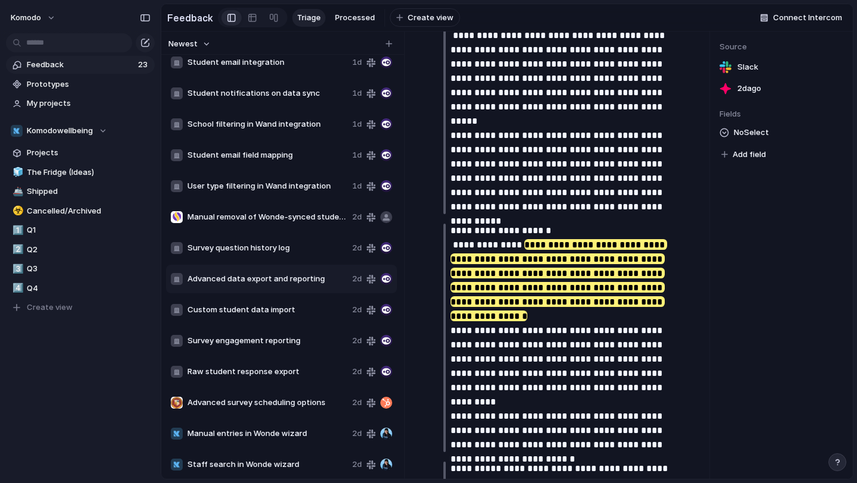
click at [265, 278] on span "Advanced data export and reporting" at bounding box center [267, 279] width 160 height 12
click at [256, 306] on span "Custom student data import" at bounding box center [267, 310] width 160 height 12
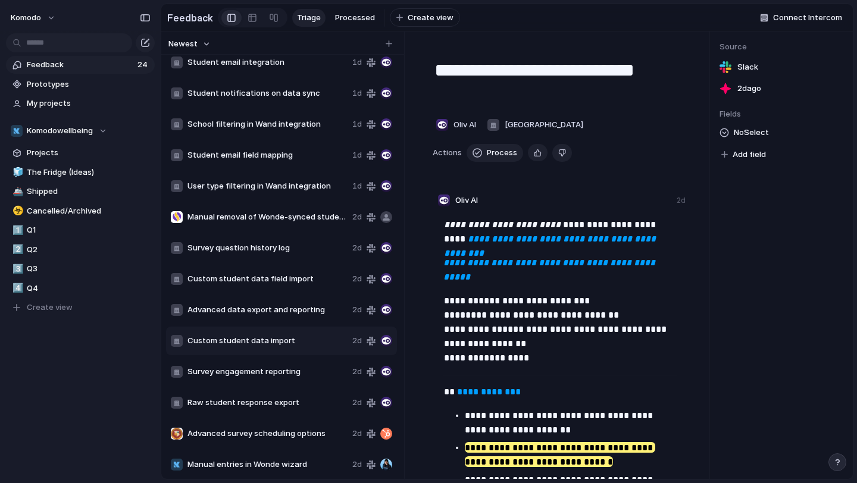
click at [301, 280] on span "Custom student data field import" at bounding box center [267, 279] width 160 height 12
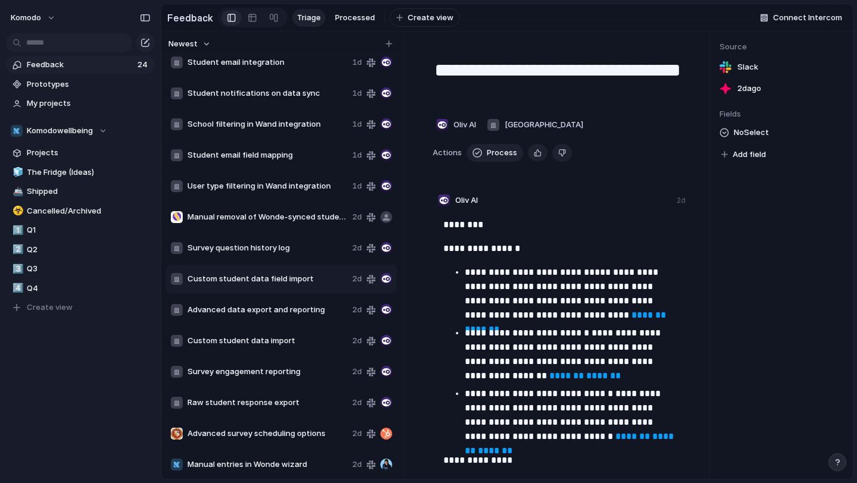
click at [240, 312] on span "Advanced data export and reporting" at bounding box center [267, 310] width 160 height 12
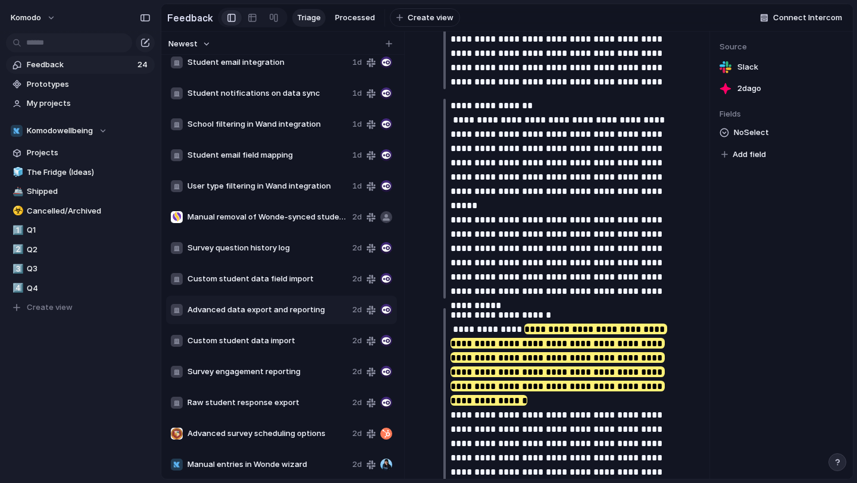
scroll to position [895, 0]
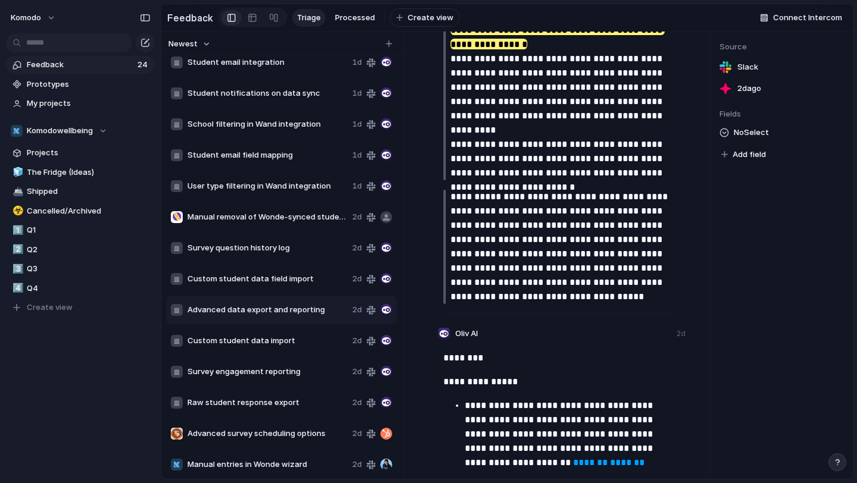
click at [249, 280] on span "Custom student data field import" at bounding box center [267, 279] width 160 height 12
type textarea "**********"
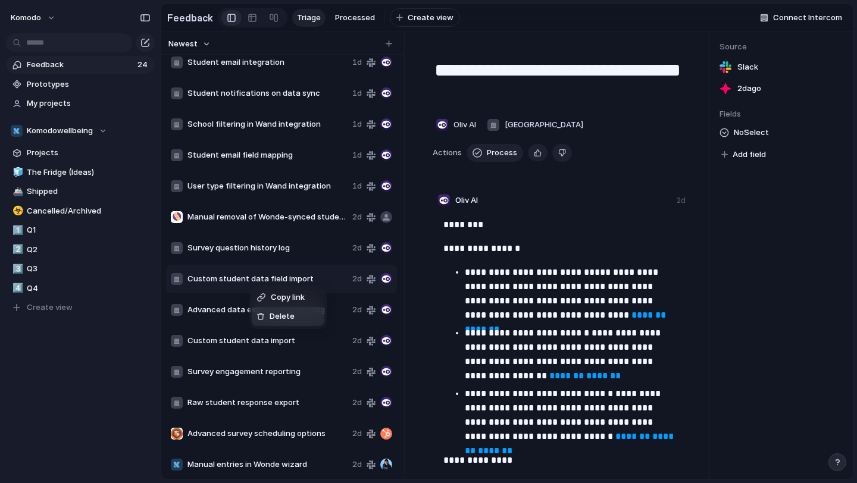
click at [267, 312] on div "Delete" at bounding box center [275, 317] width 38 height 12
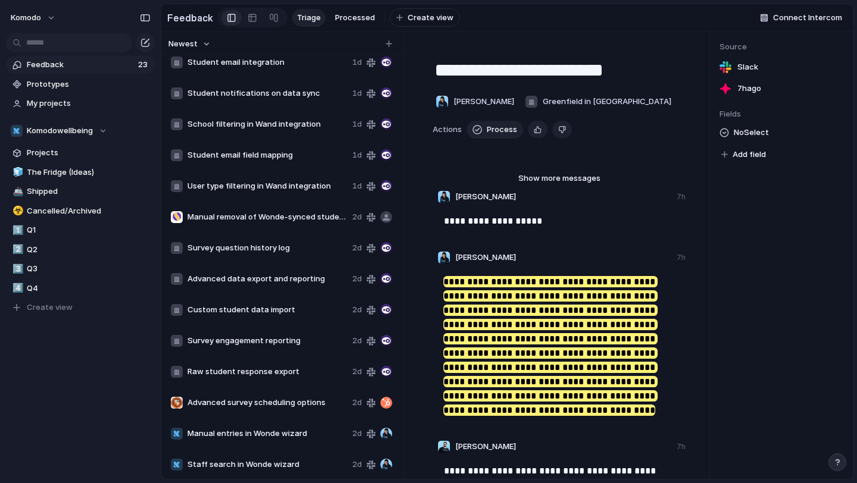
click at [277, 289] on div "Advanced data export and reporting 2d" at bounding box center [281, 279] width 231 height 29
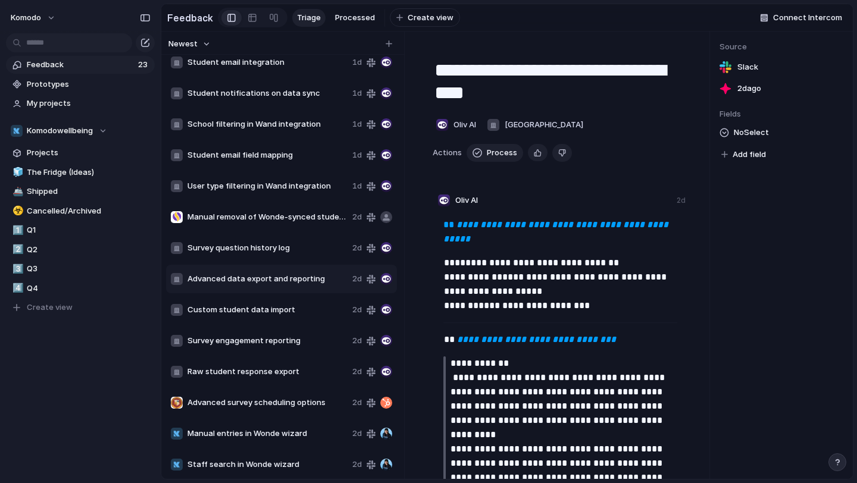
click at [270, 304] on div "Custom student data import 2d" at bounding box center [281, 310] width 231 height 29
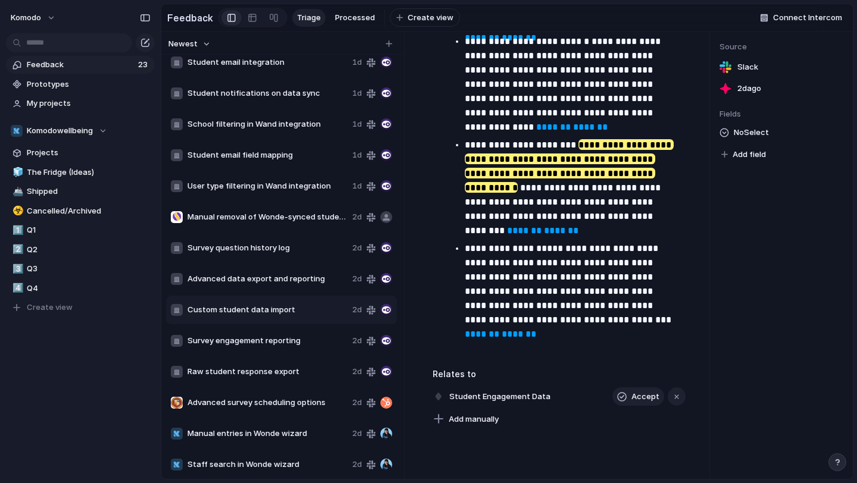
scroll to position [1176, 0]
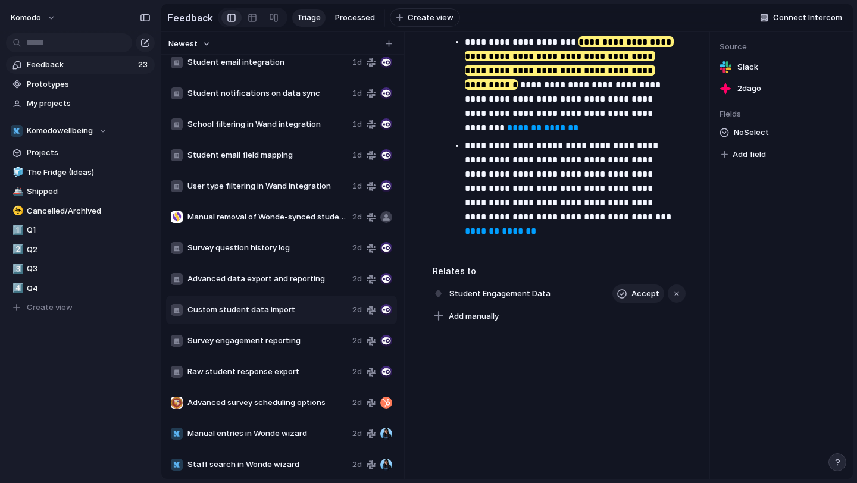
click at [234, 279] on span "Advanced data export and reporting" at bounding box center [267, 279] width 160 height 12
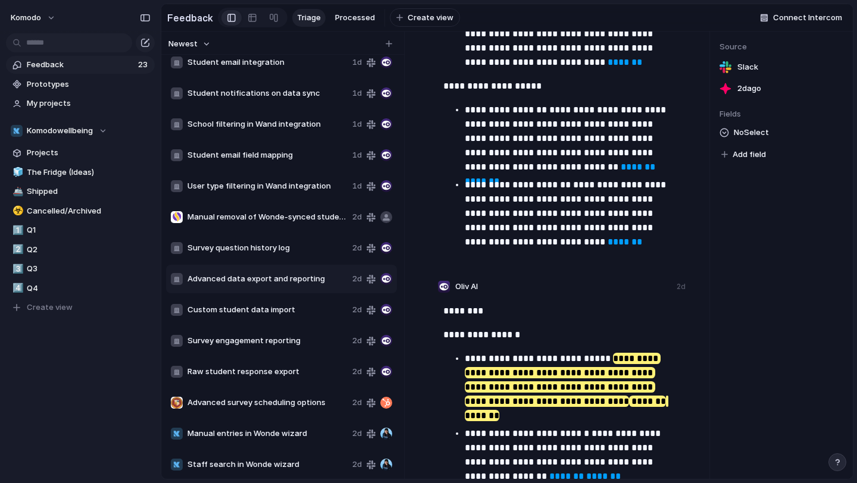
scroll to position [2297, 0]
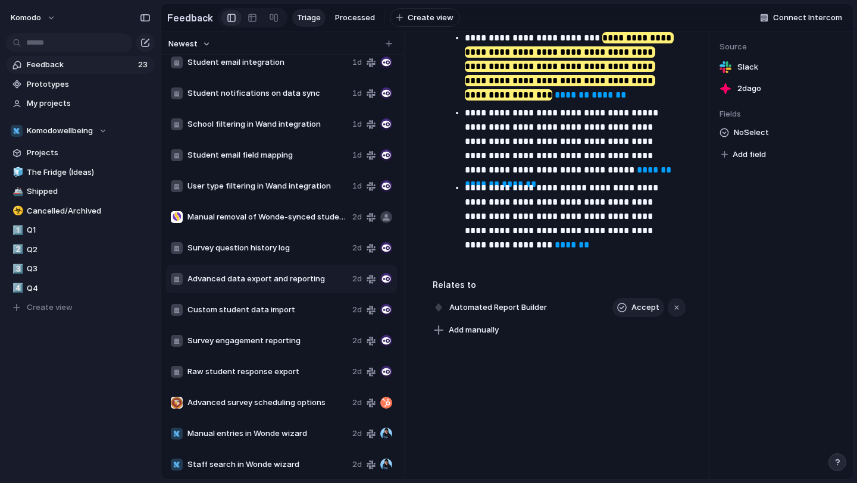
click at [229, 309] on span "Custom student data import" at bounding box center [267, 310] width 160 height 12
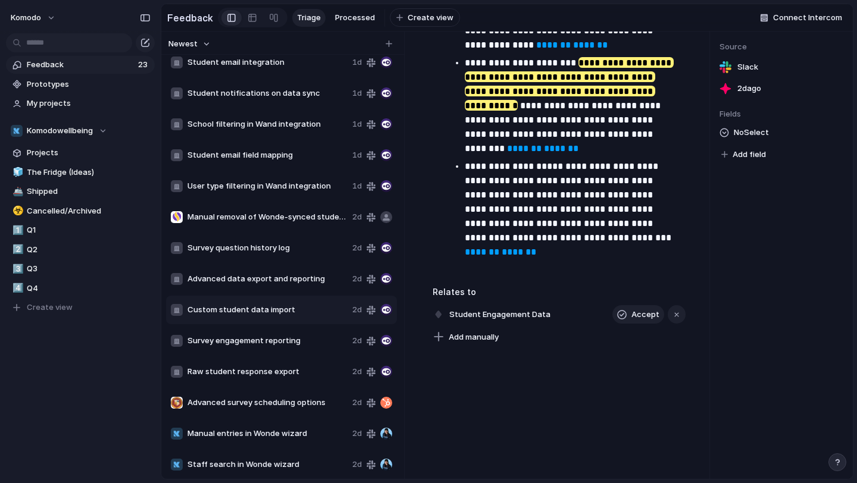
scroll to position [1149, 0]
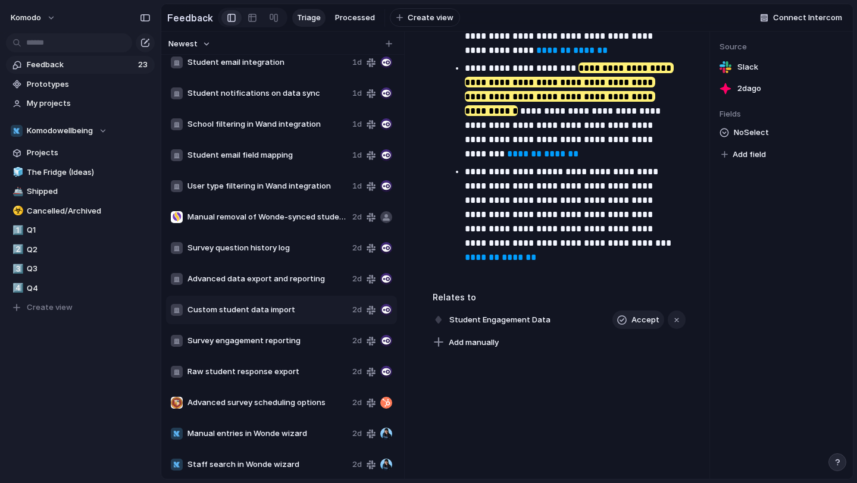
click at [249, 284] on span "Advanced data export and reporting" at bounding box center [267, 279] width 160 height 12
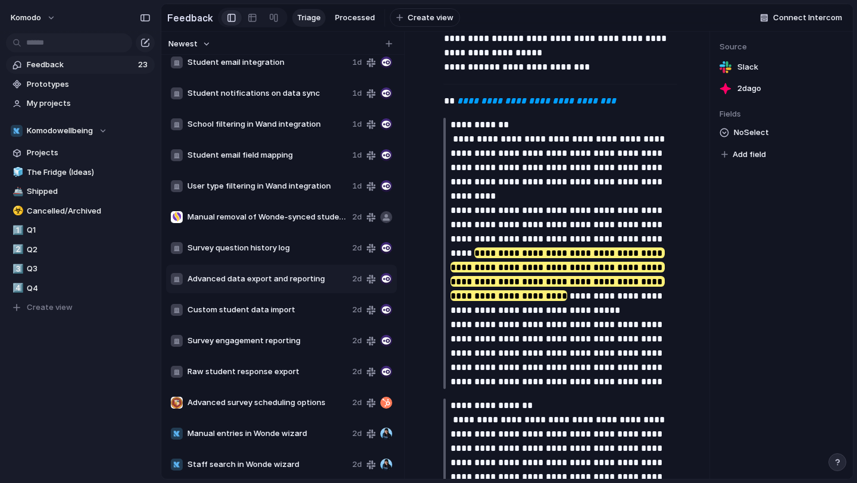
scroll to position [70, 0]
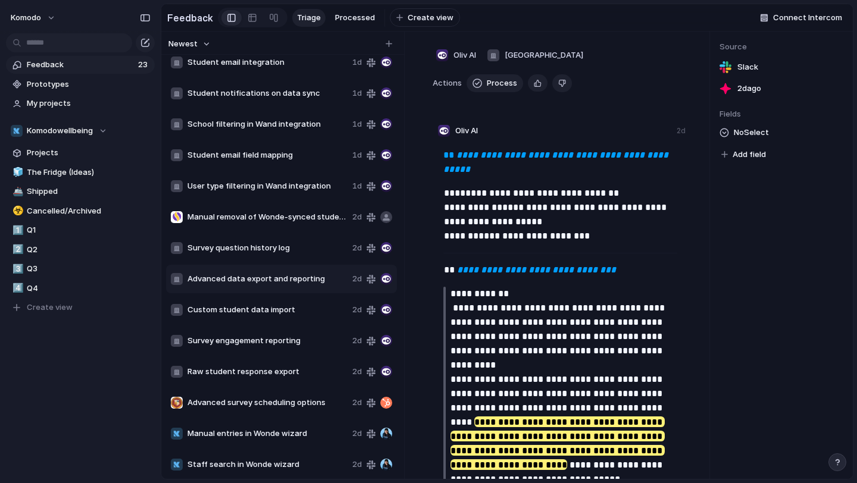
click at [224, 274] on span "Advanced data export and reporting" at bounding box center [267, 279] width 160 height 12
click at [231, 302] on div "Custom student data import 2d" at bounding box center [281, 310] width 231 height 29
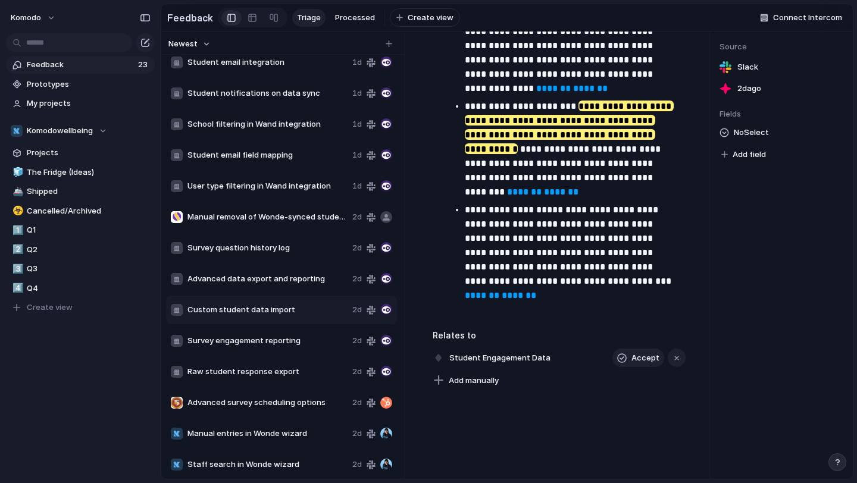
scroll to position [1176, 0]
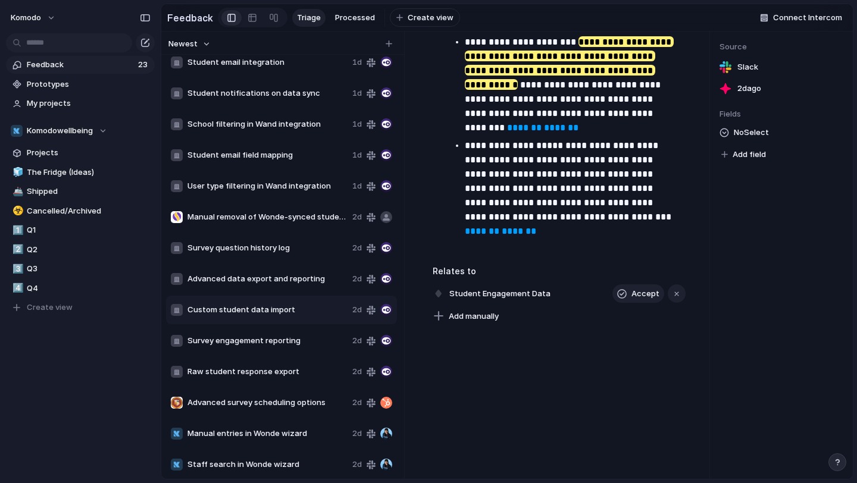
click at [250, 306] on span "Custom student data import" at bounding box center [267, 310] width 160 height 12
click at [258, 271] on div "Advanced data export and reporting 2d" at bounding box center [281, 279] width 231 height 29
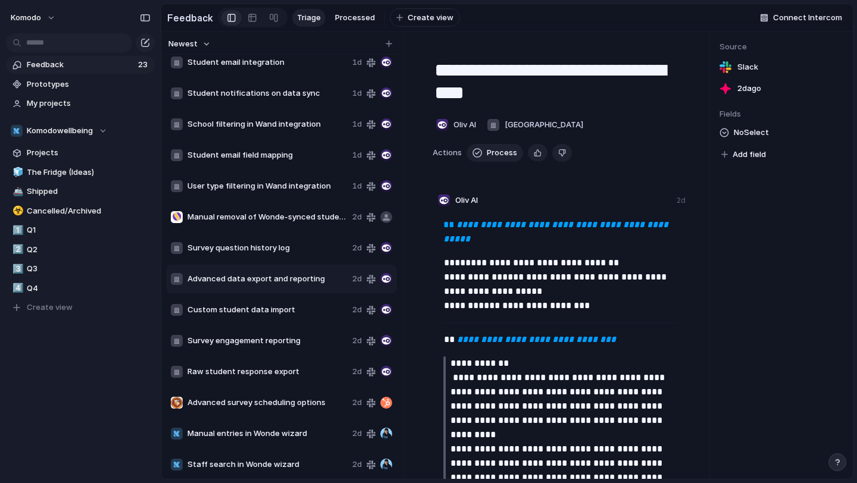
click at [259, 306] on span "Custom student data import" at bounding box center [267, 310] width 160 height 12
type textarea "**********"
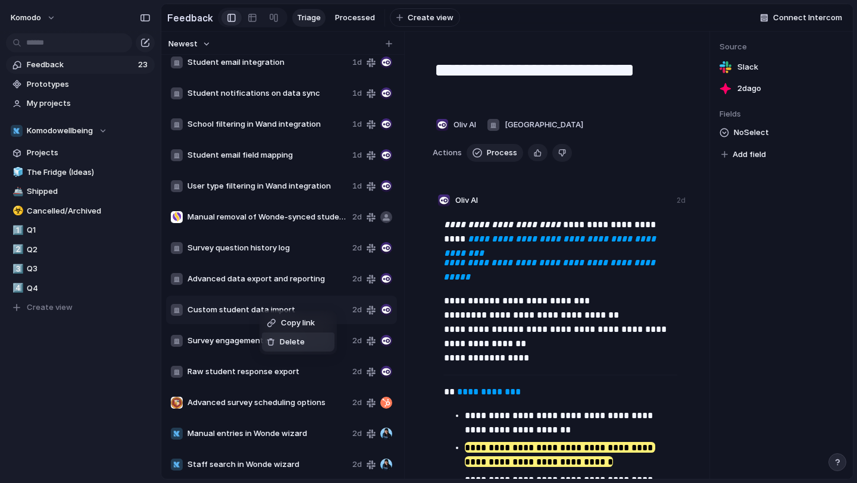
click at [274, 334] on li "Delete" at bounding box center [298, 342] width 73 height 19
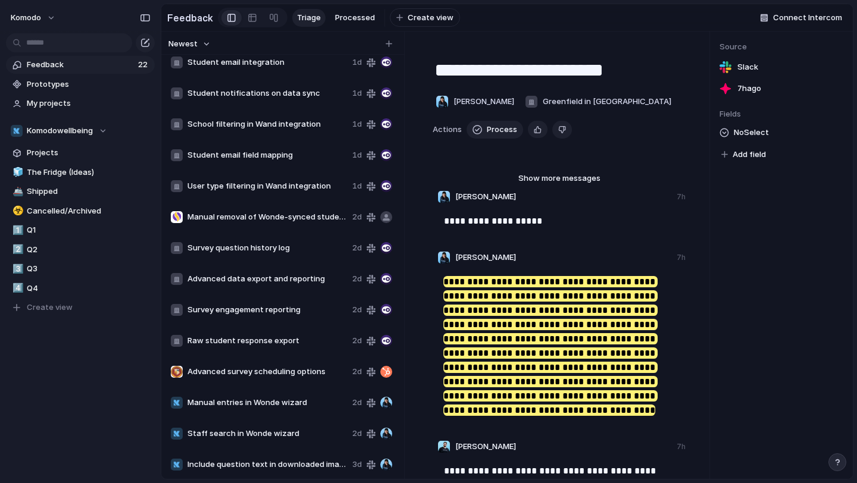
click at [254, 311] on span "Survey engagement reporting" at bounding box center [267, 310] width 160 height 12
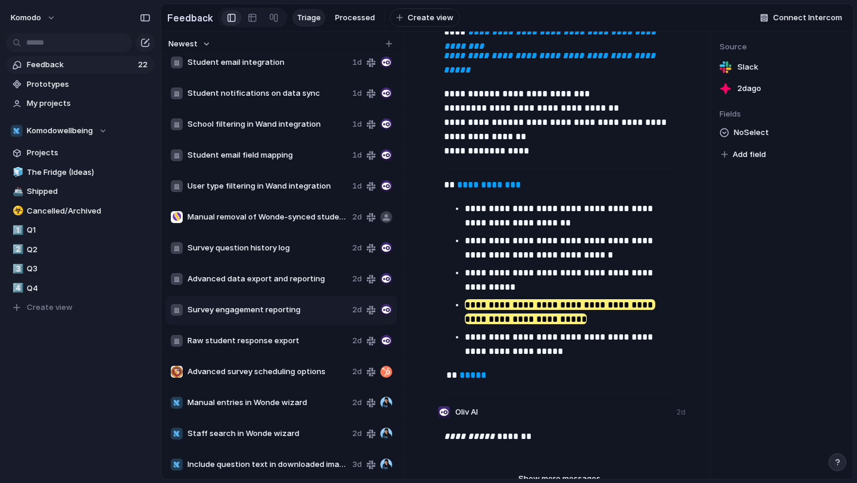
scroll to position [211, 0]
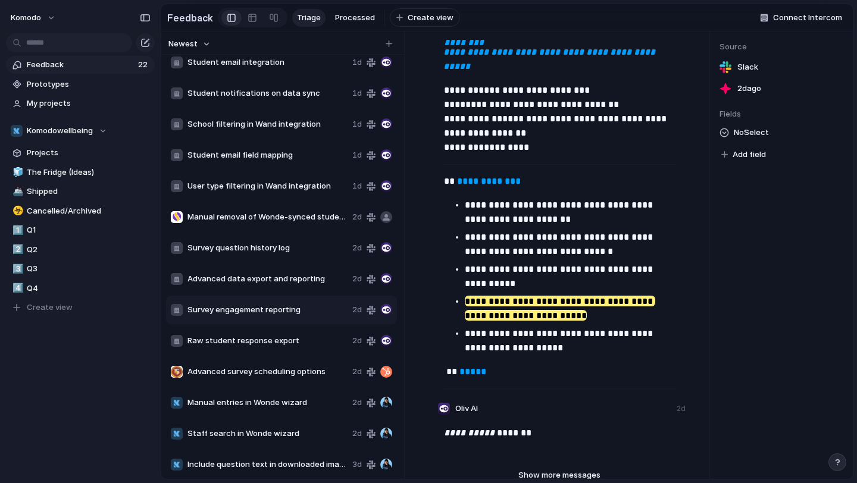
click at [293, 330] on div "Raw student response export 2d" at bounding box center [281, 341] width 231 height 29
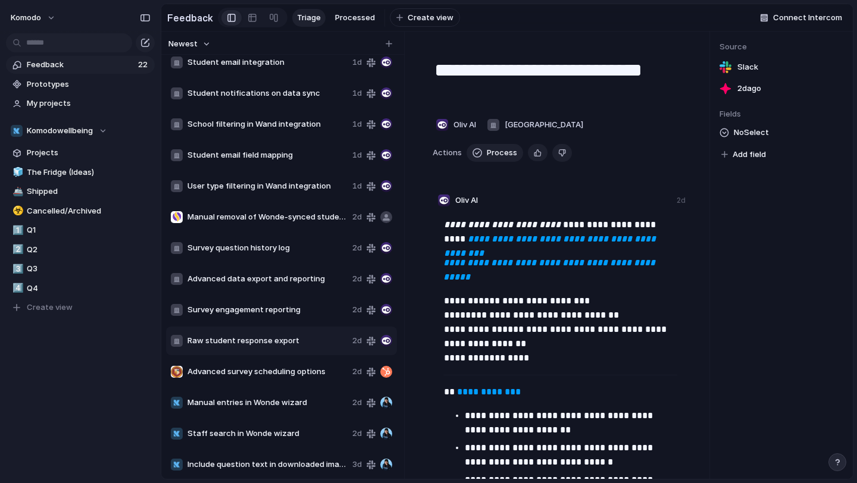
click at [290, 346] on span "Raw student response export" at bounding box center [267, 341] width 160 height 12
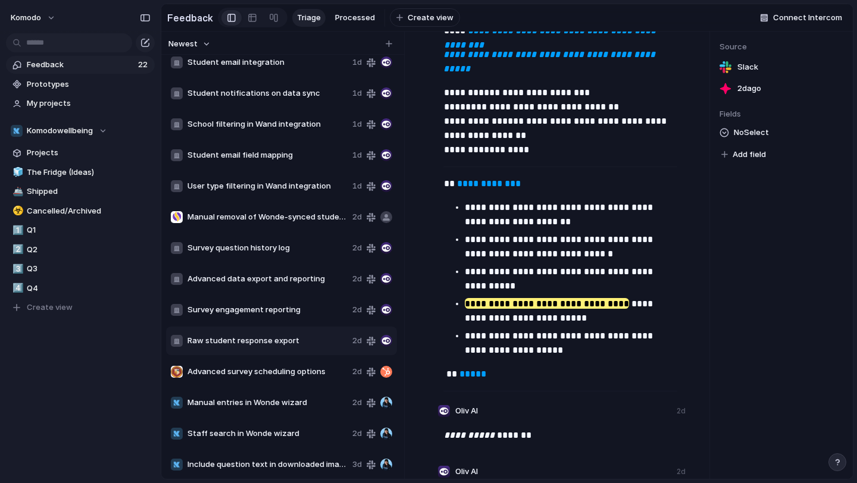
scroll to position [194, 0]
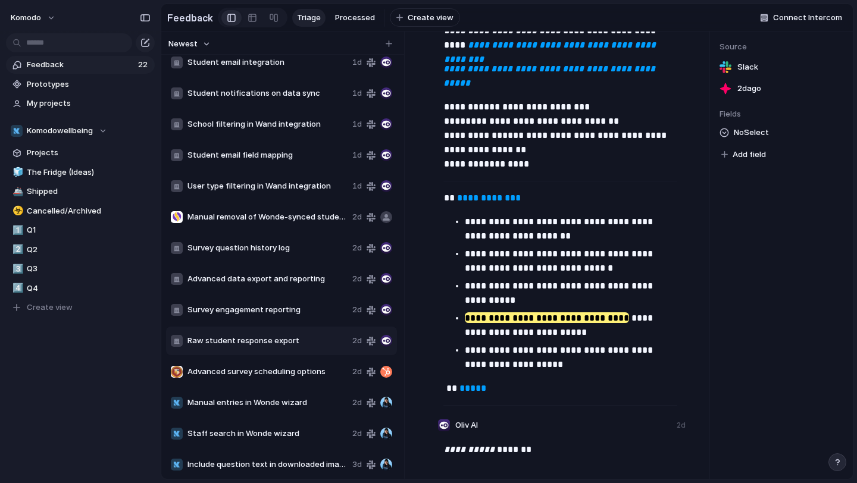
click at [265, 313] on span "Survey engagement reporting" at bounding box center [267, 310] width 160 height 12
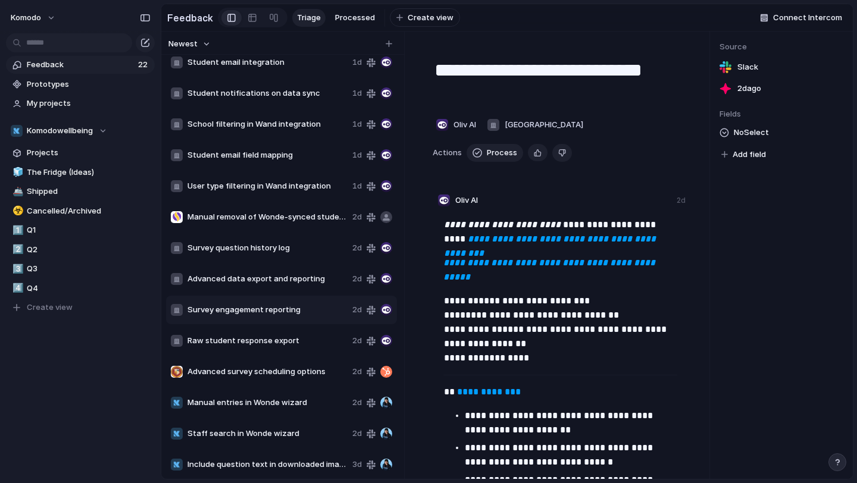
scroll to position [439, 0]
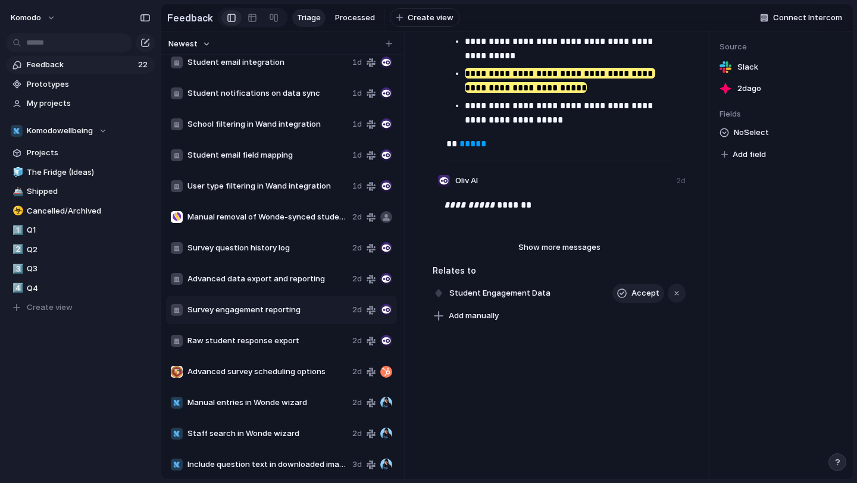
click at [272, 306] on span "Survey engagement reporting" at bounding box center [267, 310] width 160 height 12
click at [285, 279] on span "Advanced data export and reporting" at bounding box center [267, 279] width 160 height 12
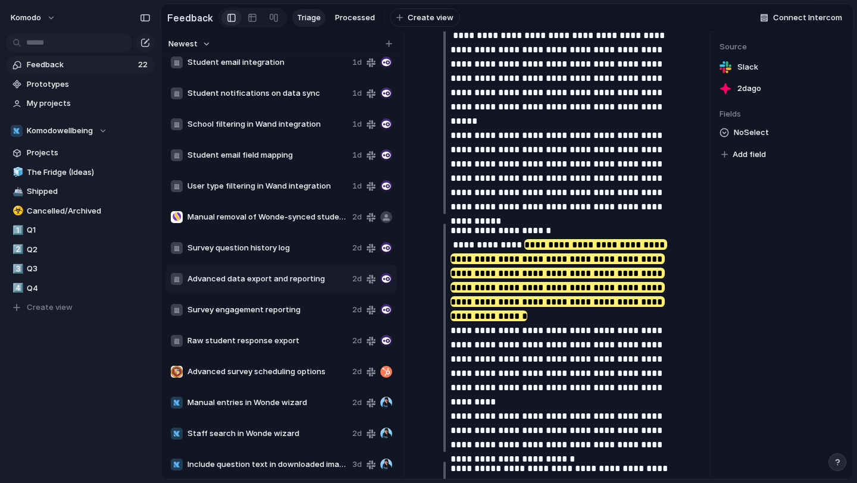
scroll to position [699, 0]
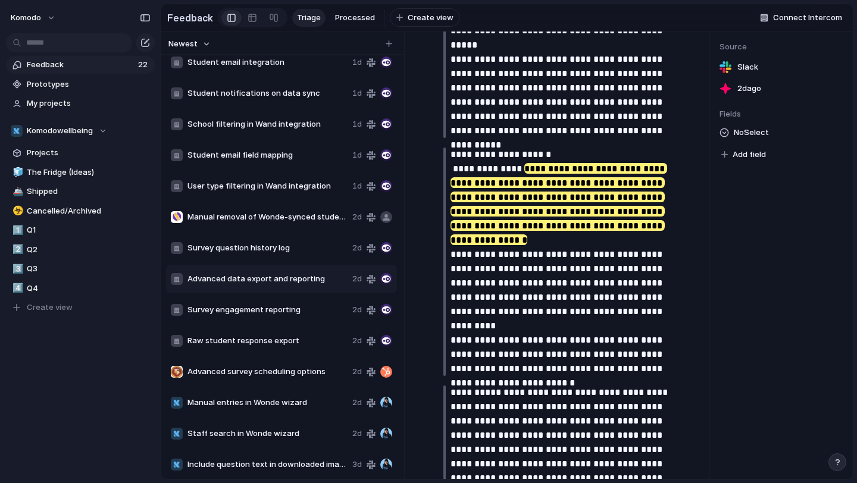
click at [245, 345] on span "Raw student response export" at bounding box center [267, 341] width 160 height 12
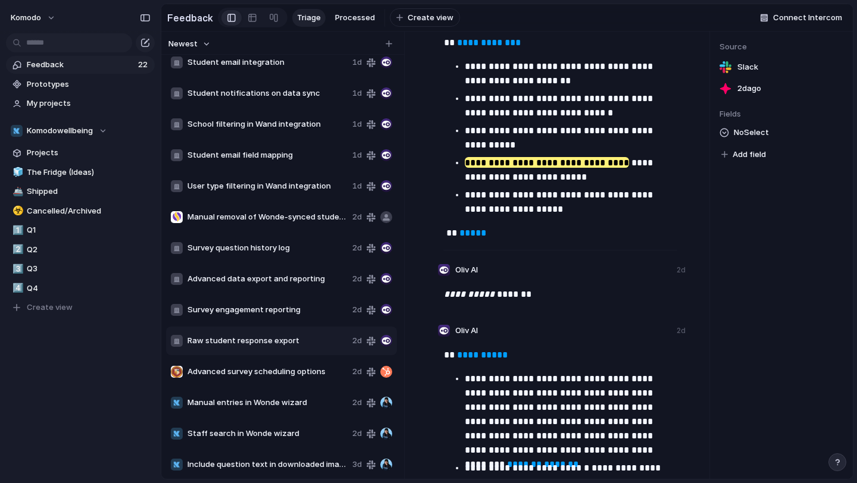
scroll to position [357, 0]
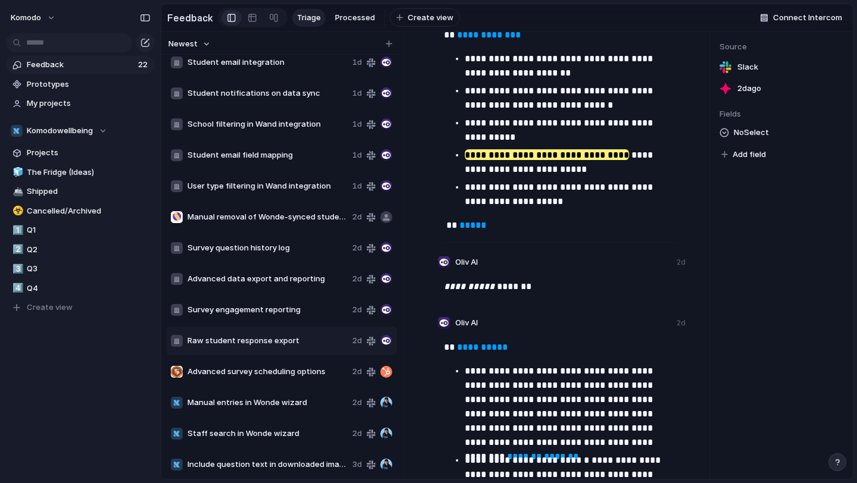
click at [250, 314] on span "Survey engagement reporting" at bounding box center [267, 310] width 160 height 12
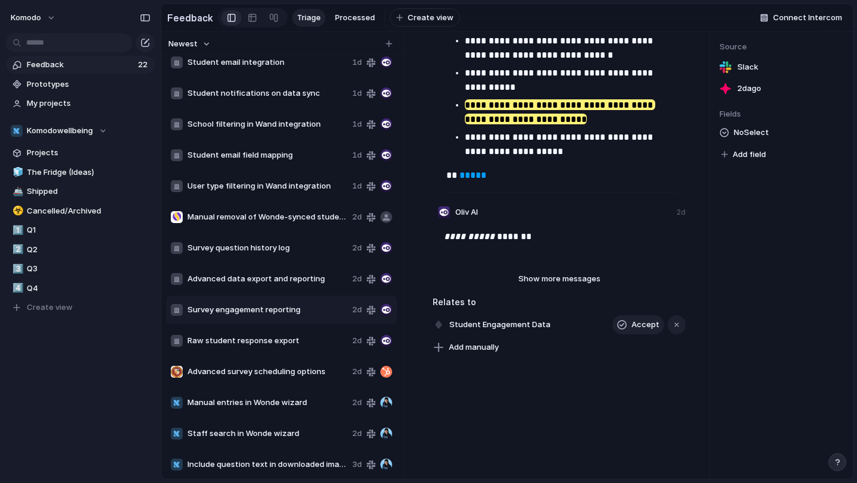
scroll to position [409, 0]
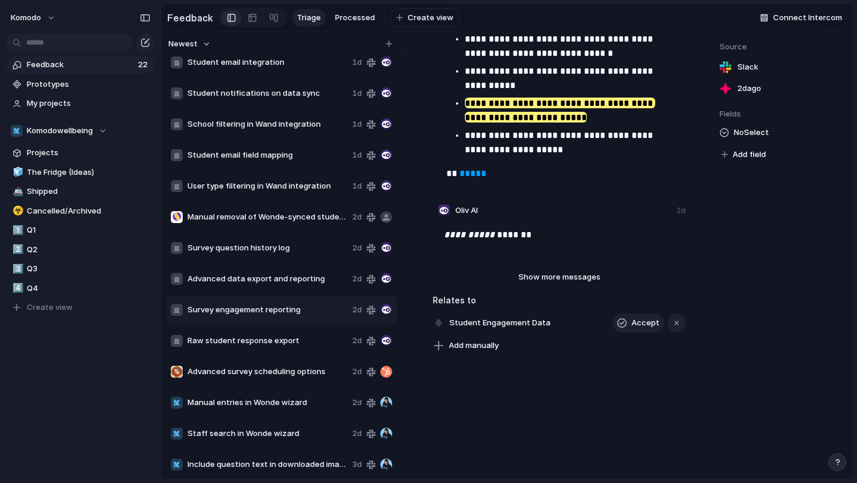
click at [233, 308] on span "Survey engagement reporting" at bounding box center [267, 310] width 160 height 12
click at [265, 275] on span "Advanced data export and reporting" at bounding box center [267, 279] width 160 height 12
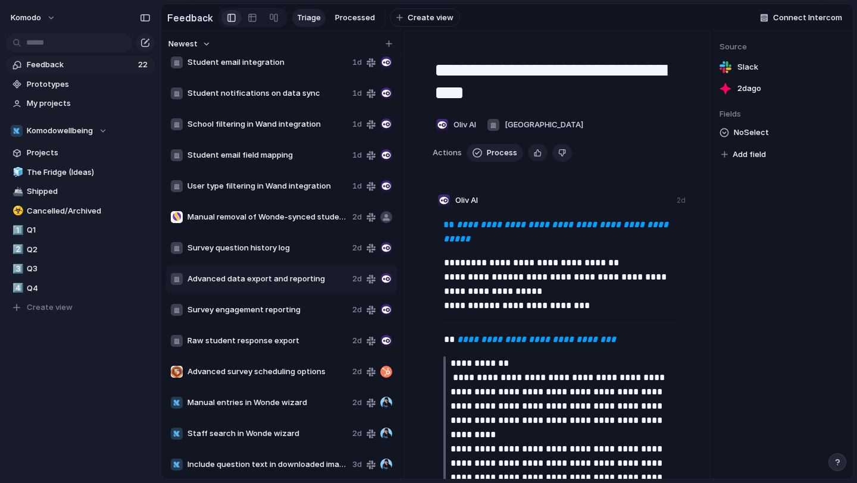
click at [263, 340] on span "Raw student response export" at bounding box center [267, 341] width 160 height 12
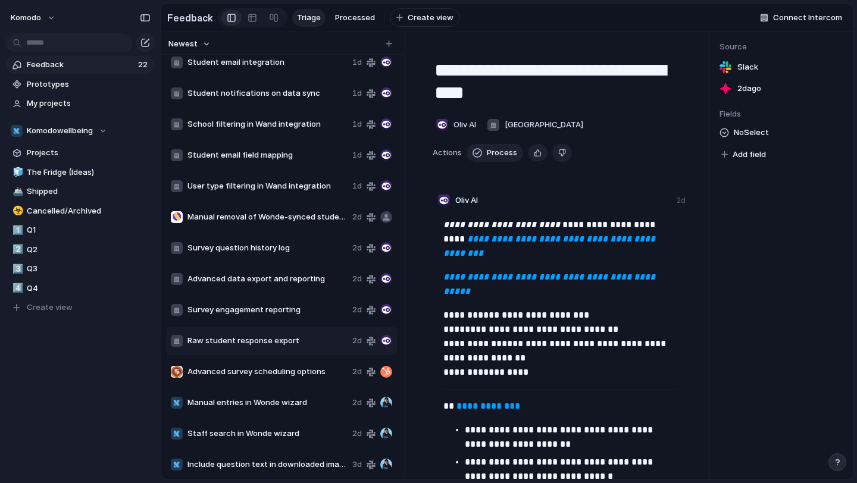
type textarea "**********"
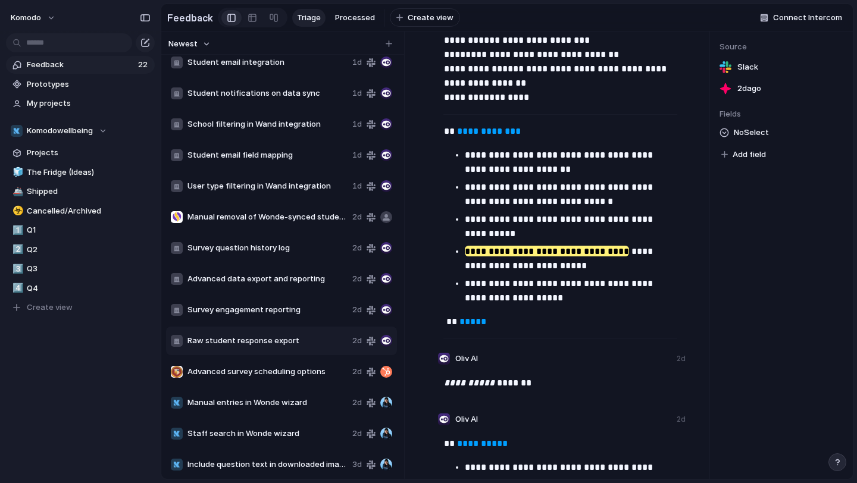
scroll to position [279, 0]
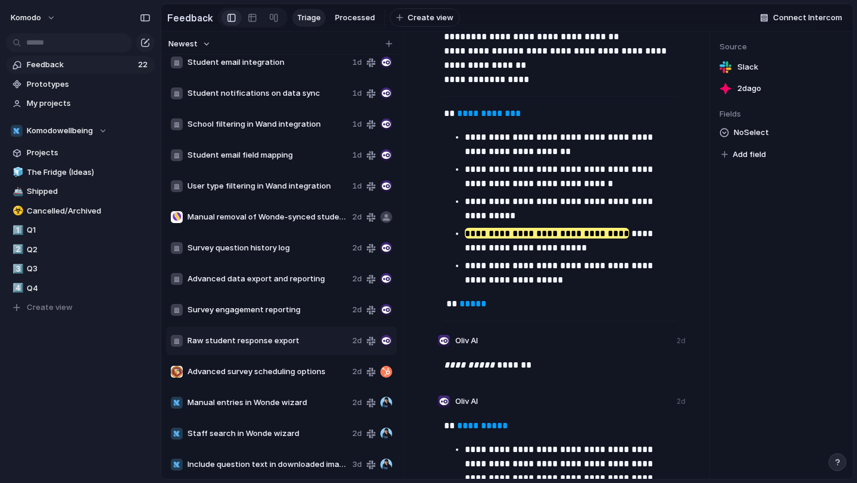
click at [243, 342] on span "Raw student response export" at bounding box center [267, 341] width 160 height 12
click at [274, 378] on span "Delete" at bounding box center [276, 377] width 25 height 12
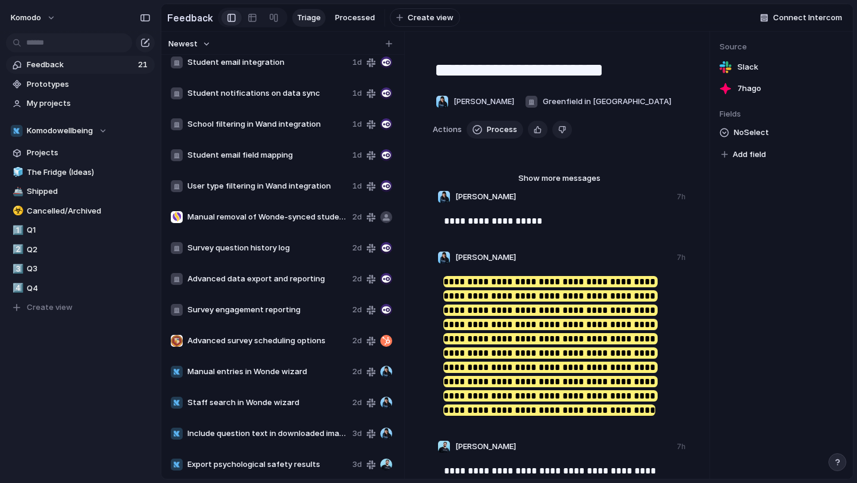
click at [274, 349] on div "Advanced survey scheduling options 2d" at bounding box center [281, 341] width 231 height 29
type textarea "**********"
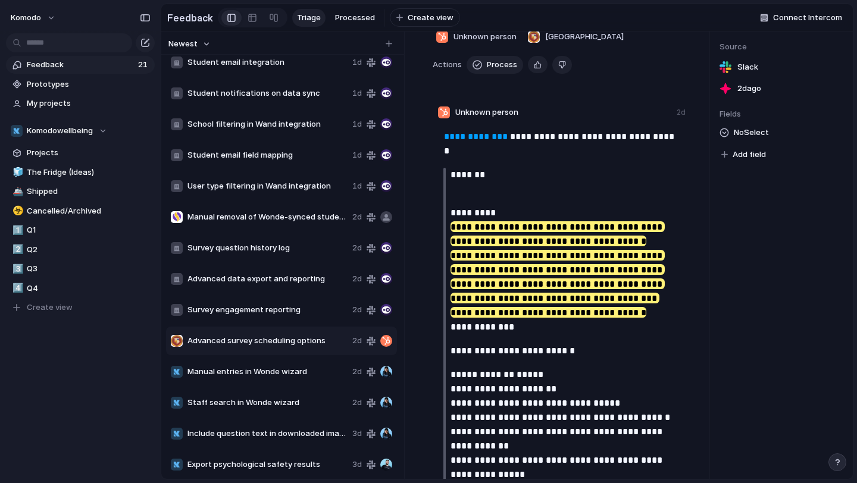
scroll to position [93, 0]
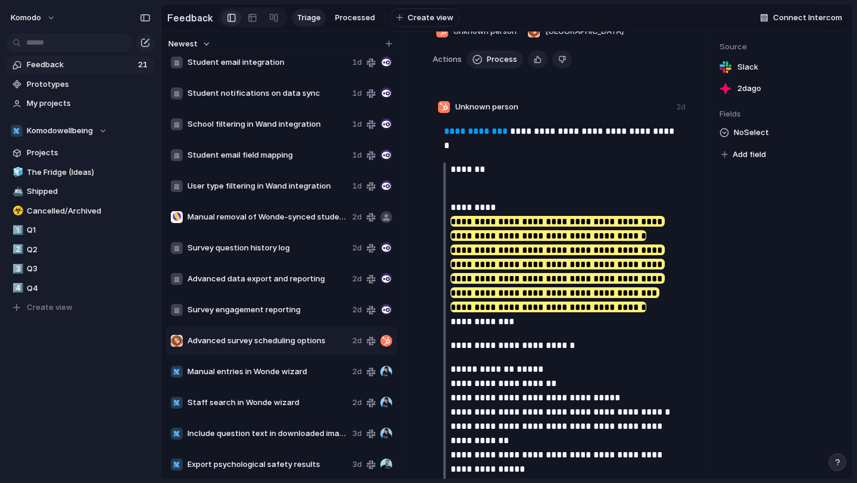
click at [304, 334] on div "Advanced survey scheduling options 2d" at bounding box center [281, 341] width 231 height 29
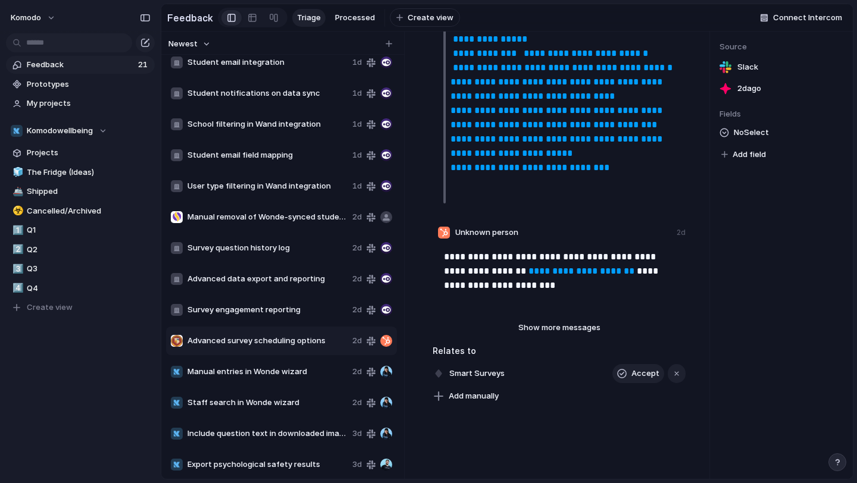
scroll to position [647, 0]
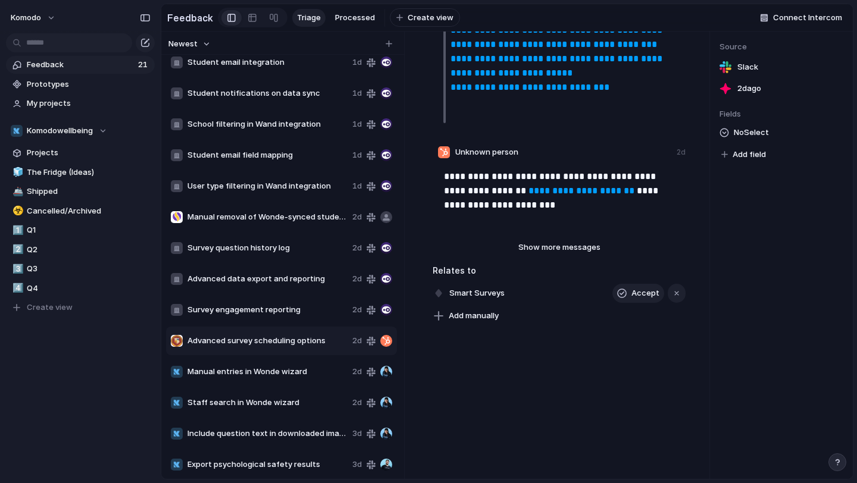
click at [291, 337] on span "Advanced survey scheduling options" at bounding box center [267, 341] width 160 height 12
click at [326, 376] on span "Delete" at bounding box center [323, 374] width 25 height 12
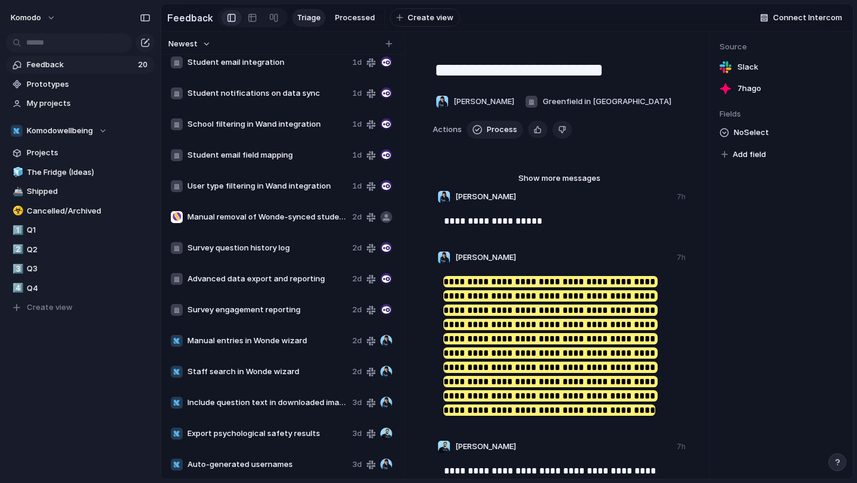
click at [274, 349] on div "Manual entries in Wonde wizard 2d" at bounding box center [281, 341] width 231 height 29
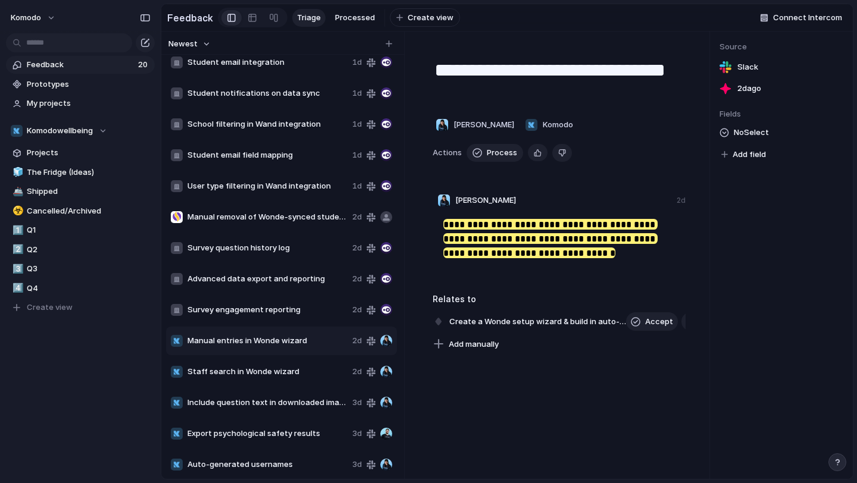
click at [302, 370] on span "Staff search in Wonde wizard" at bounding box center [267, 372] width 160 height 12
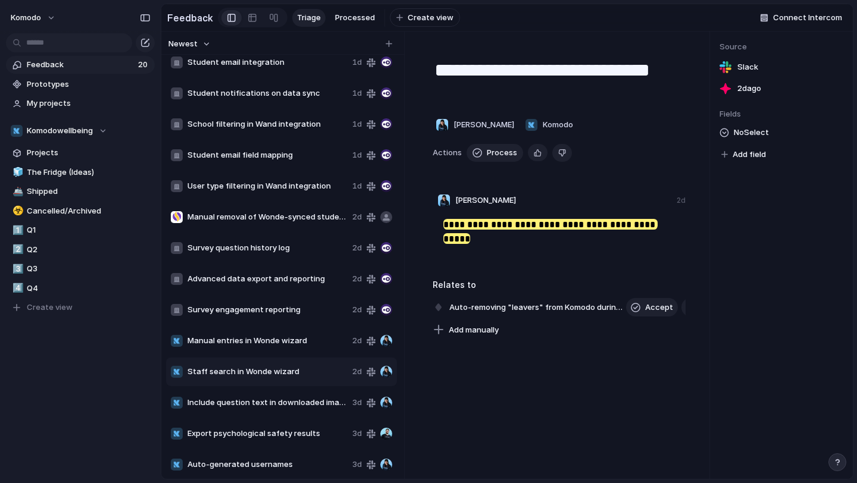
click at [302, 345] on span "Manual entries in Wonde wizard" at bounding box center [267, 341] width 160 height 12
type textarea "**********"
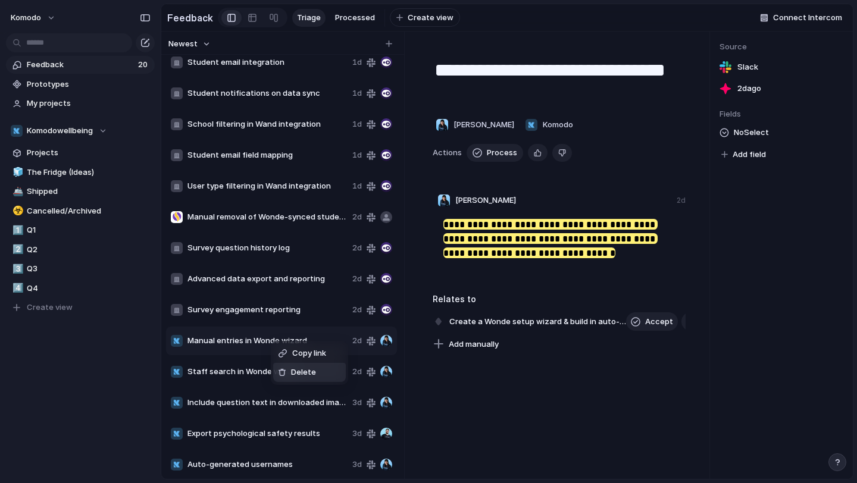
click at [293, 366] on li "Delete" at bounding box center [309, 372] width 73 height 19
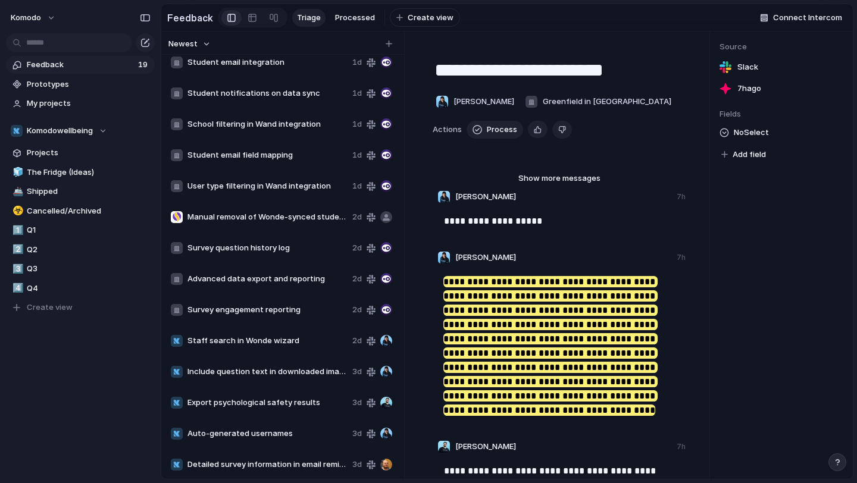
click at [268, 345] on span "Staff search in Wonde wizard" at bounding box center [267, 341] width 160 height 12
type textarea "**********"
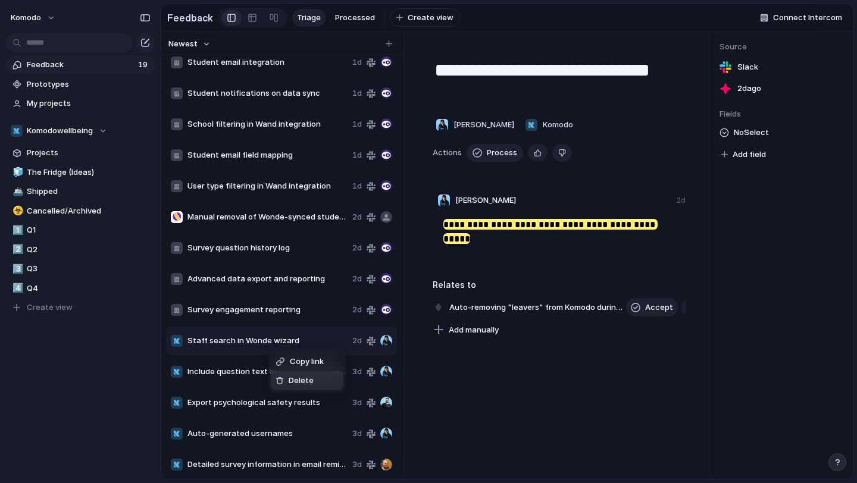
click at [295, 379] on span "Delete" at bounding box center [301, 381] width 25 height 12
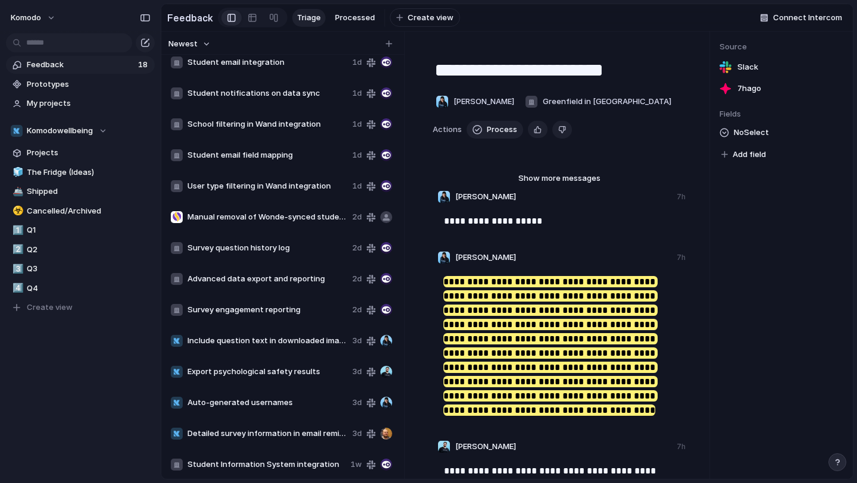
click at [273, 342] on span "Include question text in downloaded images" at bounding box center [267, 341] width 160 height 12
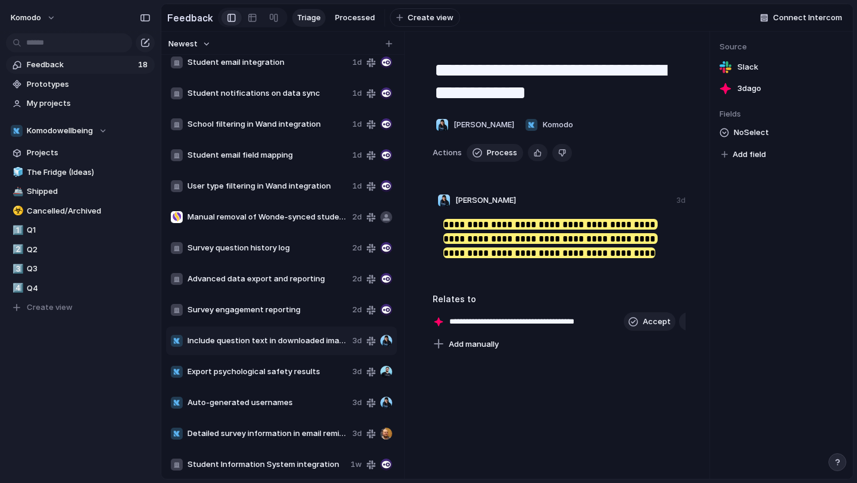
click at [274, 368] on span "Export psychological safety results" at bounding box center [267, 372] width 160 height 12
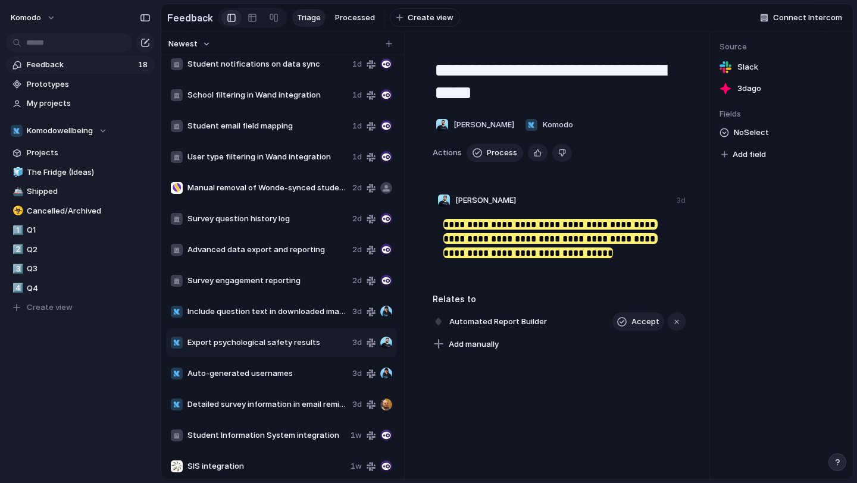
scroll to position [101, 0]
click at [270, 373] on span "Auto-generated usernames" at bounding box center [267, 373] width 160 height 12
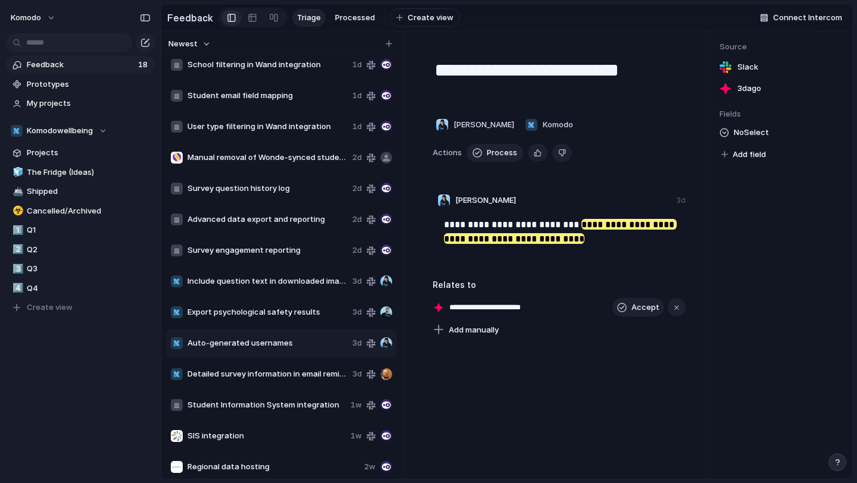
scroll to position [137, 0]
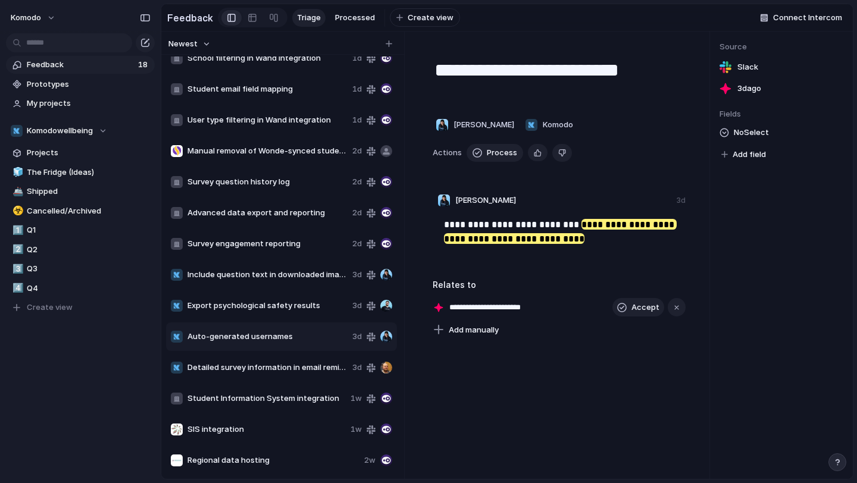
click at [270, 371] on span "Detailed survey information in email reminders" at bounding box center [267, 368] width 160 height 12
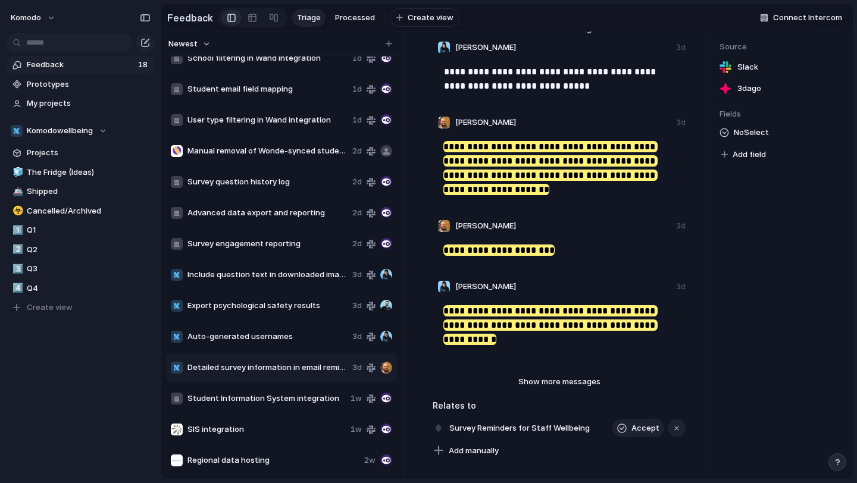
scroll to position [211, 0]
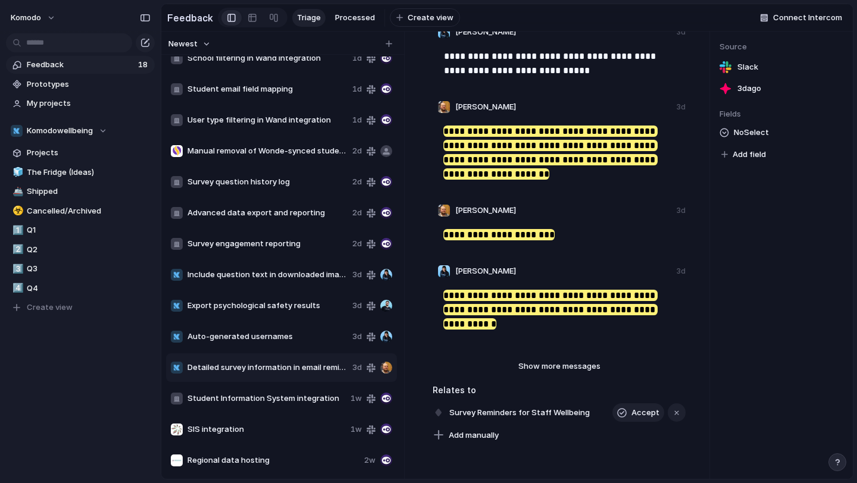
click at [293, 371] on span "Detailed survey information in email reminders" at bounding box center [267, 368] width 160 height 12
click at [289, 385] on div "Student Information System integration 1w" at bounding box center [281, 398] width 231 height 29
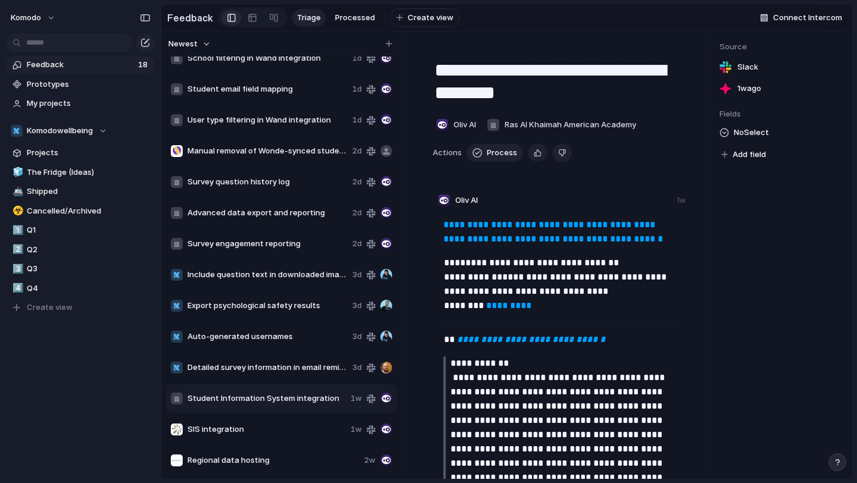
click at [284, 397] on span "Student Information System integration" at bounding box center [266, 399] width 158 height 12
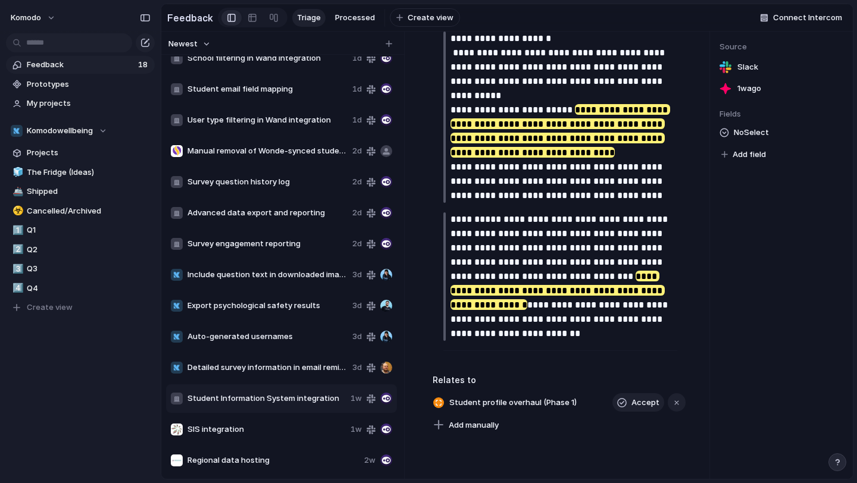
scroll to position [855, 0]
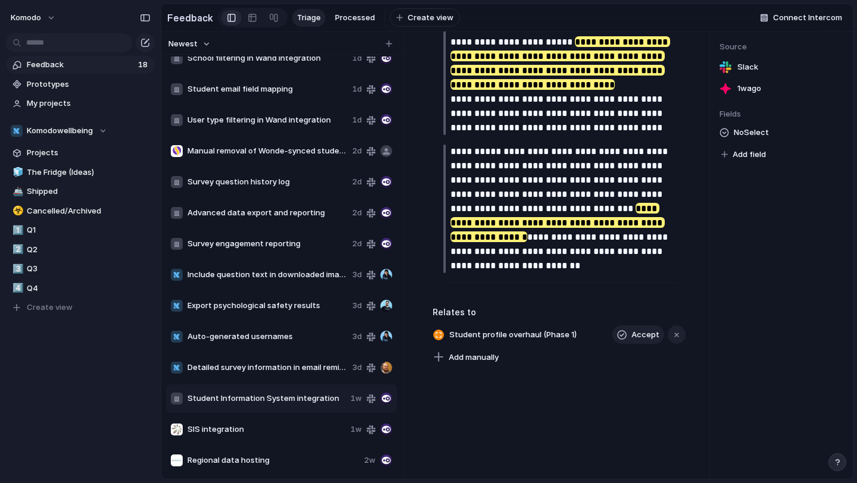
click at [193, 424] on span "SIS integration" at bounding box center [266, 430] width 158 height 12
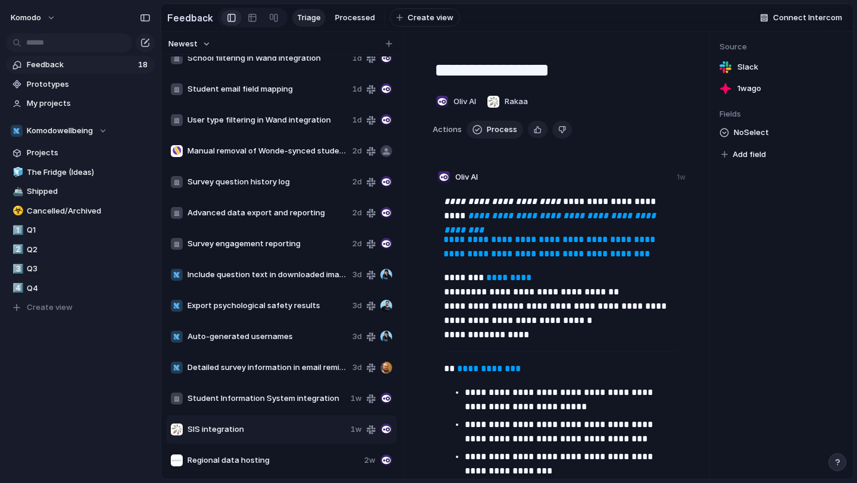
click at [232, 423] on div "SIS integration 1w" at bounding box center [281, 429] width 231 height 29
click at [252, 397] on span "Student Information System integration" at bounding box center [266, 399] width 158 height 12
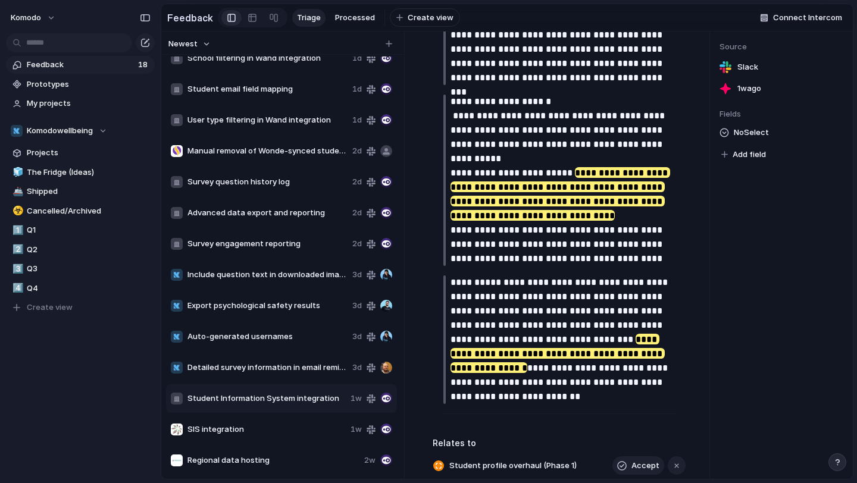
scroll to position [896, 0]
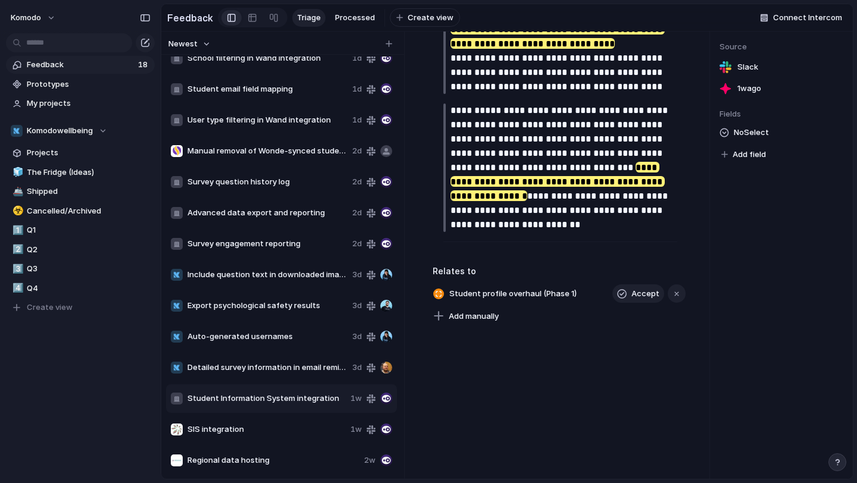
click at [240, 427] on span "SIS integration" at bounding box center [266, 430] width 158 height 12
type textarea "**********"
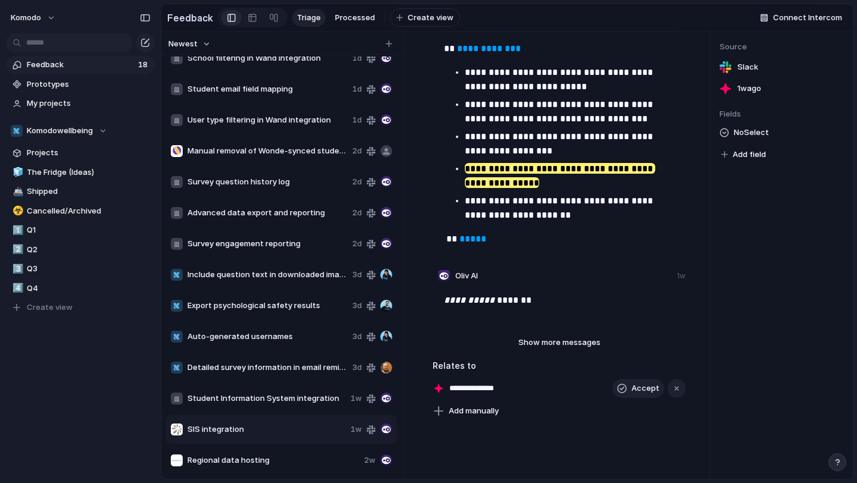
scroll to position [415, 0]
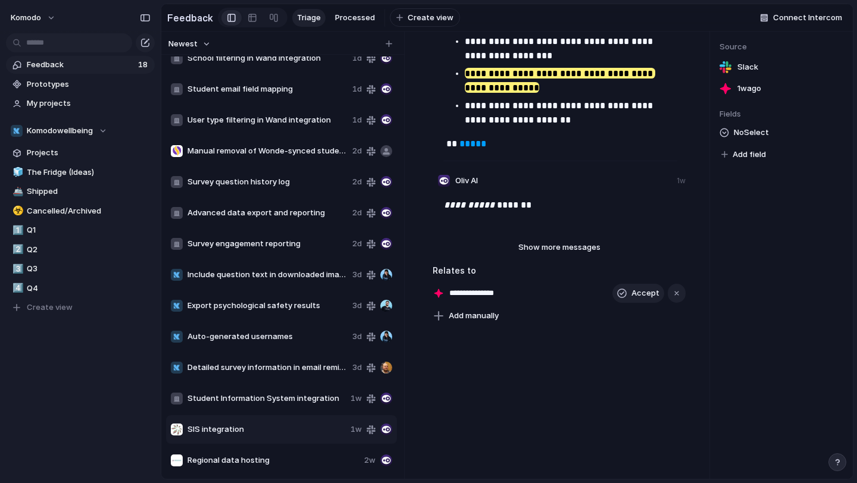
click at [265, 431] on span "SIS integration" at bounding box center [266, 430] width 158 height 12
click at [281, 464] on div "Delete" at bounding box center [291, 467] width 38 height 12
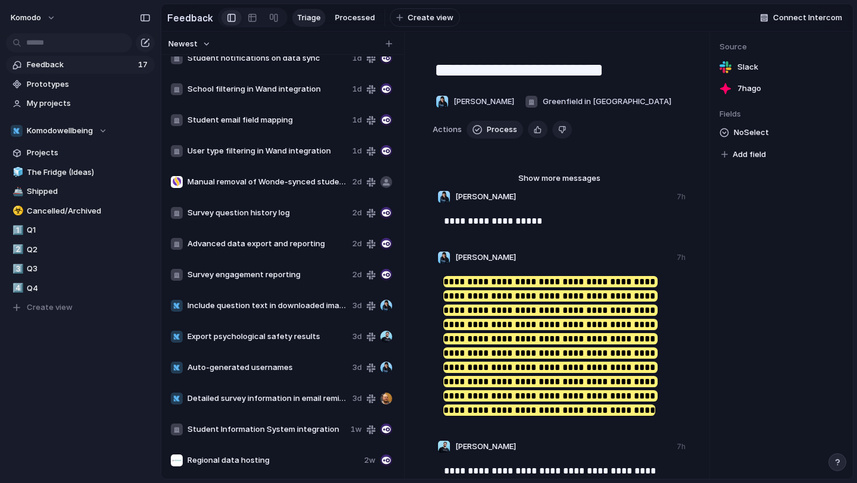
scroll to position [107, 0]
click at [248, 457] on span "Regional data hosting" at bounding box center [273, 461] width 172 height 12
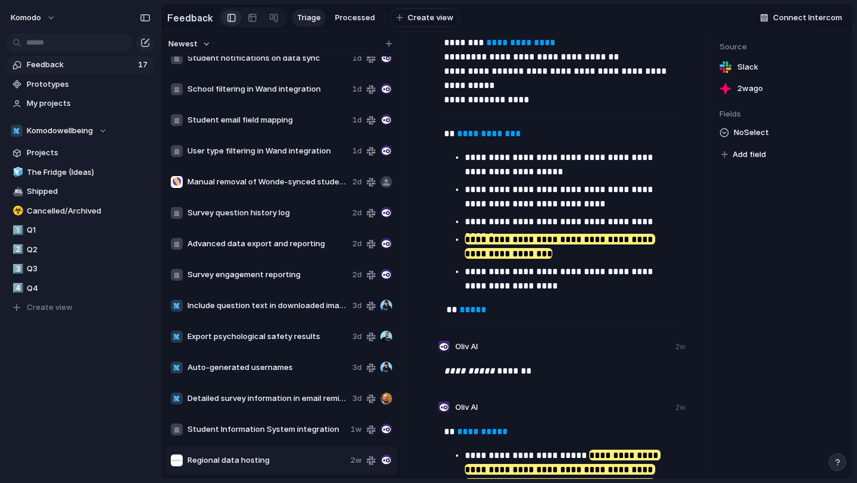
scroll to position [337, 0]
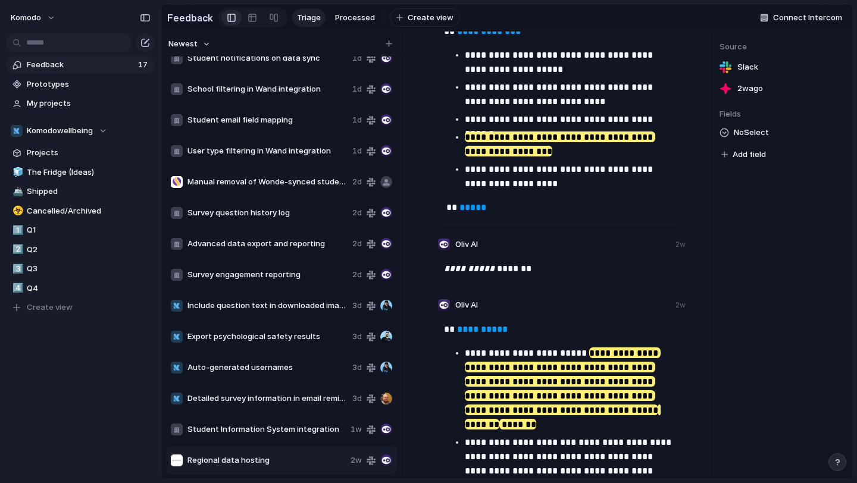
click at [270, 431] on span "Student Information System integration" at bounding box center [266, 430] width 158 height 12
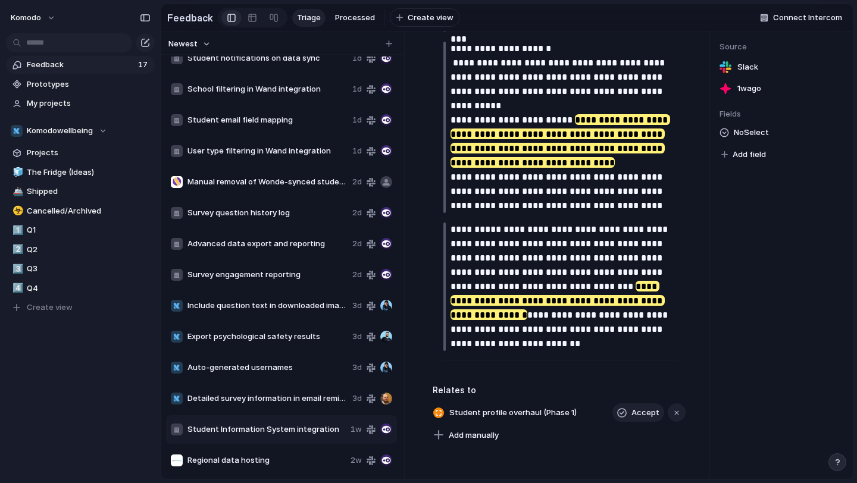
scroll to position [799, 0]
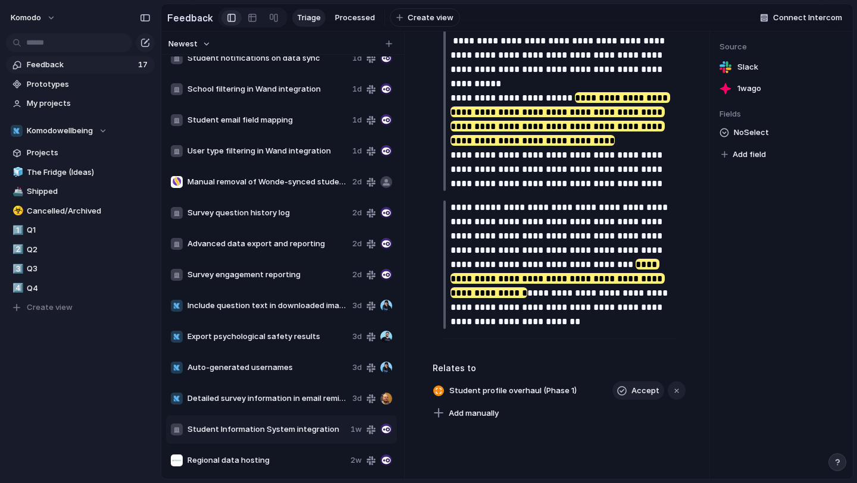
click at [238, 399] on span "Detailed survey information in email reminders" at bounding box center [267, 399] width 160 height 12
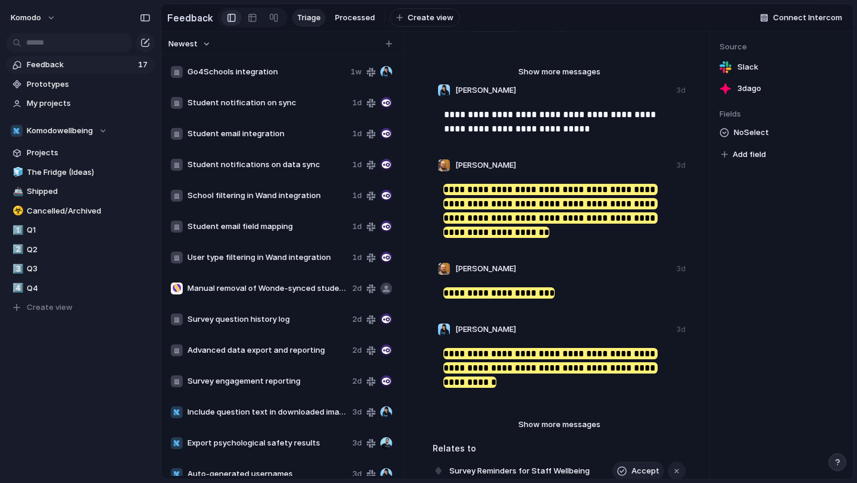
click at [254, 67] on span "Go4Schools integration" at bounding box center [266, 72] width 158 height 12
type textarea "**********"
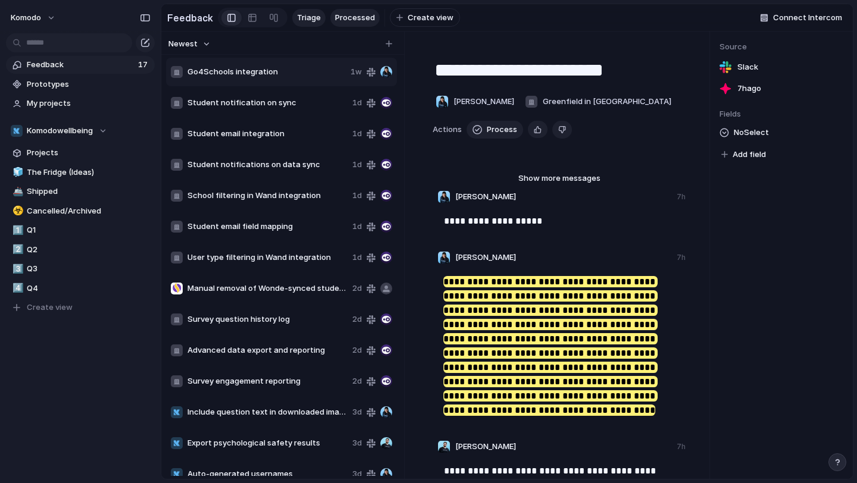
click at [340, 22] on span "Processed" at bounding box center [355, 18] width 40 height 12
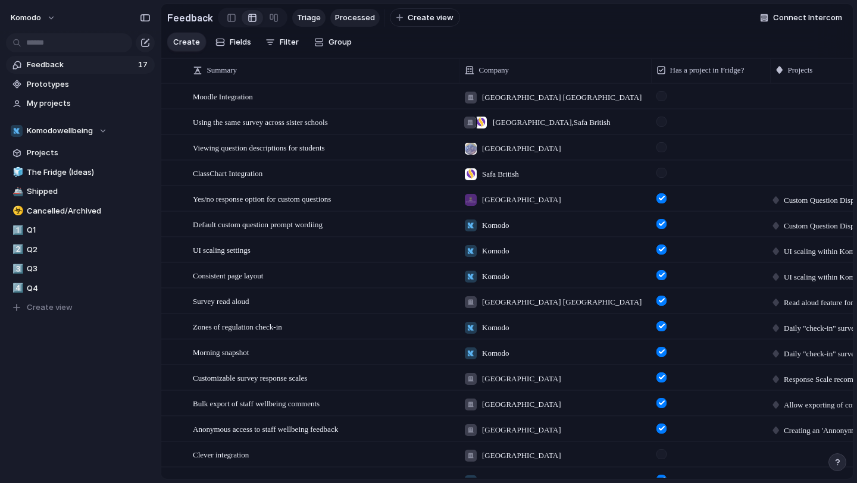
click at [304, 23] on span "Triage" at bounding box center [309, 18] width 24 height 12
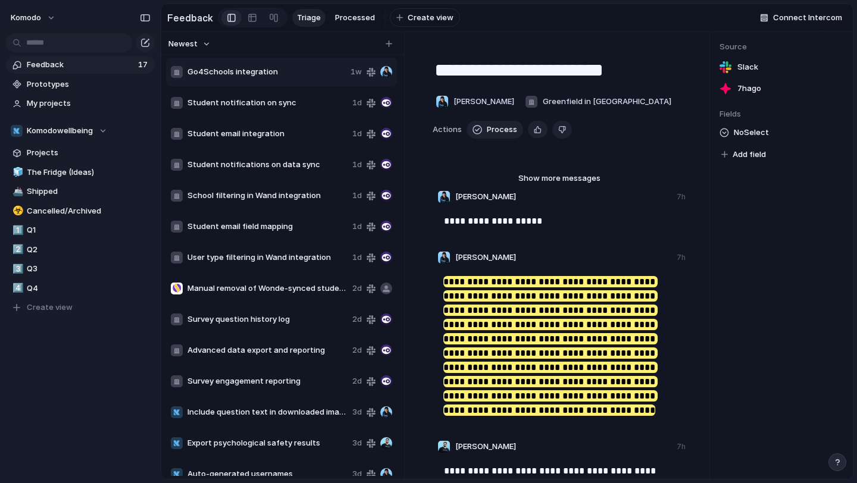
click at [278, 74] on span "Go4Schools integration" at bounding box center [266, 72] width 158 height 12
click at [251, 74] on span "Go4Schools integration" at bounding box center [266, 72] width 158 height 12
click at [343, 18] on span "Processed" at bounding box center [355, 18] width 40 height 12
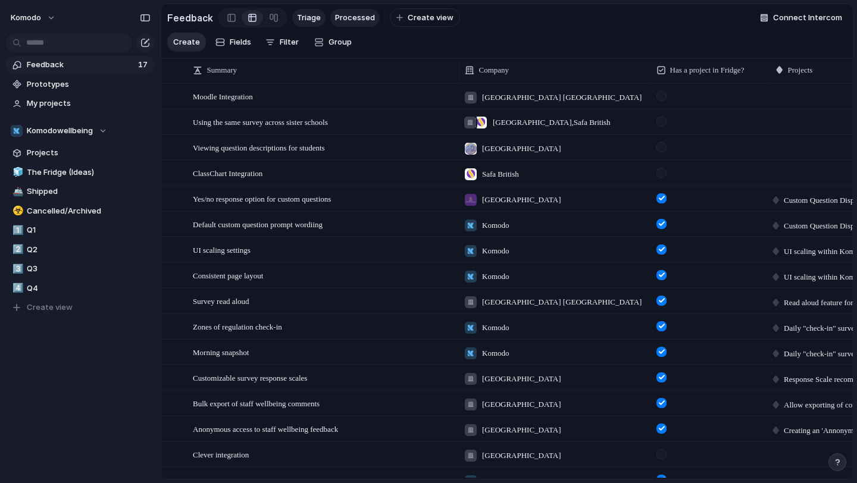
click at [308, 18] on span "Triage" at bounding box center [309, 18] width 24 height 12
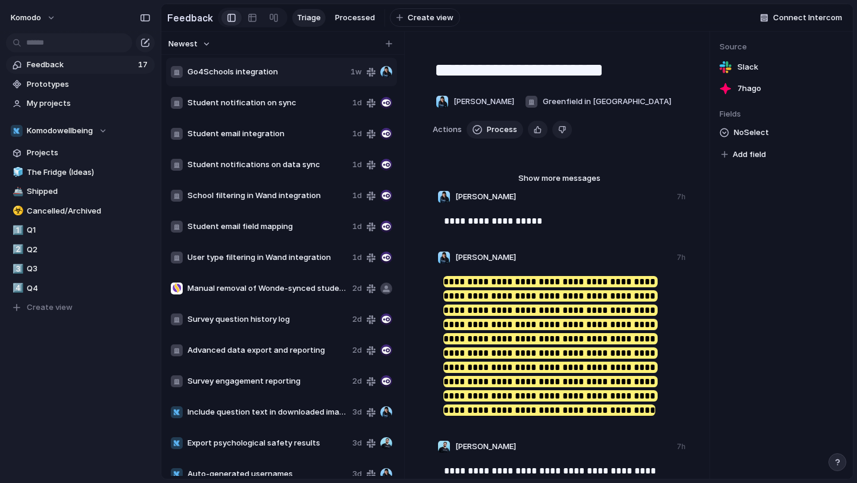
click at [281, 65] on div "Go4Schools integration 1w" at bounding box center [281, 72] width 231 height 29
click at [279, 70] on span "Go4Schools integration" at bounding box center [266, 72] width 158 height 12
click at [266, 70] on span "Go4Schools integration" at bounding box center [266, 72] width 158 height 12
click at [505, 134] on span "Process" at bounding box center [502, 130] width 30 height 12
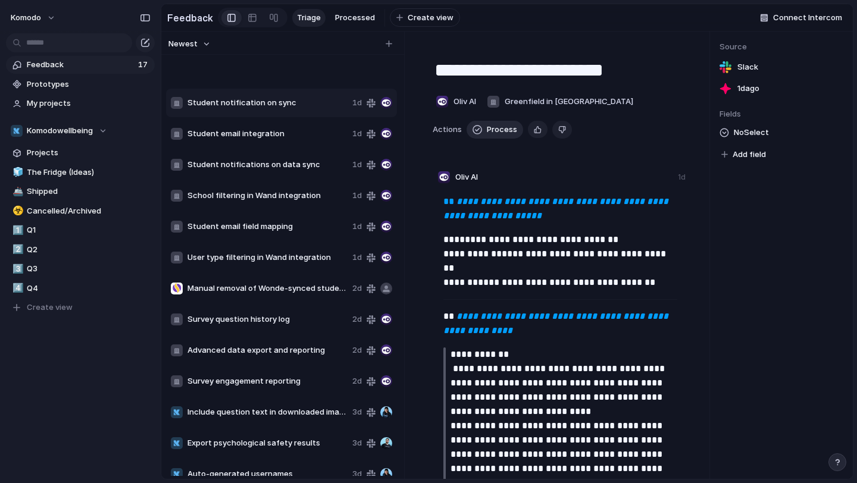
type textarea "**********"
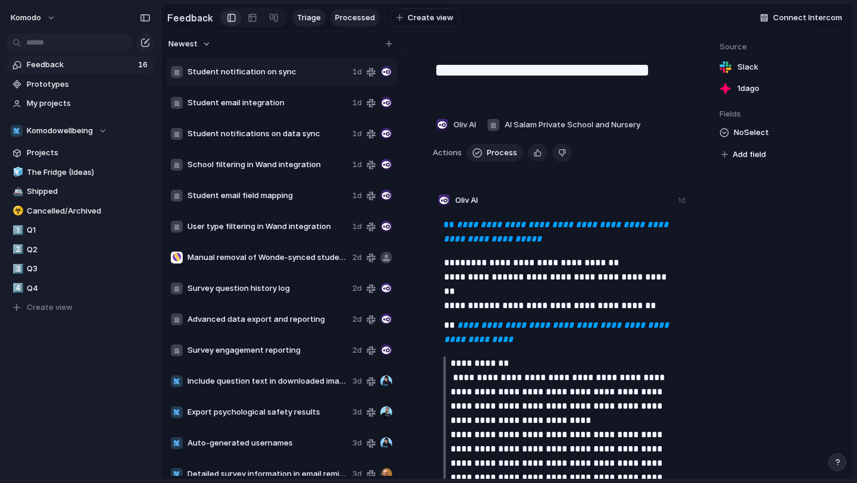
click at [346, 17] on span "Processed" at bounding box center [355, 18] width 40 height 12
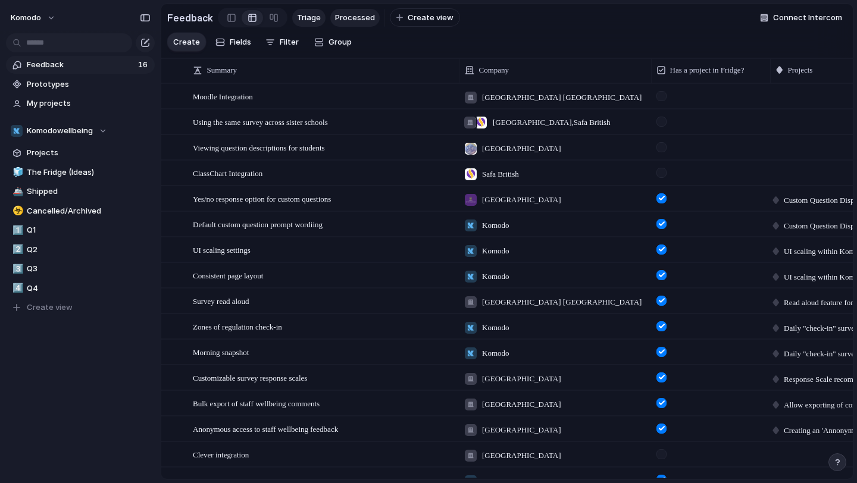
click at [308, 17] on span "Triage" at bounding box center [309, 18] width 24 height 12
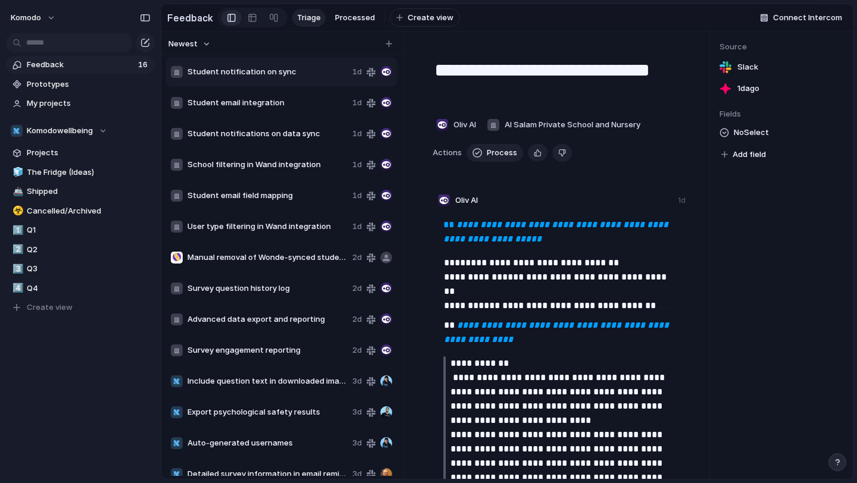
click at [271, 96] on div "Student email integration 1d" at bounding box center [281, 103] width 231 height 29
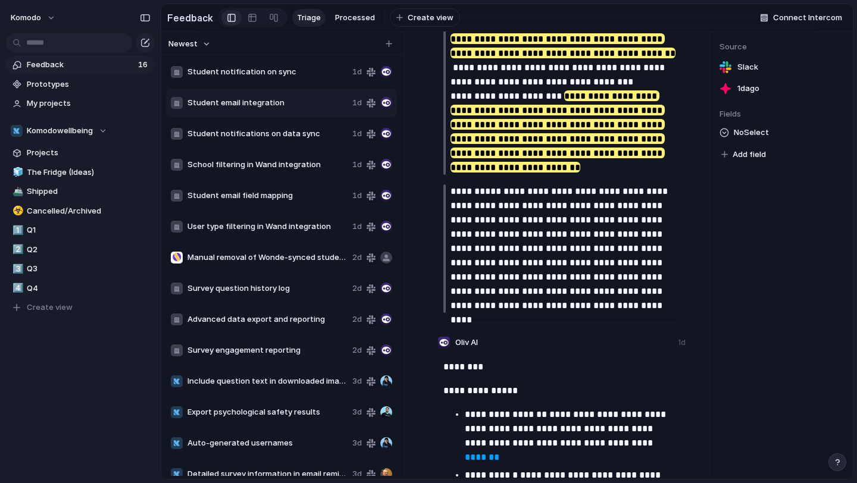
click at [250, 288] on span "Survey question history log" at bounding box center [267, 289] width 160 height 12
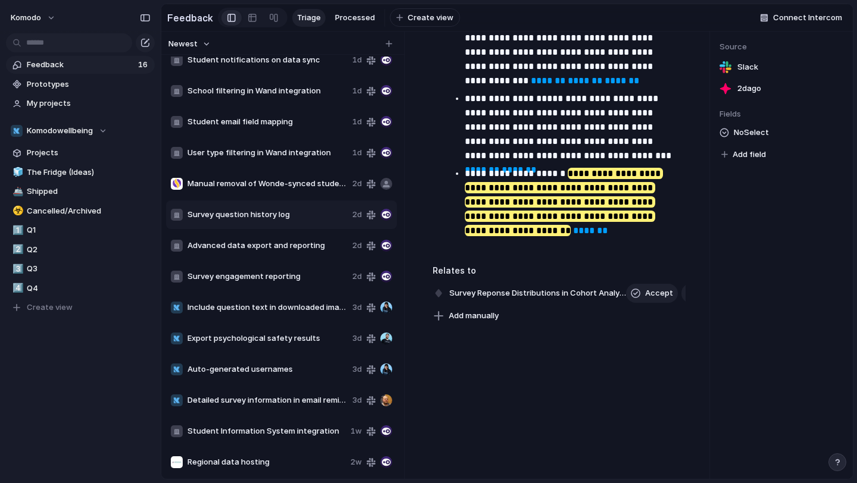
click at [218, 367] on span "Auto-generated usernames" at bounding box center [267, 370] width 160 height 12
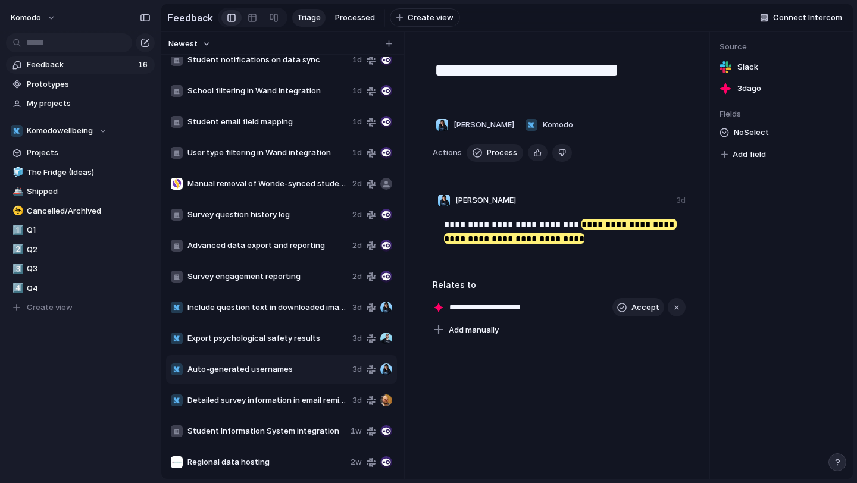
click at [242, 416] on div "Student notification on sync 1d Student email integration 1d Student notificati…" at bounding box center [282, 230] width 233 height 495
click at [242, 424] on div "Student Information System integration 1w" at bounding box center [281, 431] width 231 height 29
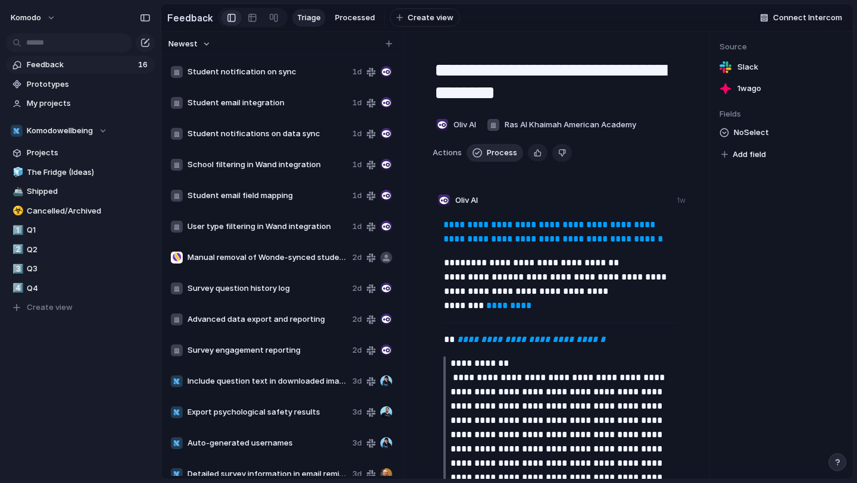
click at [505, 157] on span "Process" at bounding box center [502, 153] width 30 height 12
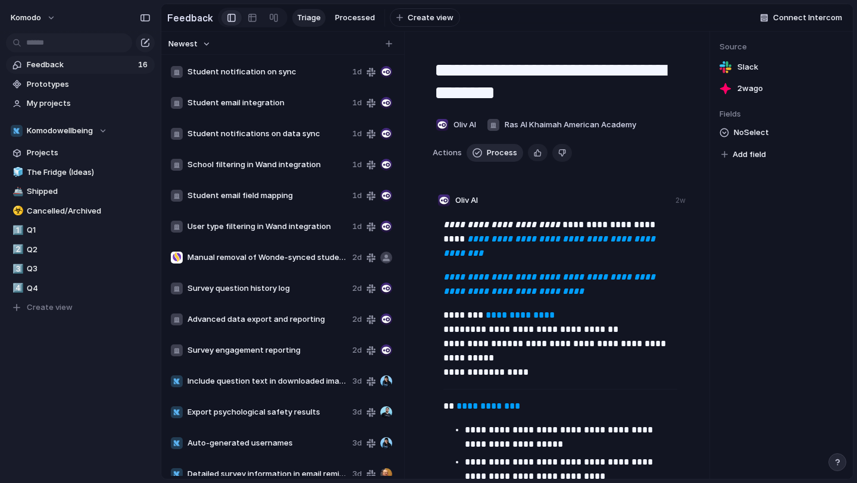
type textarea "**********"
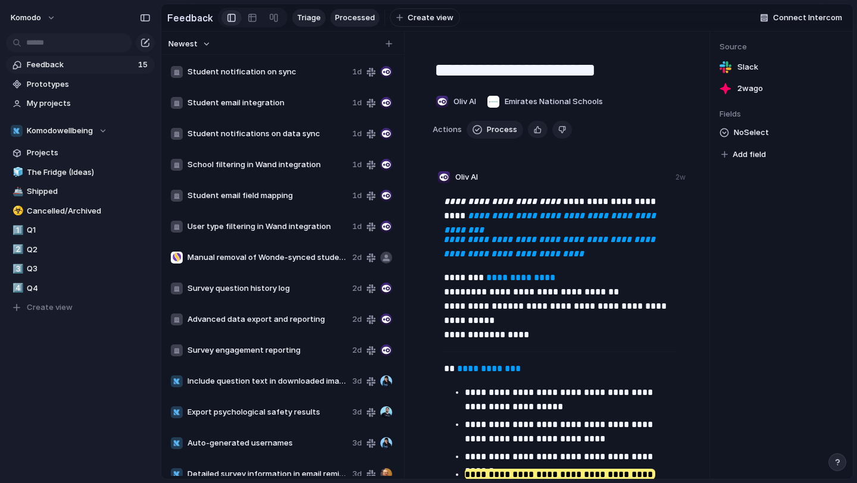
click at [340, 14] on span "Processed" at bounding box center [355, 18] width 40 height 12
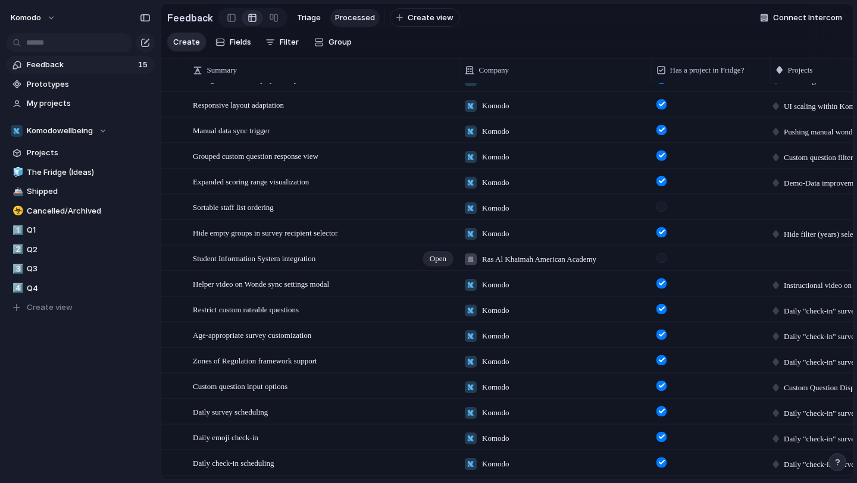
click at [373, 251] on div "Student Information System integration Open" at bounding box center [324, 258] width 262 height 25
click at [440, 262] on span "Open" at bounding box center [438, 259] width 17 height 12
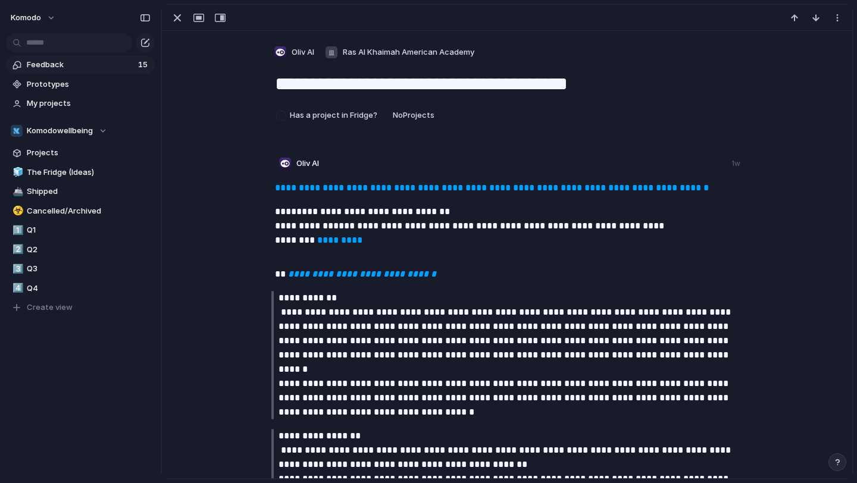
click at [631, 85] on textarea "**********" at bounding box center [507, 83] width 467 height 25
drag, startPoint x: 527, startPoint y: 84, endPoint x: 202, endPoint y: 93, distance: 324.5
click at [202, 93] on div "**********" at bounding box center [507, 429] width 690 height 796
type textarea "**********"
click at [226, 227] on div "**********" at bounding box center [508, 462] width 643 height 563
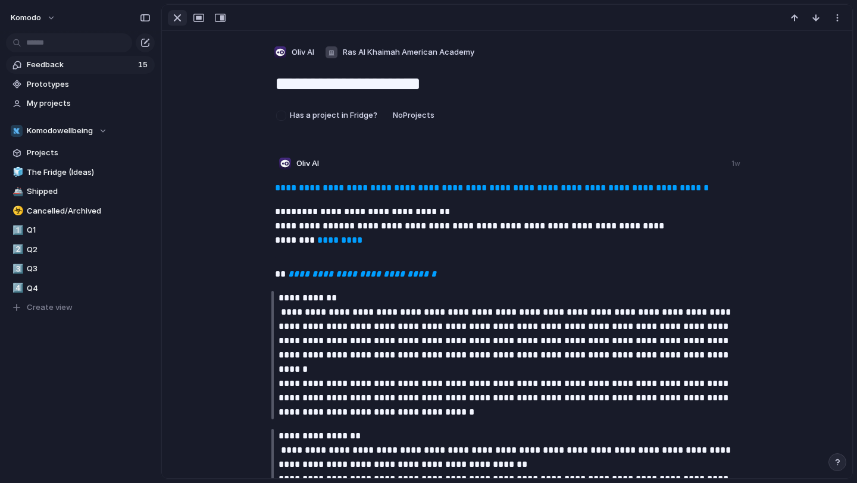
click at [173, 17] on div "button" at bounding box center [177, 18] width 14 height 14
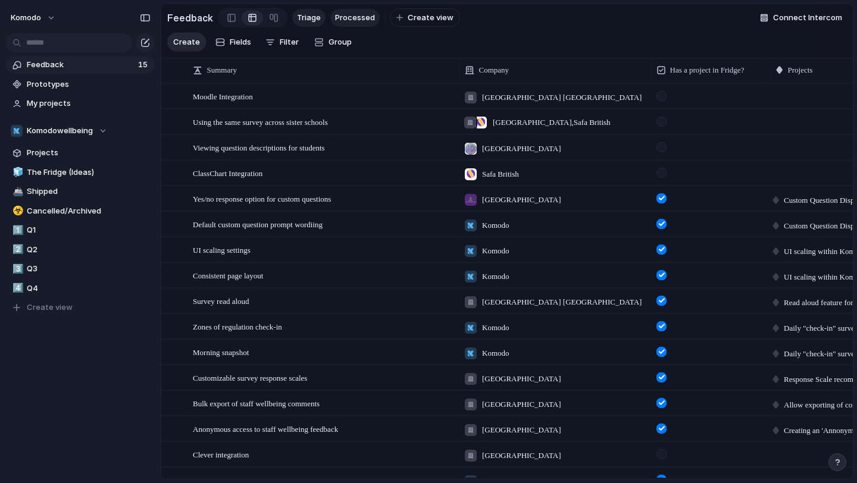
click at [312, 23] on span "Triage" at bounding box center [309, 18] width 24 height 12
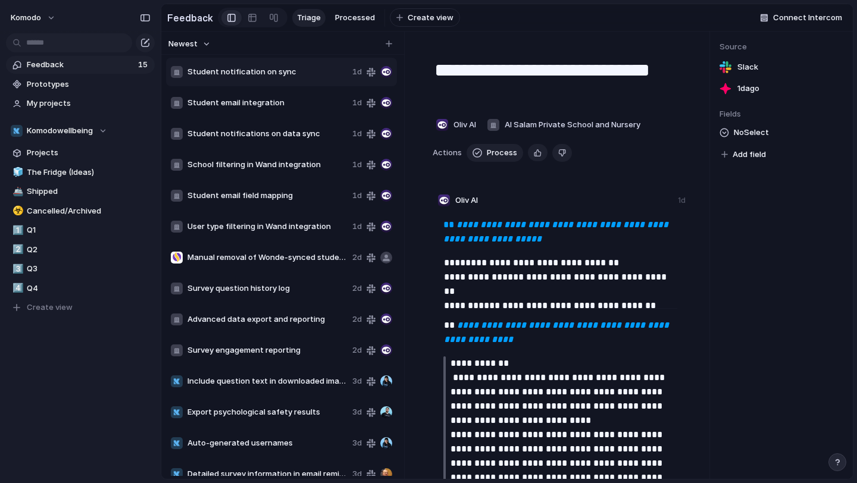
click at [271, 68] on span "Student notification on sync" at bounding box center [267, 72] width 160 height 12
click at [292, 116] on span "Delete" at bounding box center [298, 111] width 25 height 12
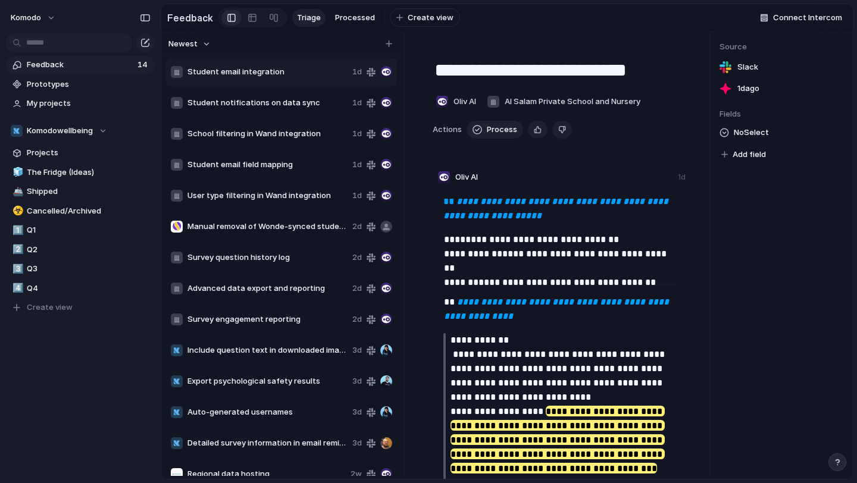
click at [284, 74] on span "Student email integration" at bounding box center [267, 72] width 160 height 12
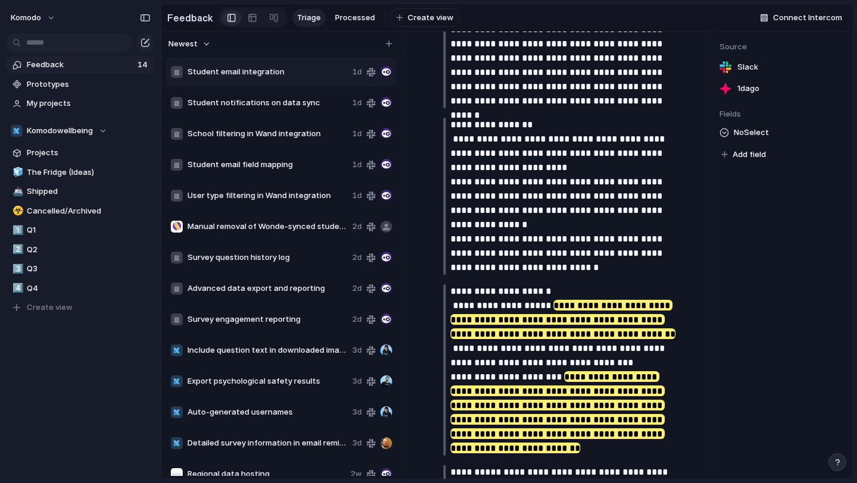
scroll to position [491, 0]
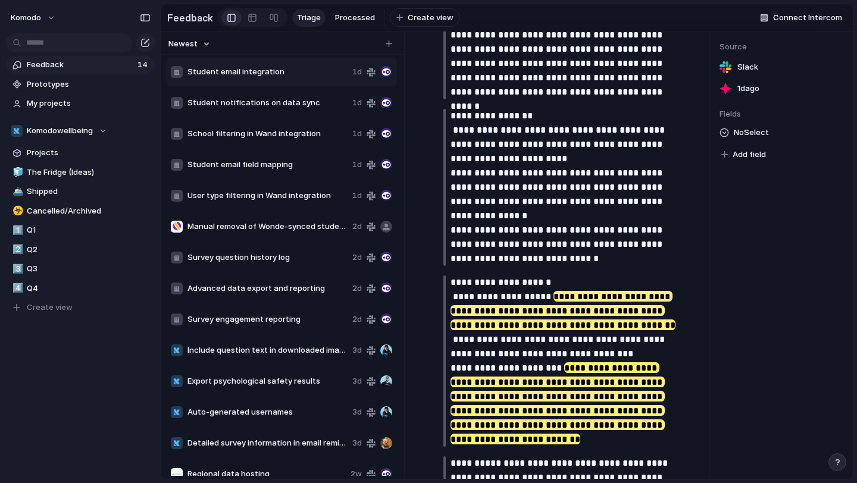
click at [267, 104] on span "Student notifications on data sync" at bounding box center [267, 103] width 160 height 12
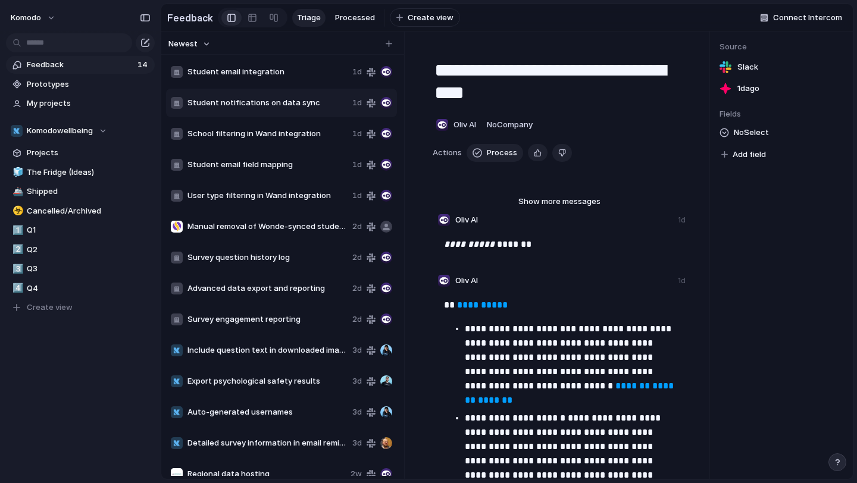
click at [287, 104] on span "Student notifications on data sync" at bounding box center [267, 103] width 160 height 12
click at [293, 71] on span "Student email integration" at bounding box center [267, 72] width 160 height 12
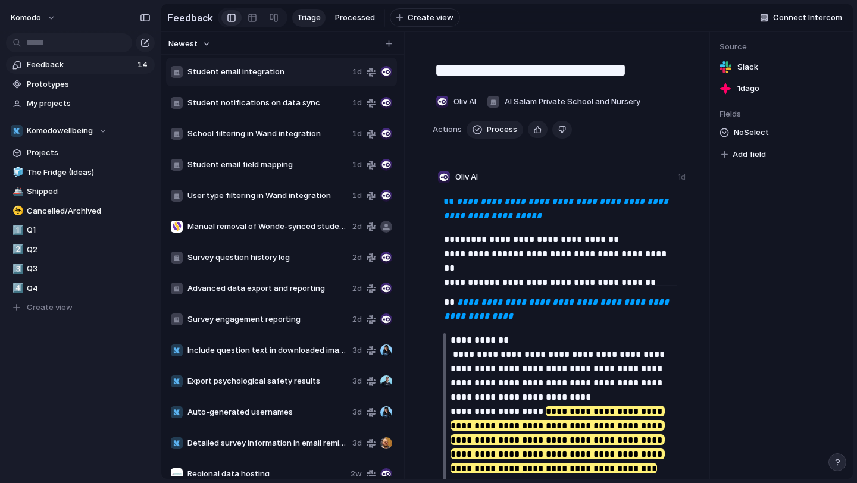
click at [292, 107] on span "Student notifications on data sync" at bounding box center [267, 103] width 160 height 12
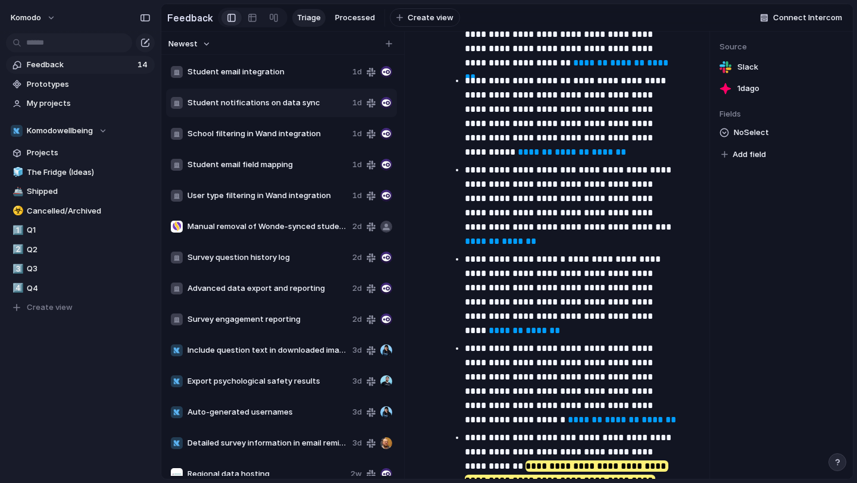
scroll to position [705, 0]
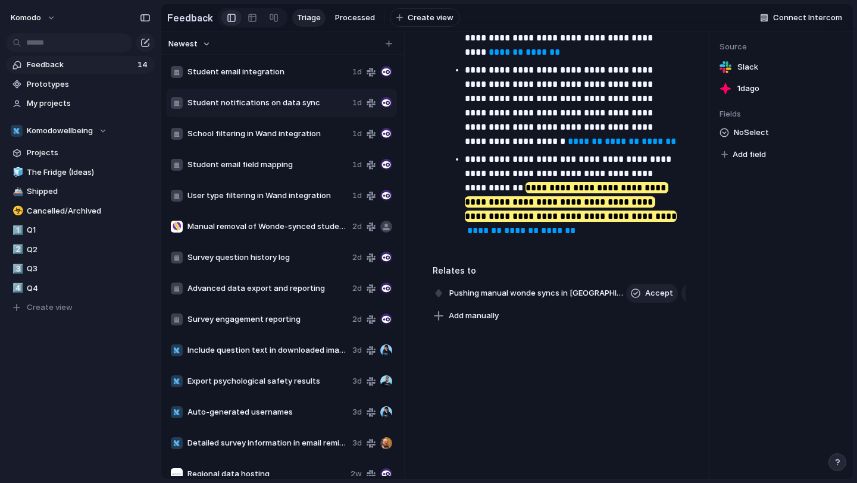
click at [257, 67] on span "Student email integration" at bounding box center [267, 72] width 160 height 12
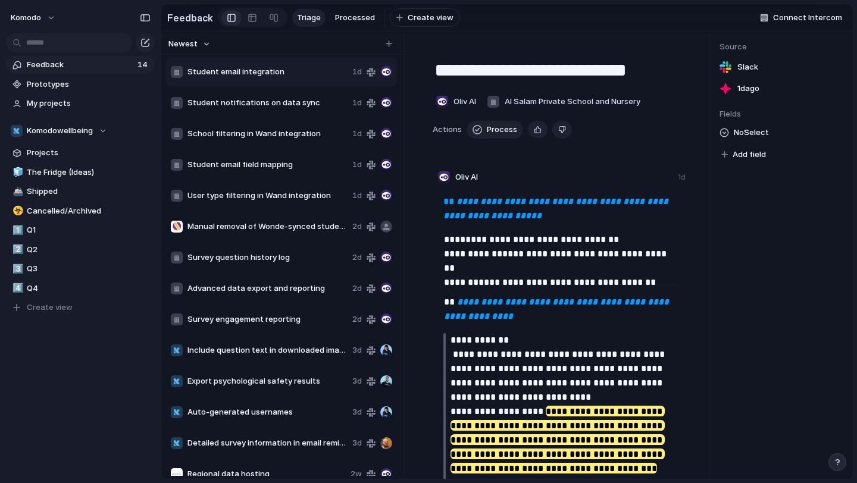
click at [255, 107] on span "Student notifications on data sync" at bounding box center [267, 103] width 160 height 12
type textarea "**********"
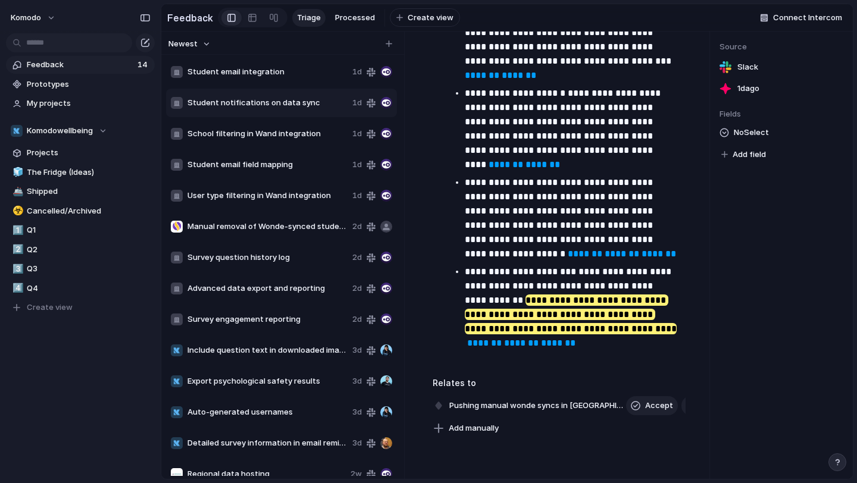
scroll to position [594, 0]
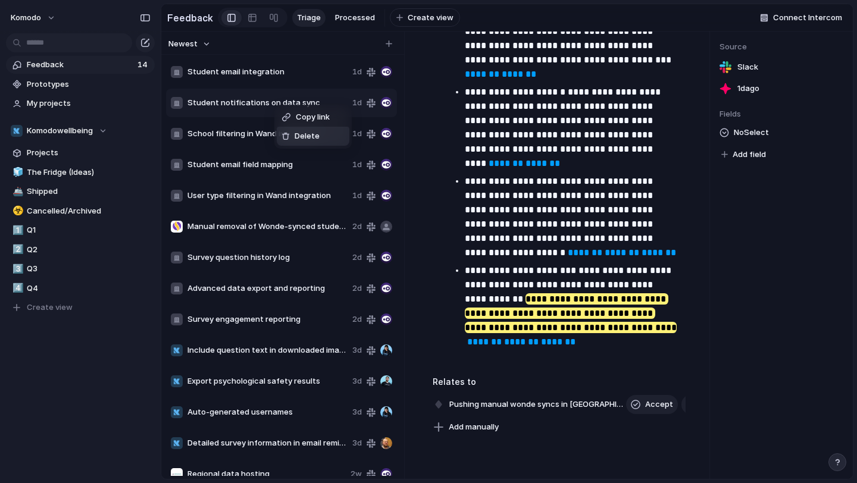
click at [303, 139] on span "Delete" at bounding box center [307, 136] width 25 height 12
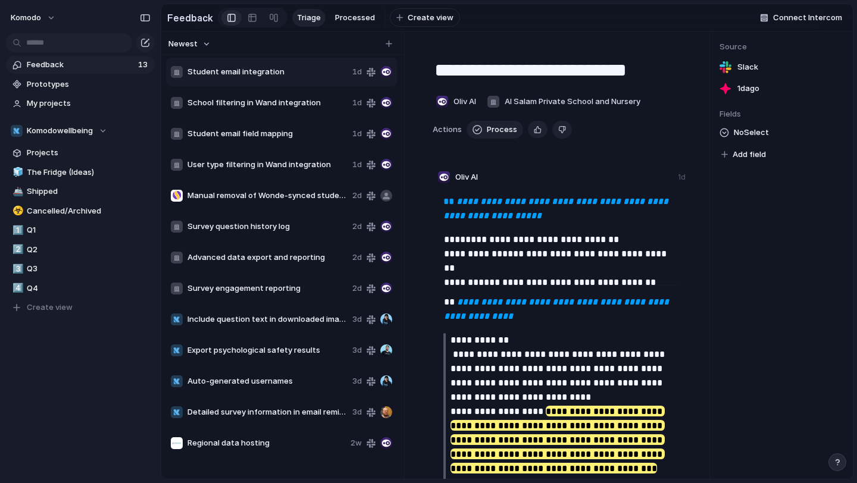
click at [265, 98] on span "School filtering in Wand integration" at bounding box center [267, 103] width 160 height 12
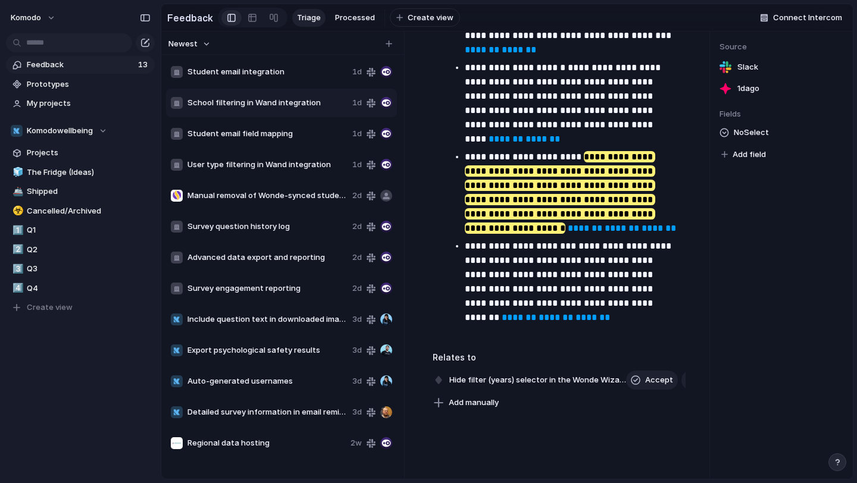
scroll to position [616, 0]
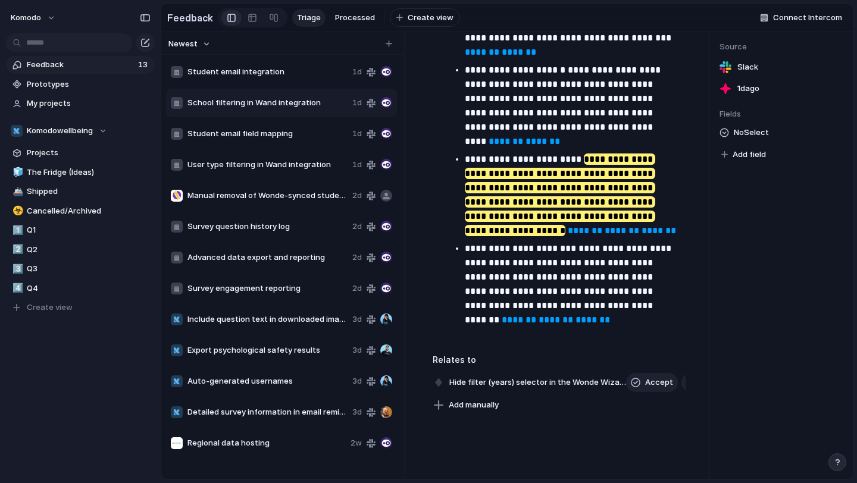
click at [255, 79] on div "Student email integration 1d" at bounding box center [281, 72] width 231 height 29
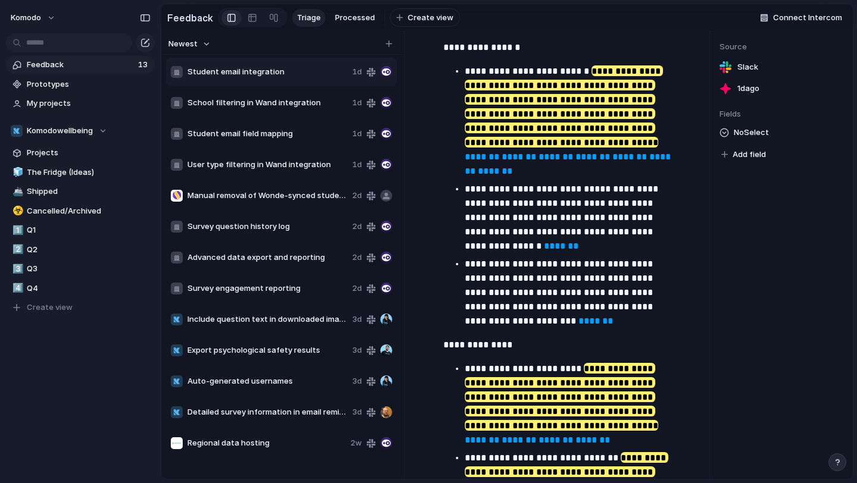
scroll to position [3231, 0]
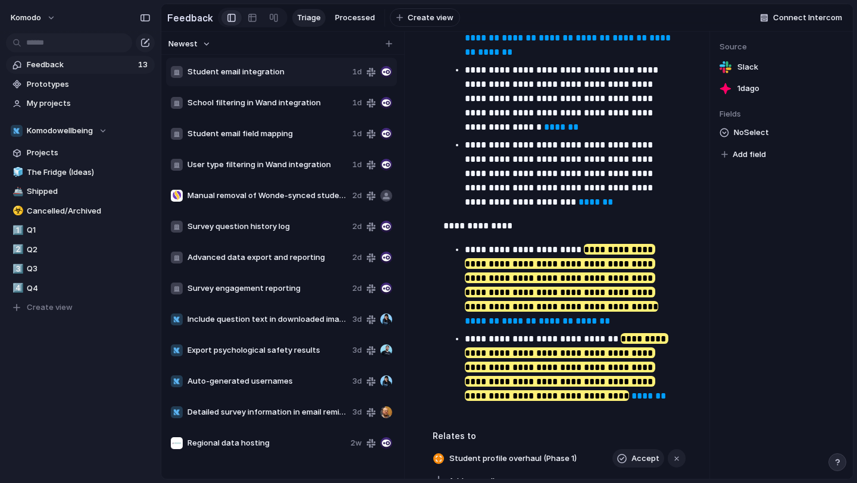
click at [295, 107] on span "School filtering in Wand integration" at bounding box center [267, 103] width 160 height 12
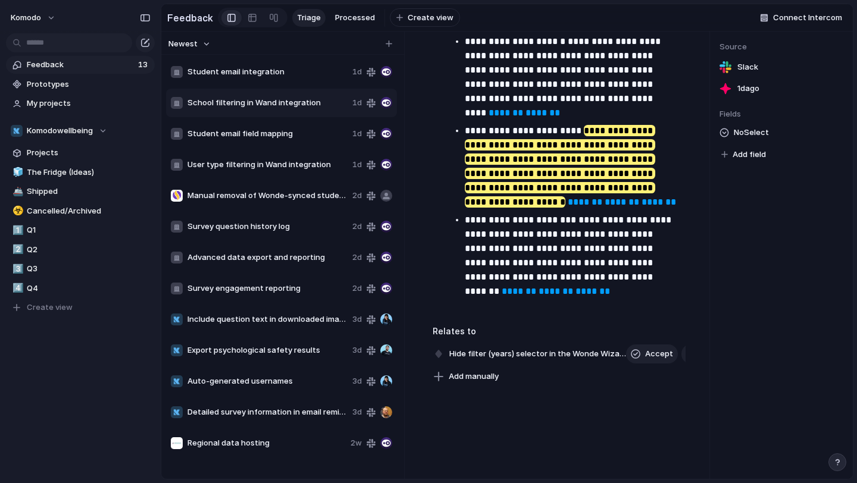
scroll to position [643, 0]
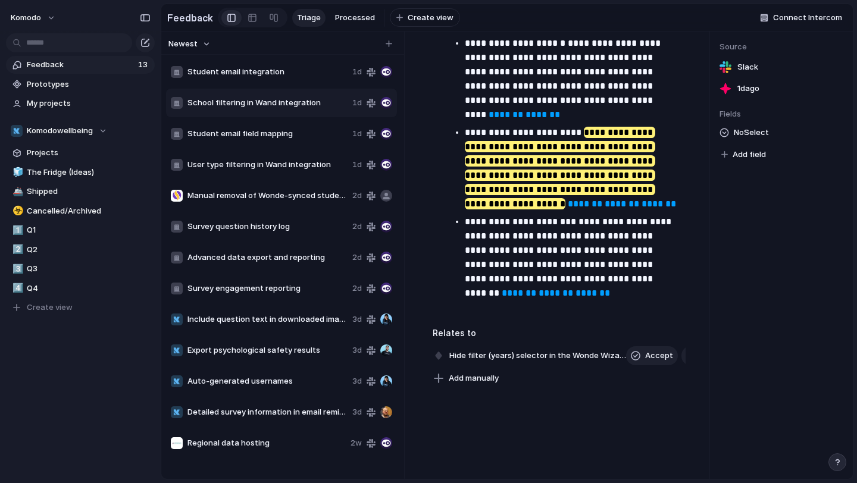
click at [274, 78] on div "Student email integration 1d" at bounding box center [281, 72] width 231 height 29
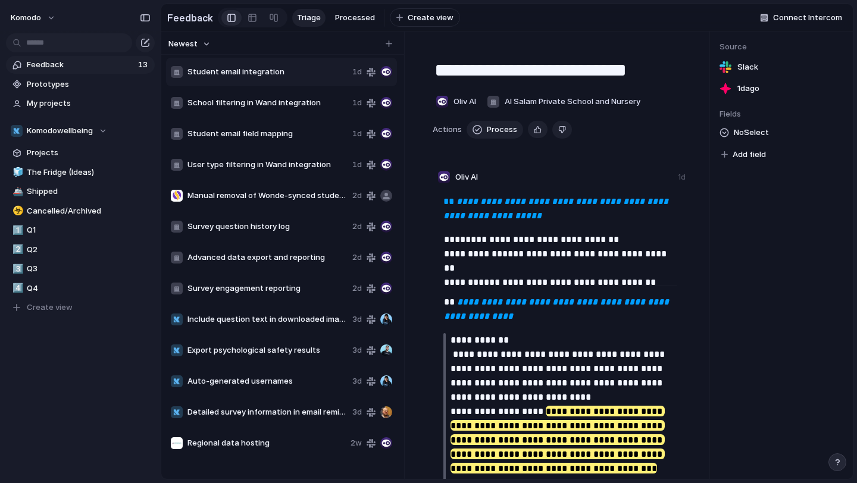
click at [278, 101] on span "School filtering in Wand integration" at bounding box center [267, 103] width 160 height 12
type textarea "**********"
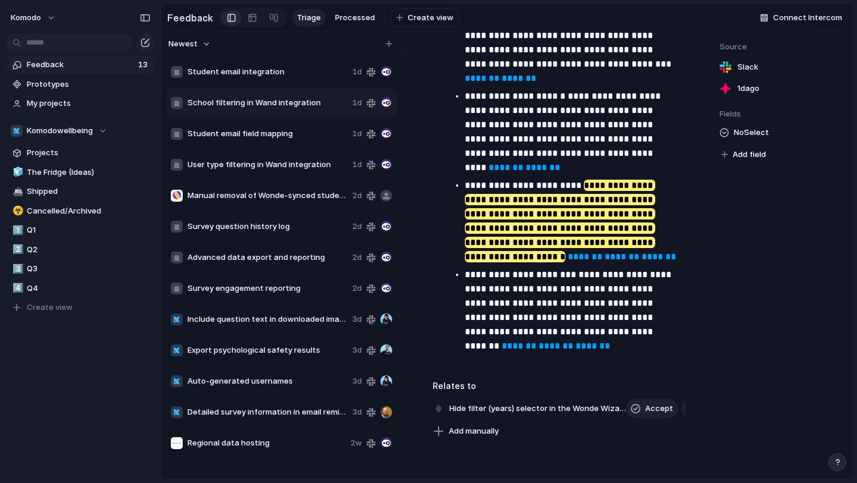
scroll to position [705, 0]
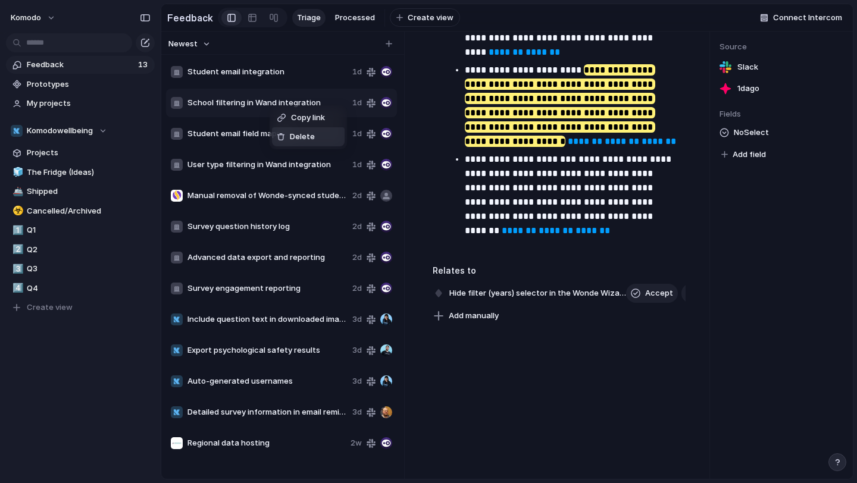
click at [293, 139] on span "Delete" at bounding box center [302, 137] width 25 height 12
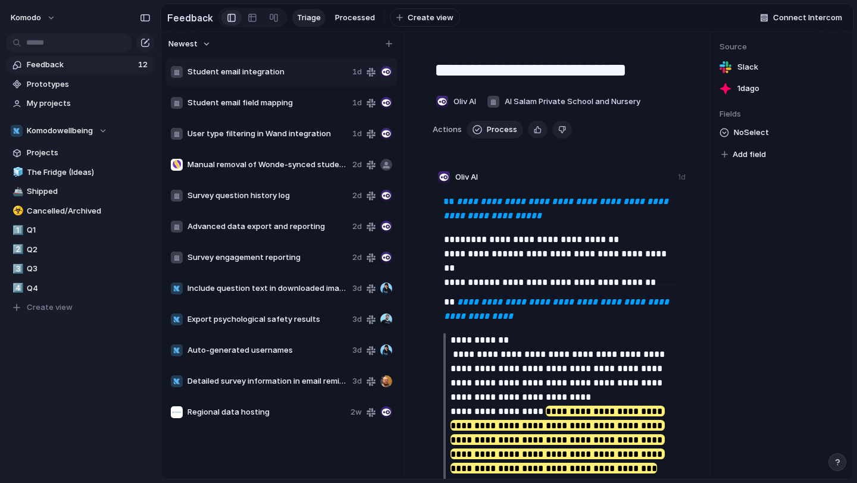
click at [277, 98] on span "Student email field mapping" at bounding box center [267, 103] width 160 height 12
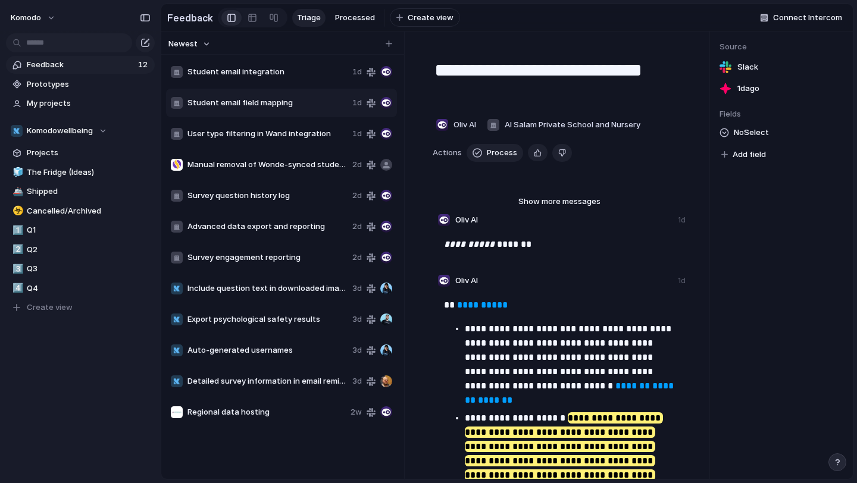
click at [251, 93] on div "Student email field mapping 1d" at bounding box center [281, 103] width 231 height 29
click at [255, 84] on div "Student email integration 1d" at bounding box center [281, 72] width 231 height 29
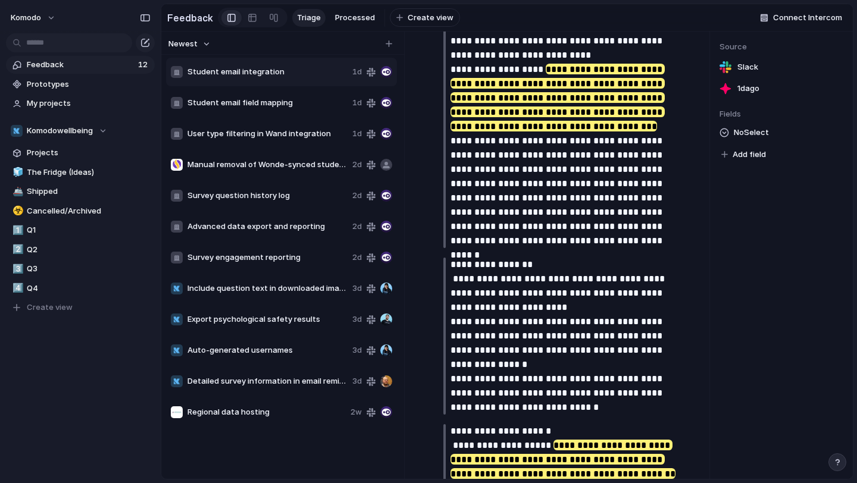
scroll to position [576, 0]
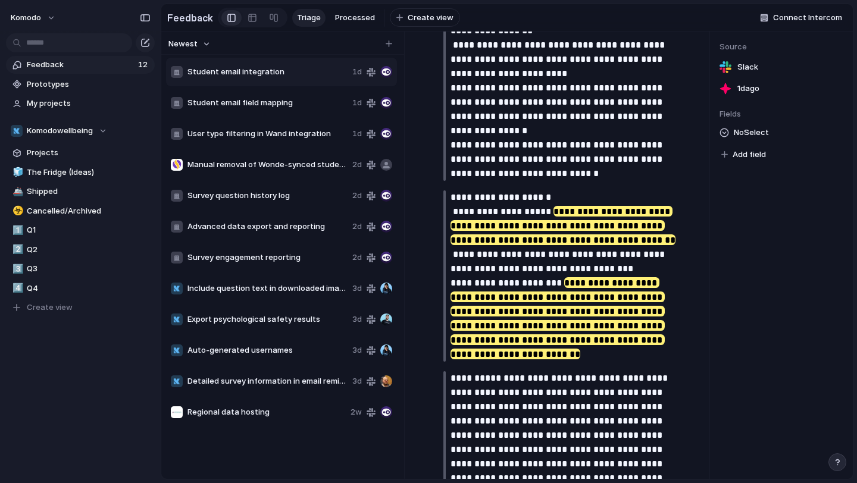
click at [312, 74] on span "Student email integration" at bounding box center [267, 72] width 160 height 12
click at [255, 104] on span "Student email field mapping" at bounding box center [267, 103] width 160 height 12
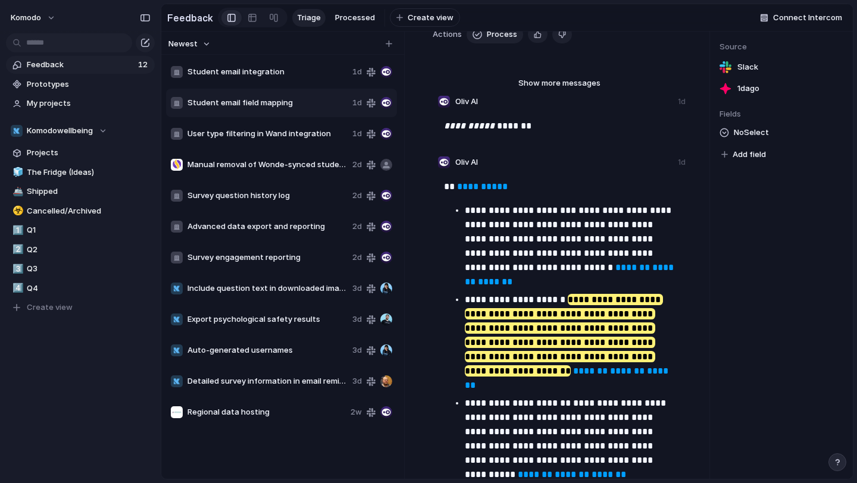
scroll to position [155, 0]
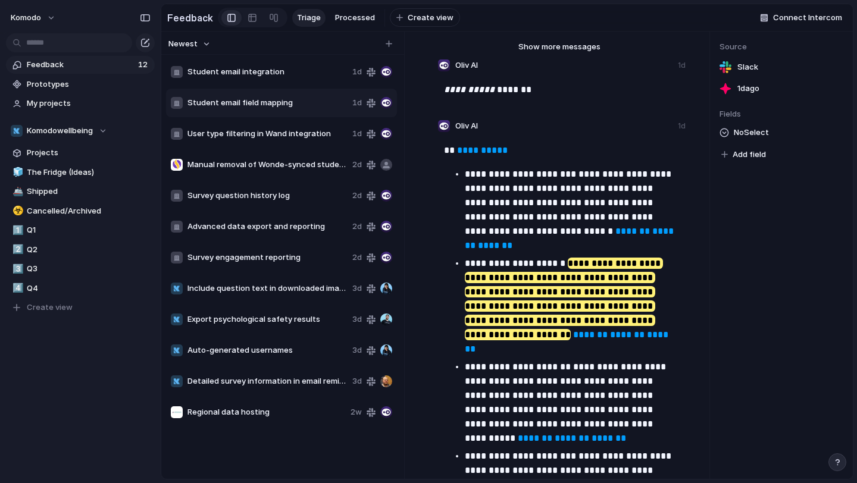
click at [277, 73] on span "Student email integration" at bounding box center [267, 72] width 160 height 12
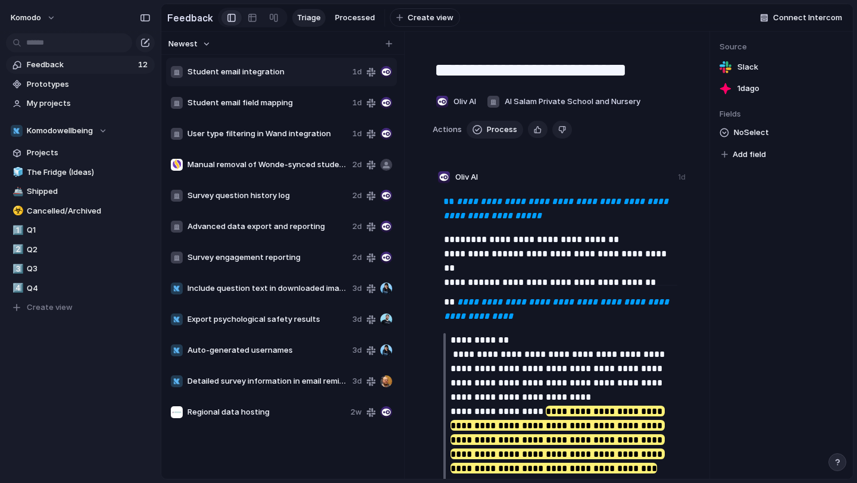
click at [284, 102] on span "Student email field mapping" at bounding box center [267, 103] width 160 height 12
type textarea "**********"
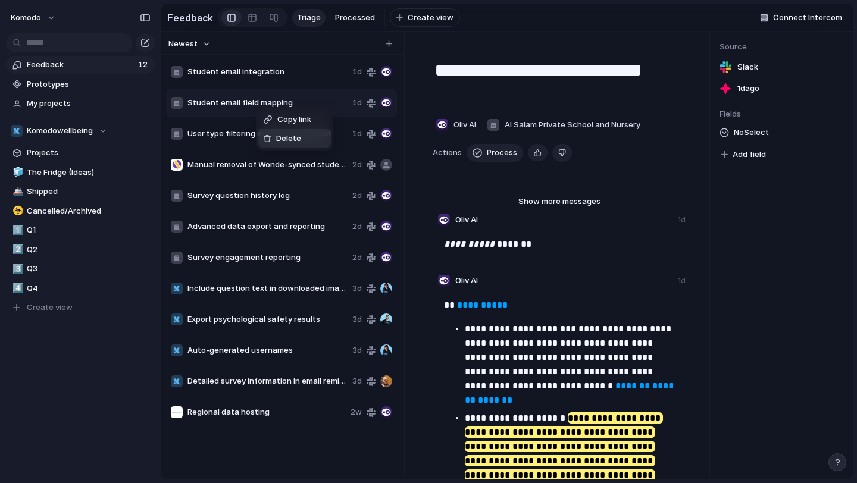
click at [296, 146] on li "Delete" at bounding box center [294, 138] width 73 height 19
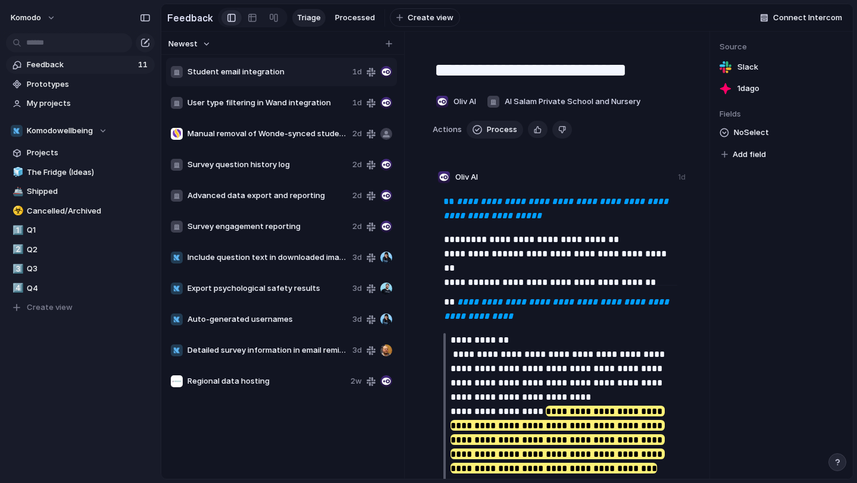
click at [281, 76] on span "Student email integration" at bounding box center [267, 72] width 160 height 12
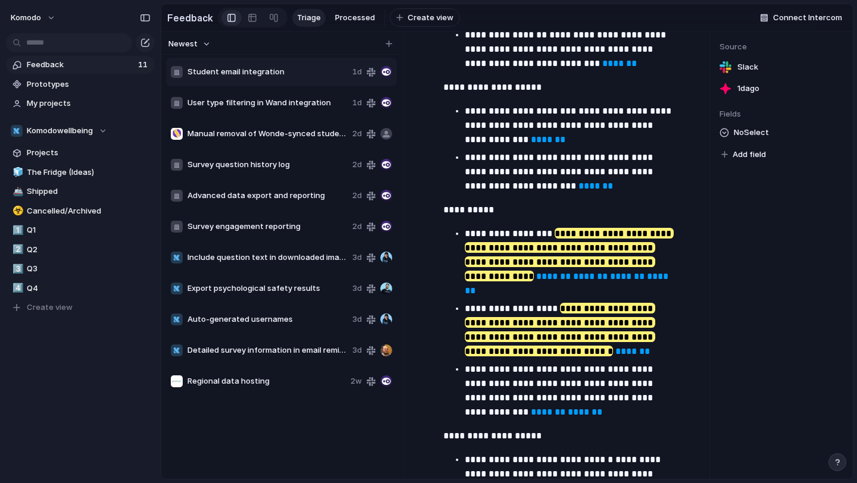
scroll to position [1813, 0]
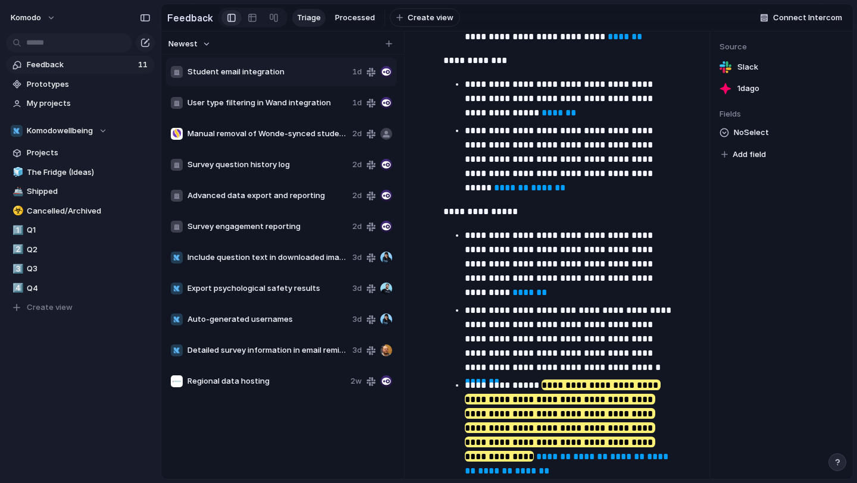
click at [239, 107] on span "User type filtering in Wand integration" at bounding box center [267, 103] width 160 height 12
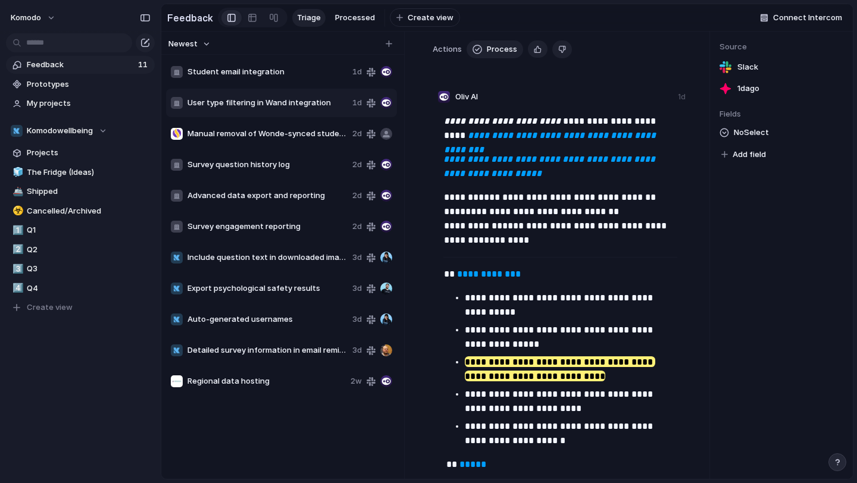
scroll to position [96, 0]
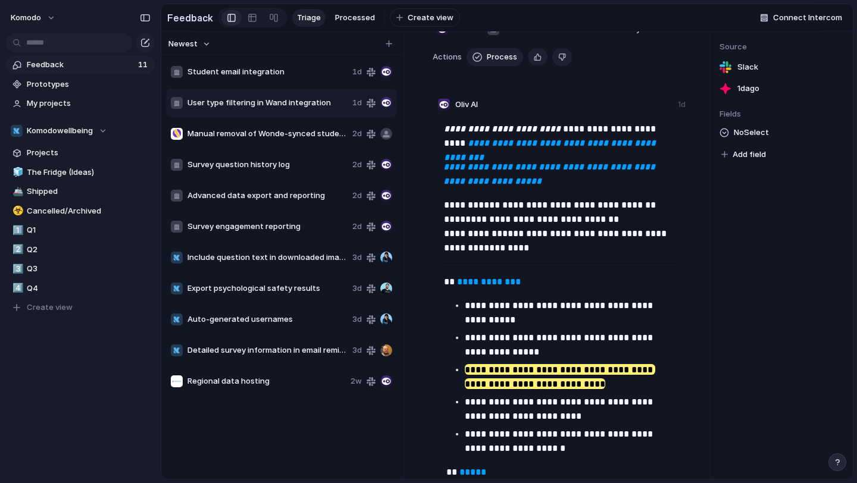
click at [261, 69] on span "Student email integration" at bounding box center [267, 72] width 160 height 12
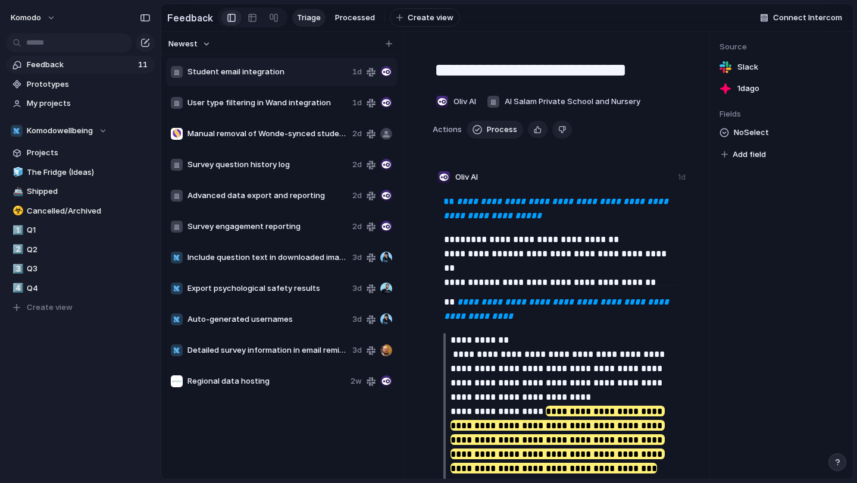
click at [235, 105] on span "User type filtering in Wand integration" at bounding box center [267, 103] width 160 height 12
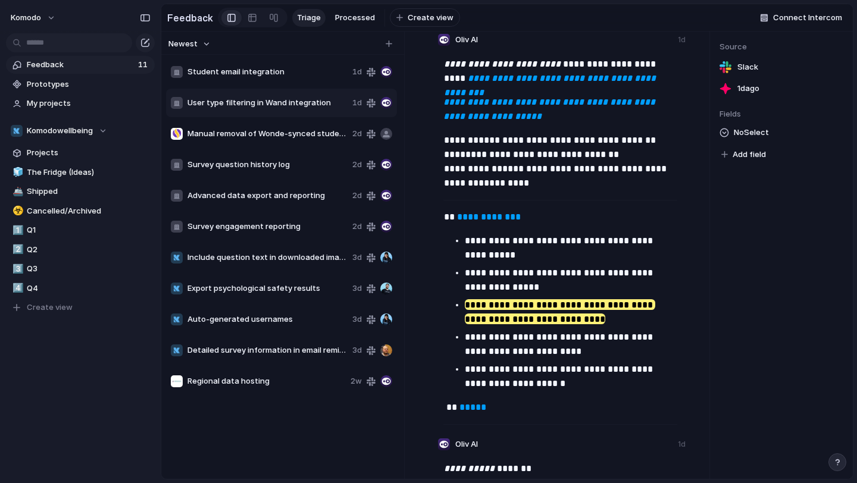
scroll to position [161, 0]
click at [269, 79] on div "Student email integration 1d" at bounding box center [281, 72] width 231 height 29
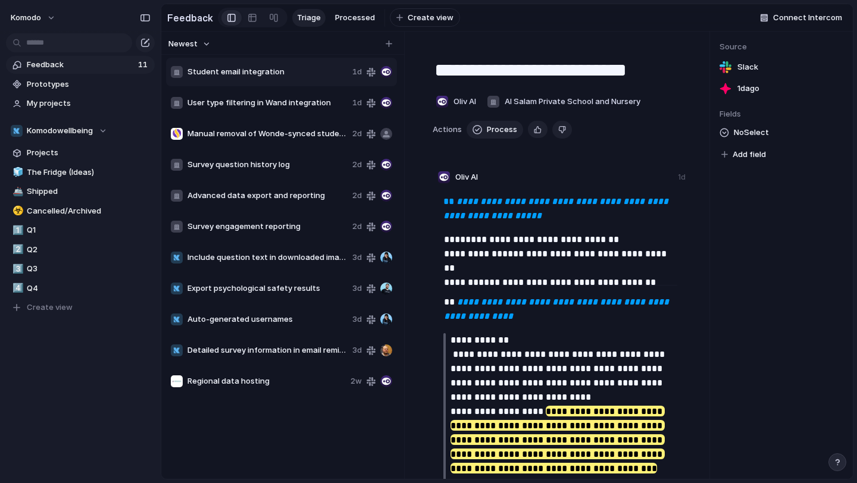
click at [271, 101] on span "User type filtering in Wand integration" at bounding box center [267, 103] width 160 height 12
type textarea "**********"
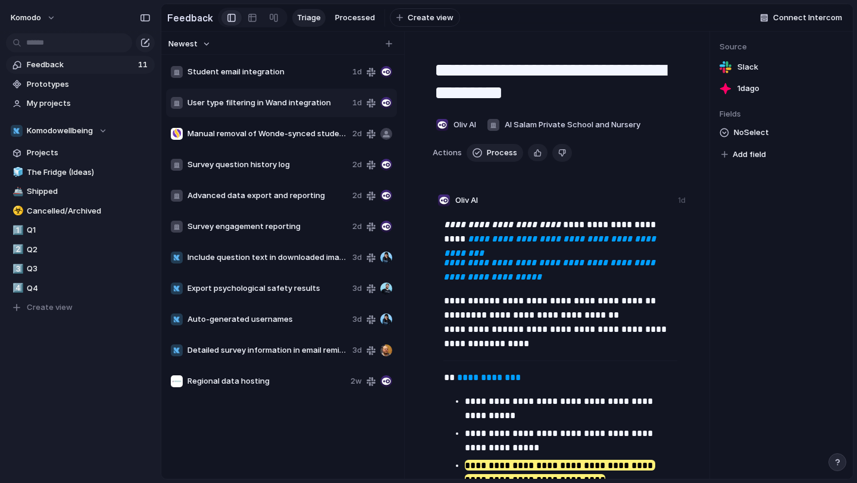
scroll to position [424, 0]
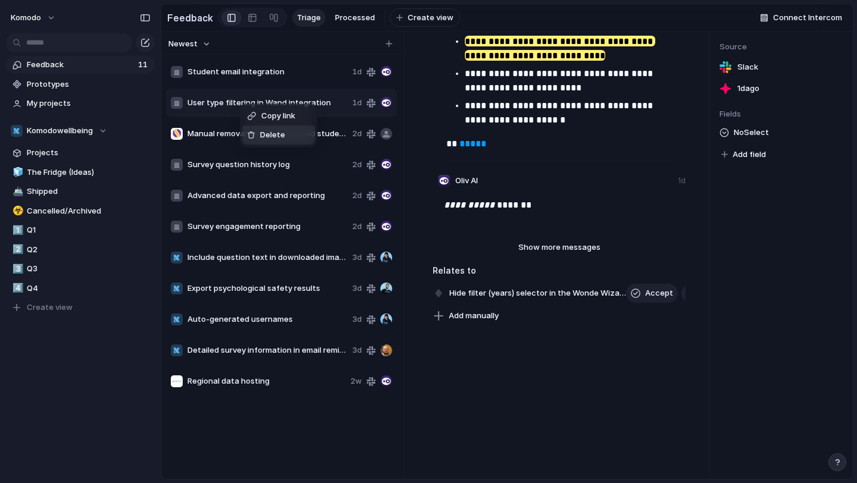
click at [266, 138] on span "Delete" at bounding box center [272, 135] width 25 height 12
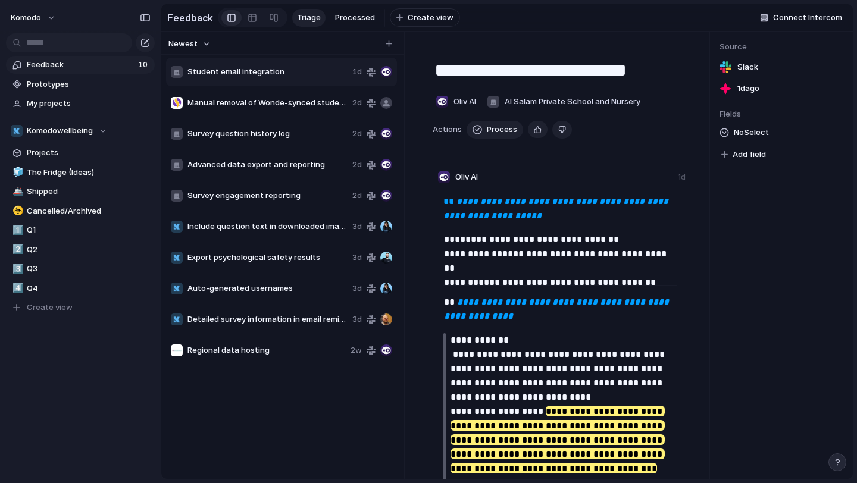
click at [272, 103] on span "Manual removal of Wonde-synced students" at bounding box center [267, 103] width 160 height 12
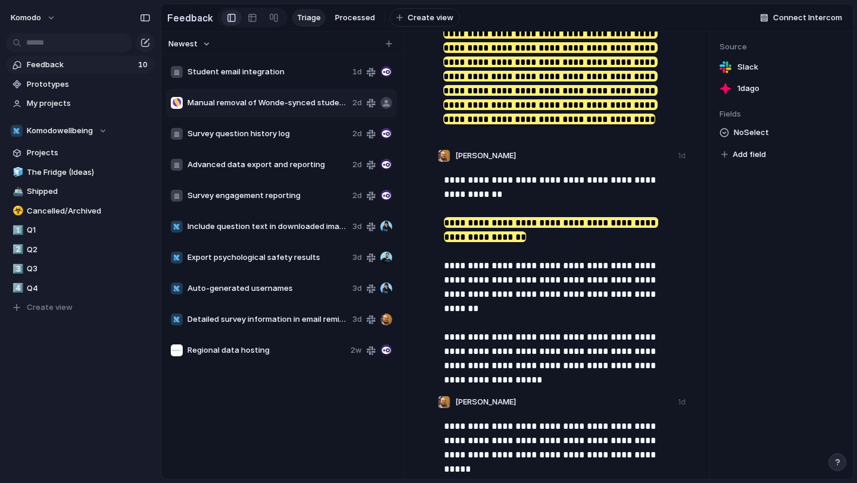
scroll to position [203, 0]
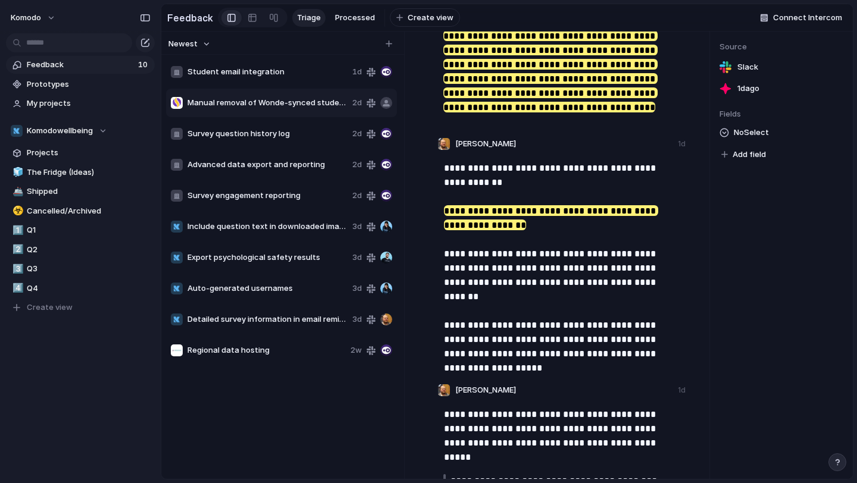
click at [235, 126] on div "Survey question history log 2d" at bounding box center [281, 134] width 231 height 29
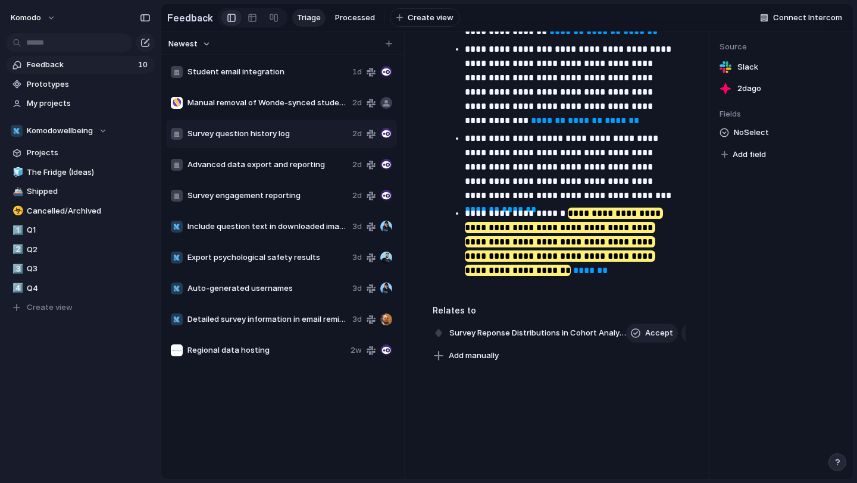
scroll to position [461, 0]
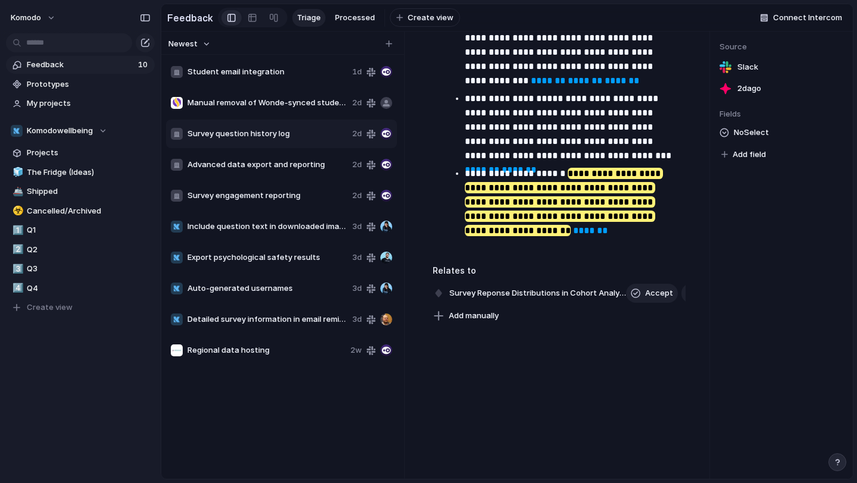
click at [253, 132] on span "Survey question history log" at bounding box center [267, 134] width 160 height 12
click at [254, 155] on div "Advanced data export and reporting 2d" at bounding box center [281, 165] width 231 height 29
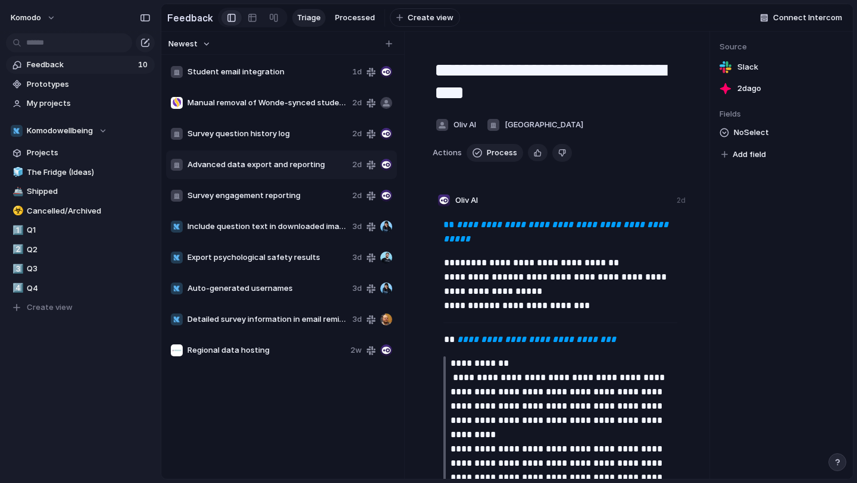
click at [331, 226] on span "Include question text in downloaded images" at bounding box center [267, 227] width 160 height 12
type textarea "**********"
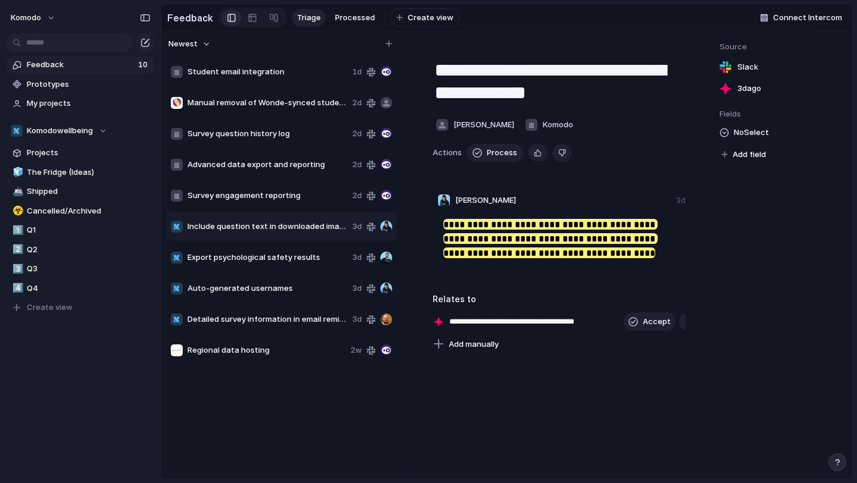
drag, startPoint x: 620, startPoint y: 92, endPoint x: 421, endPoint y: 65, distance: 201.2
click at [421, 65] on div "**********" at bounding box center [558, 199] width 281 height 306
click at [302, 221] on span "Include question text in downloaded images" at bounding box center [267, 227] width 160 height 12
click at [321, 266] on span "Delete" at bounding box center [328, 267] width 25 height 12
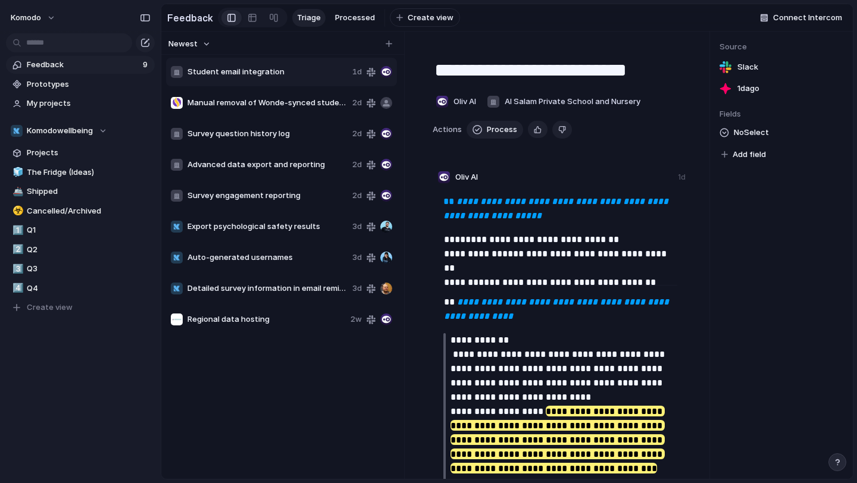
click at [314, 232] on span "Export psychological safety results" at bounding box center [267, 227] width 160 height 12
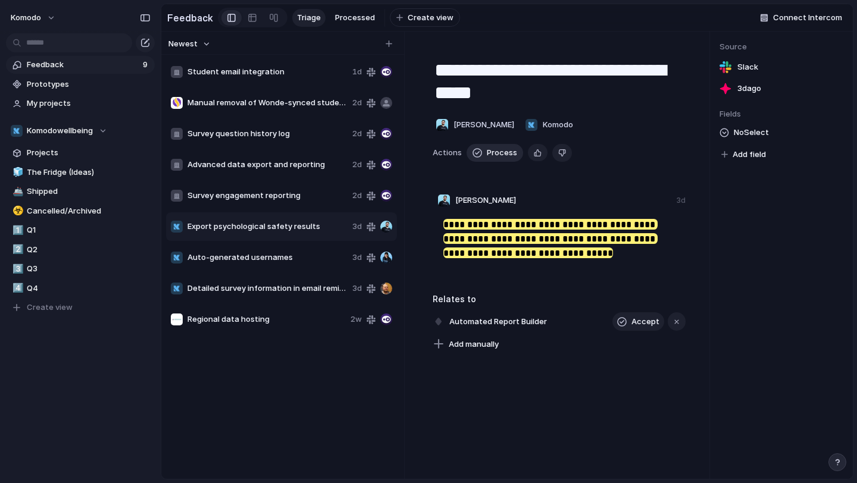
click at [505, 153] on span "Process" at bounding box center [502, 153] width 30 height 12
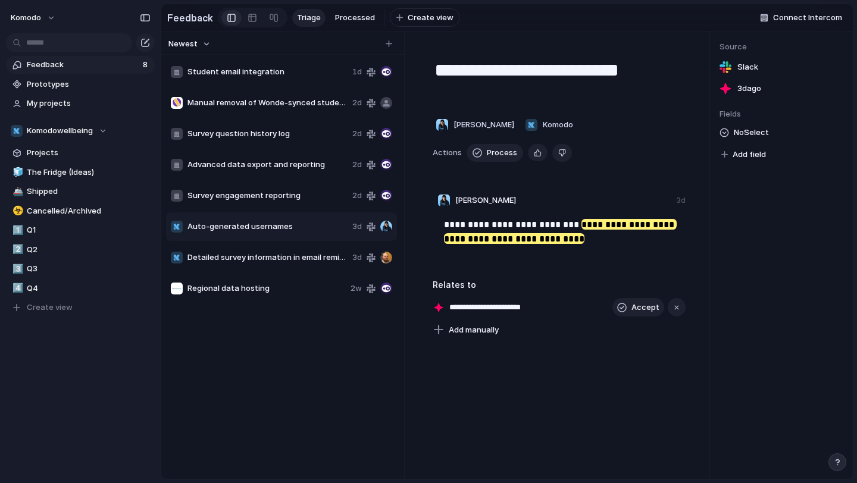
click at [273, 234] on div "Auto-generated usernames 3d" at bounding box center [281, 226] width 231 height 29
click at [282, 229] on span "Auto-generated usernames" at bounding box center [267, 227] width 160 height 12
click at [539, 93] on textarea "**********" at bounding box center [559, 82] width 252 height 48
click at [437, 99] on textarea "**********" at bounding box center [559, 82] width 252 height 48
drag, startPoint x: 642, startPoint y: 90, endPoint x: 539, endPoint y: 91, distance: 103.6
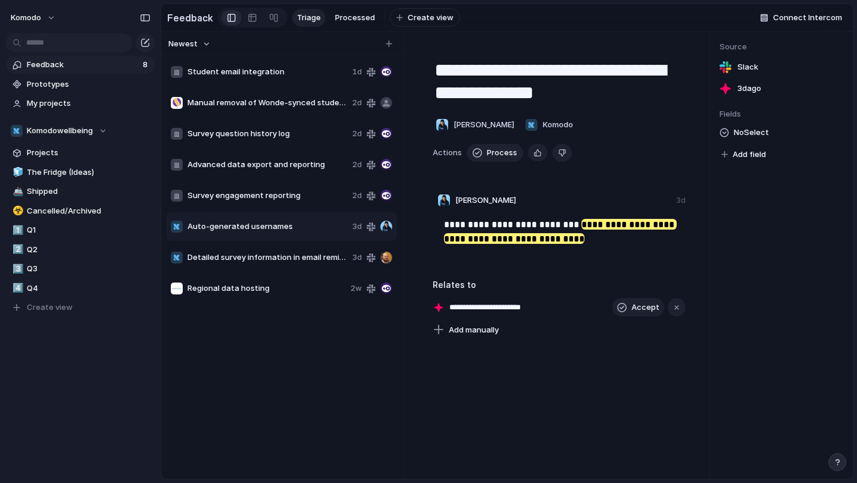
click at [539, 92] on textarea "**********" at bounding box center [559, 82] width 252 height 48
click at [385, 346] on div "Student email integration 1d Manual removal of Wonde-synced students 2d Survey …" at bounding box center [282, 267] width 233 height 420
click at [502, 151] on span "Process" at bounding box center [502, 153] width 30 height 12
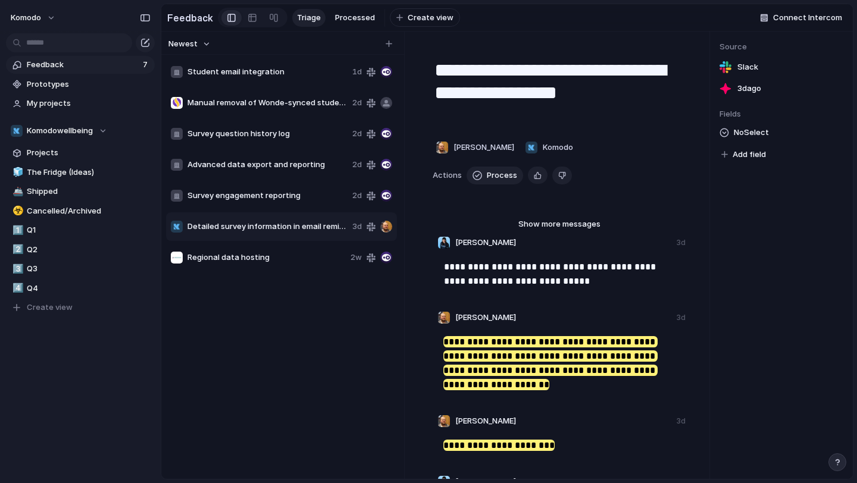
click at [290, 266] on div "Regional data hosting 2w" at bounding box center [281, 257] width 231 height 29
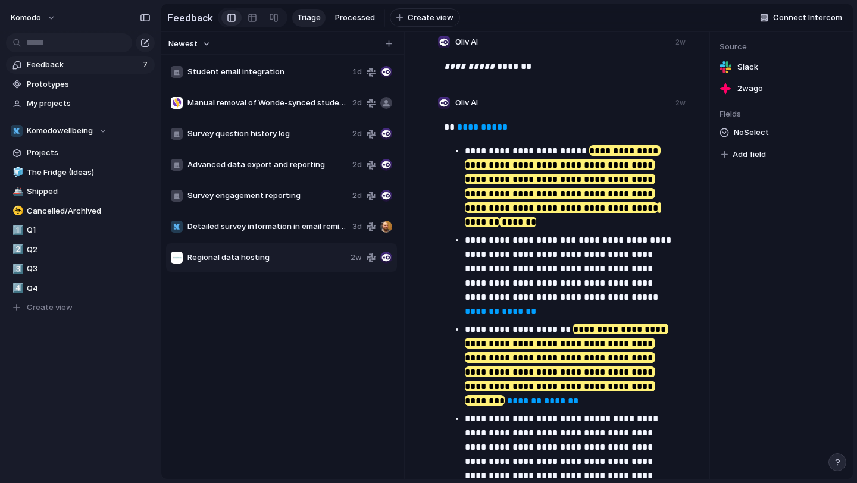
scroll to position [543, 0]
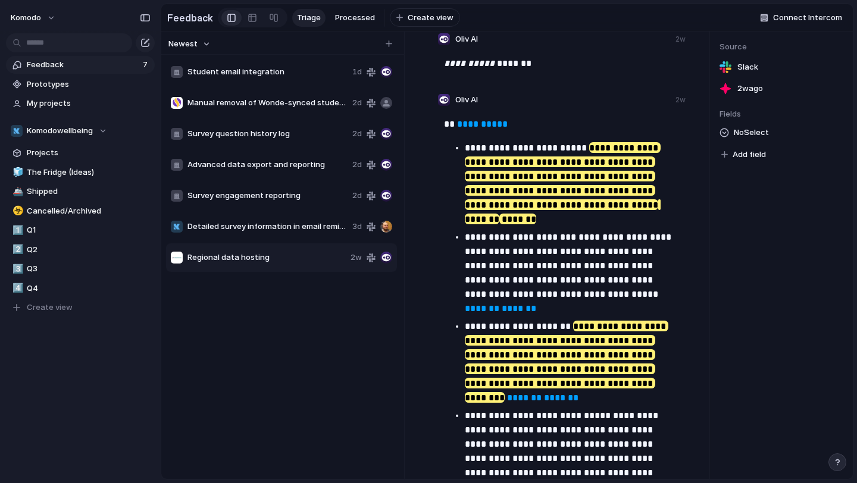
click at [232, 221] on span "Detailed survey information in email reminders" at bounding box center [267, 227] width 160 height 12
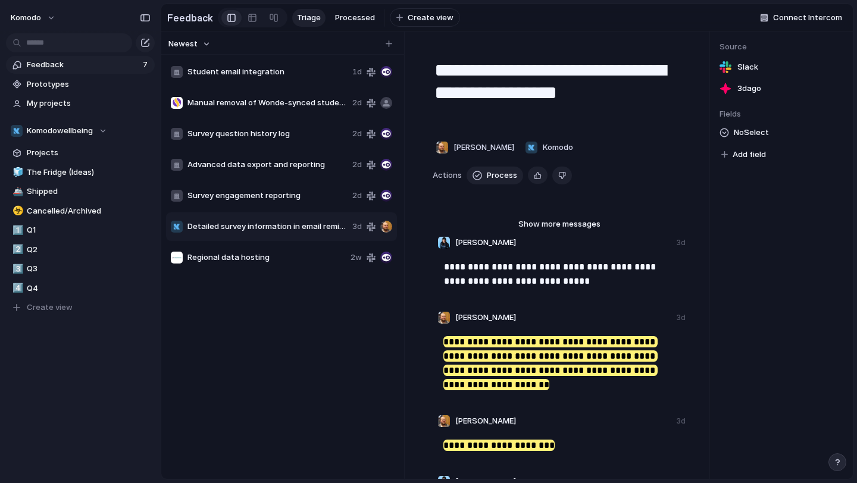
click at [242, 190] on span "Survey engagement reporting" at bounding box center [267, 196] width 160 height 12
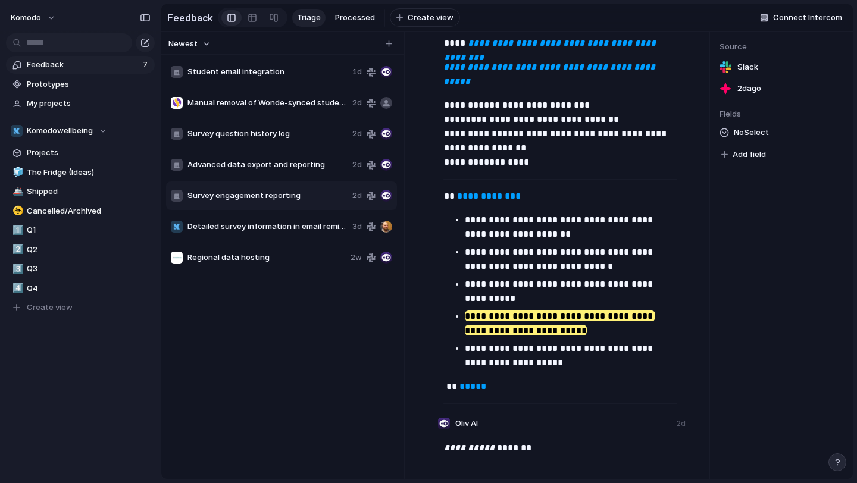
scroll to position [282, 0]
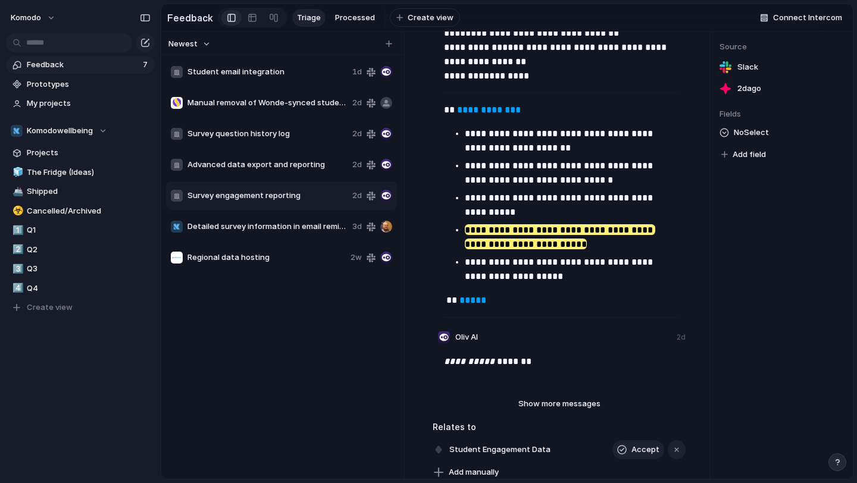
click at [282, 162] on span "Advanced data export and reporting" at bounding box center [267, 165] width 160 height 12
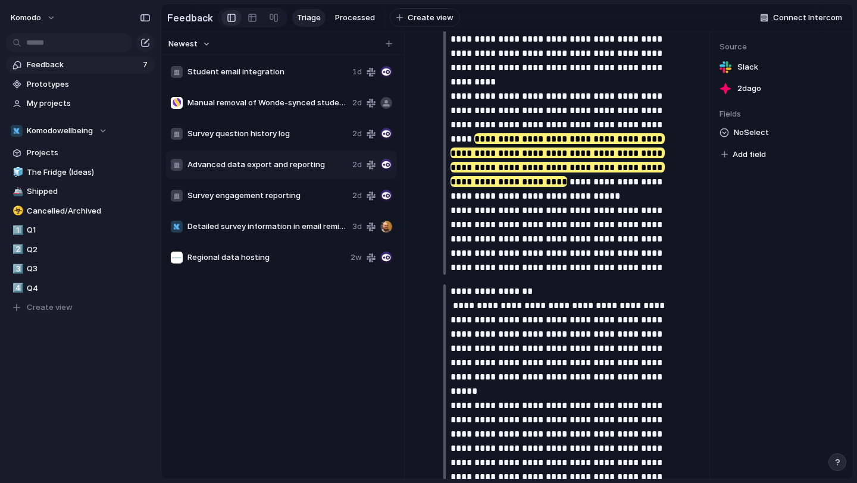
scroll to position [219, 0]
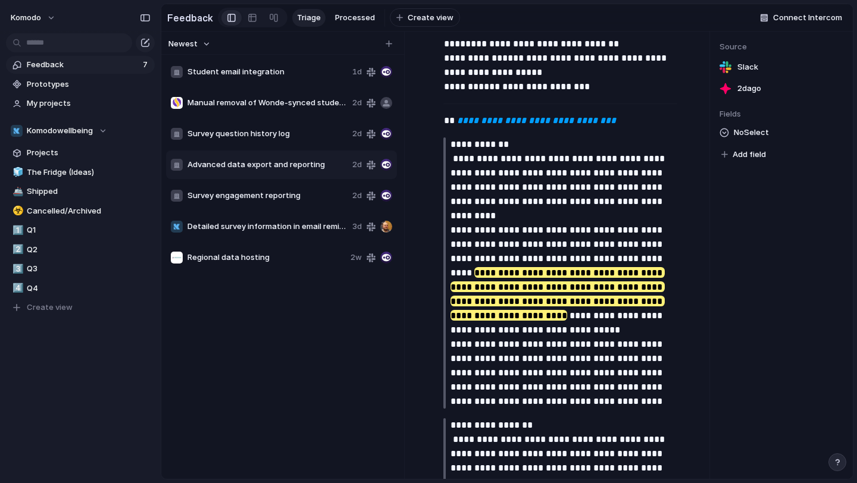
click at [227, 133] on span "Survey question history log" at bounding box center [267, 134] width 160 height 12
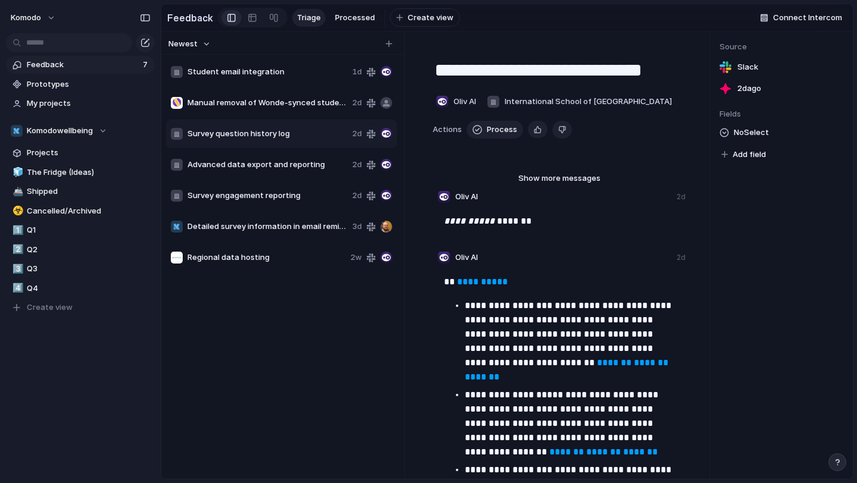
click at [302, 111] on div "Manual removal of Wonde-synced students 2d" at bounding box center [281, 103] width 231 height 29
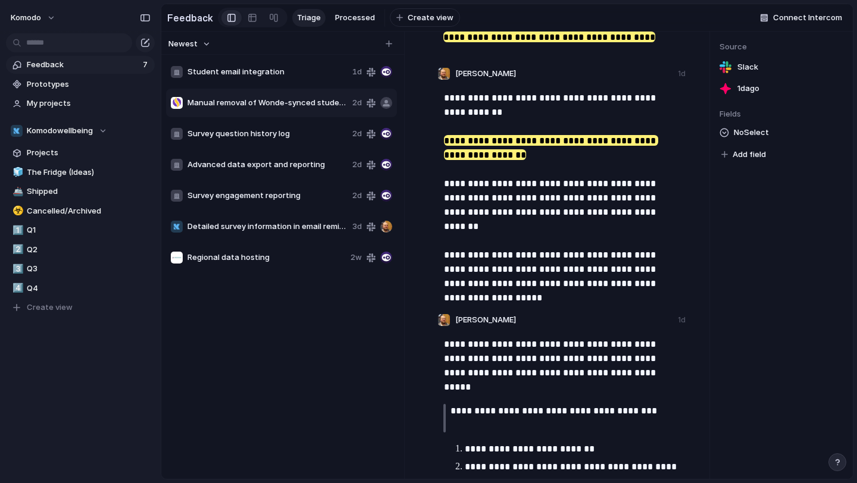
scroll to position [202, 0]
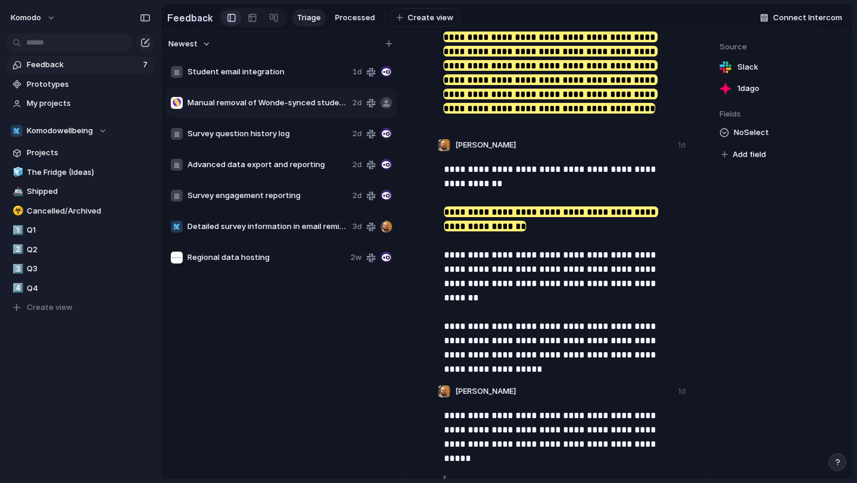
click at [284, 69] on span "Student email integration" at bounding box center [267, 72] width 160 height 12
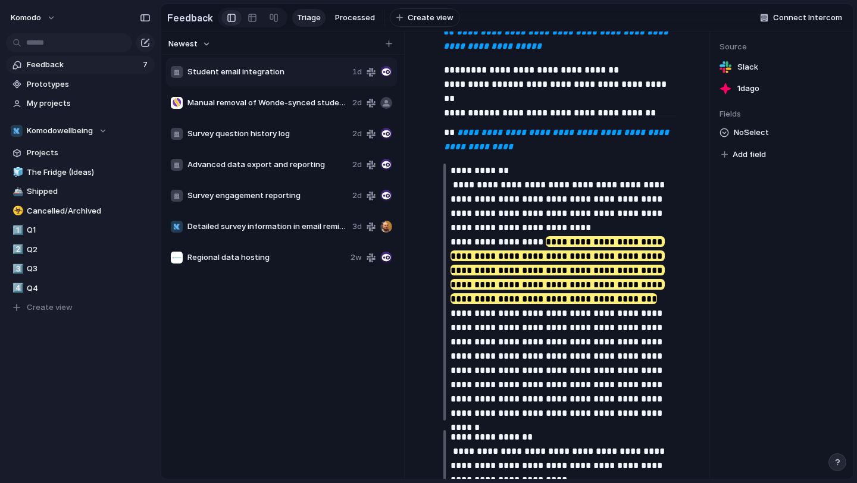
scroll to position [210, 0]
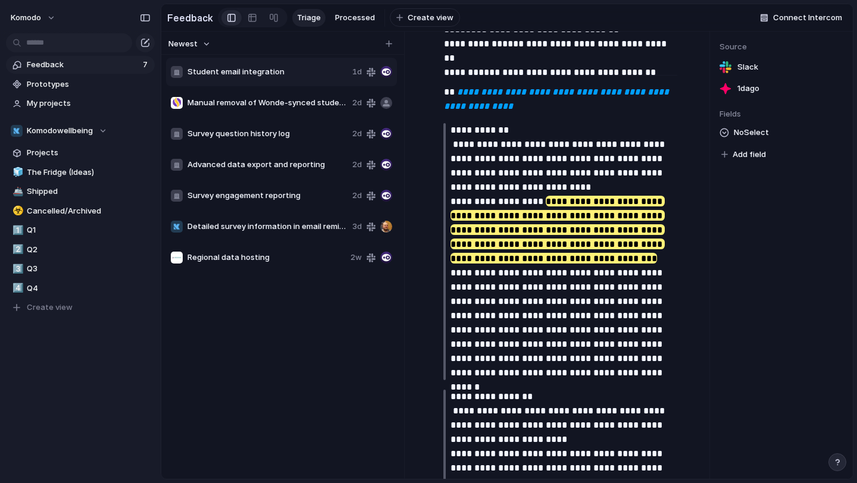
click at [233, 159] on span "Advanced data export and reporting" at bounding box center [267, 165] width 160 height 12
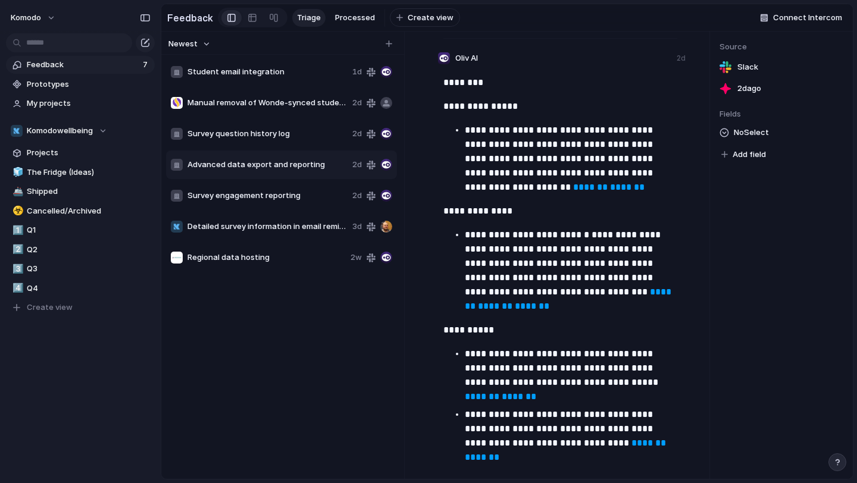
scroll to position [1538, 0]
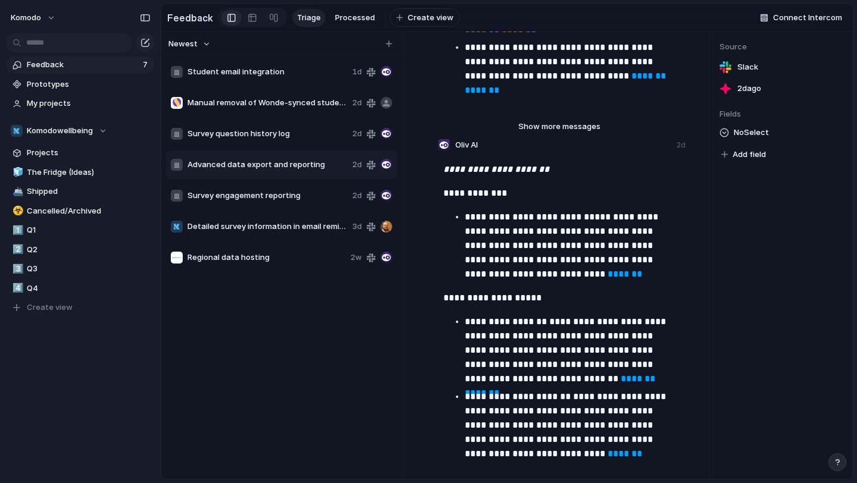
click at [256, 200] on span "Survey engagement reporting" at bounding box center [267, 196] width 160 height 12
type textarea "**********"
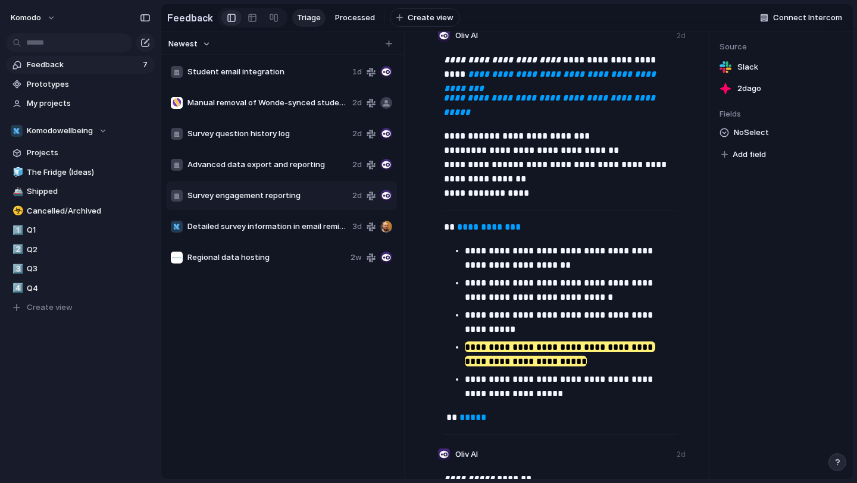
scroll to position [439, 0]
